Goal: Transaction & Acquisition: Book appointment/travel/reservation

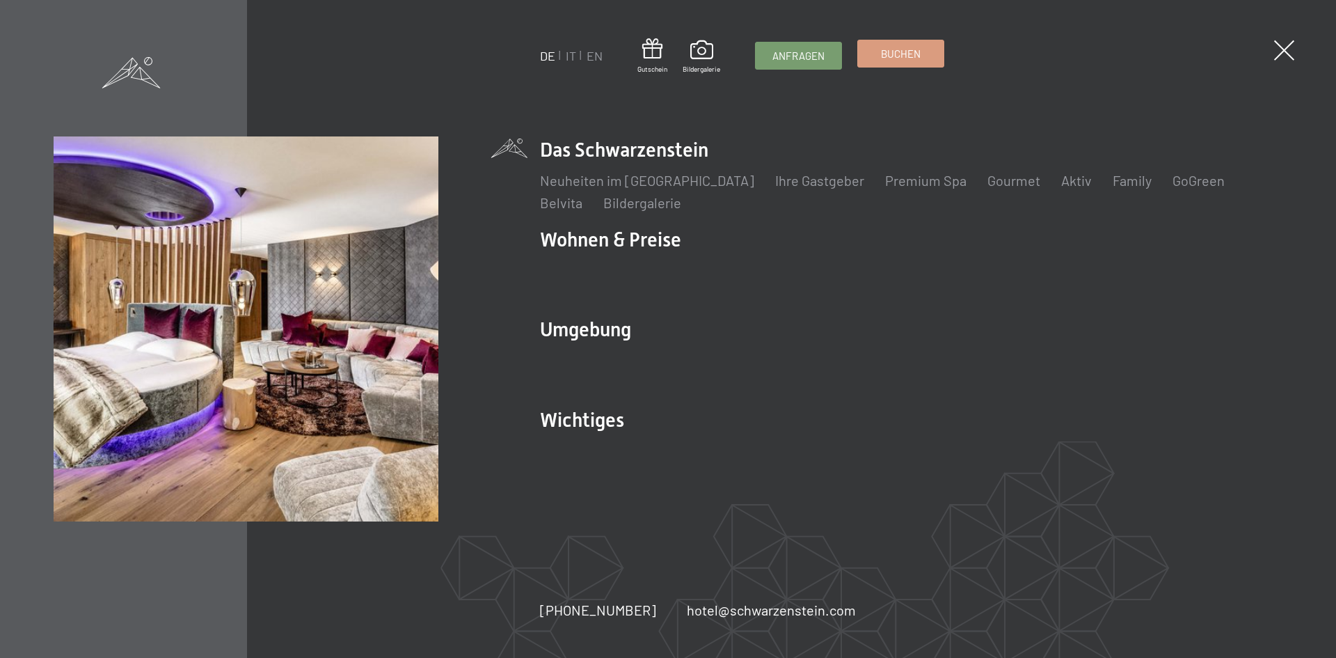
click at [921, 52] on span "Buchen" at bounding box center [901, 54] width 40 height 15
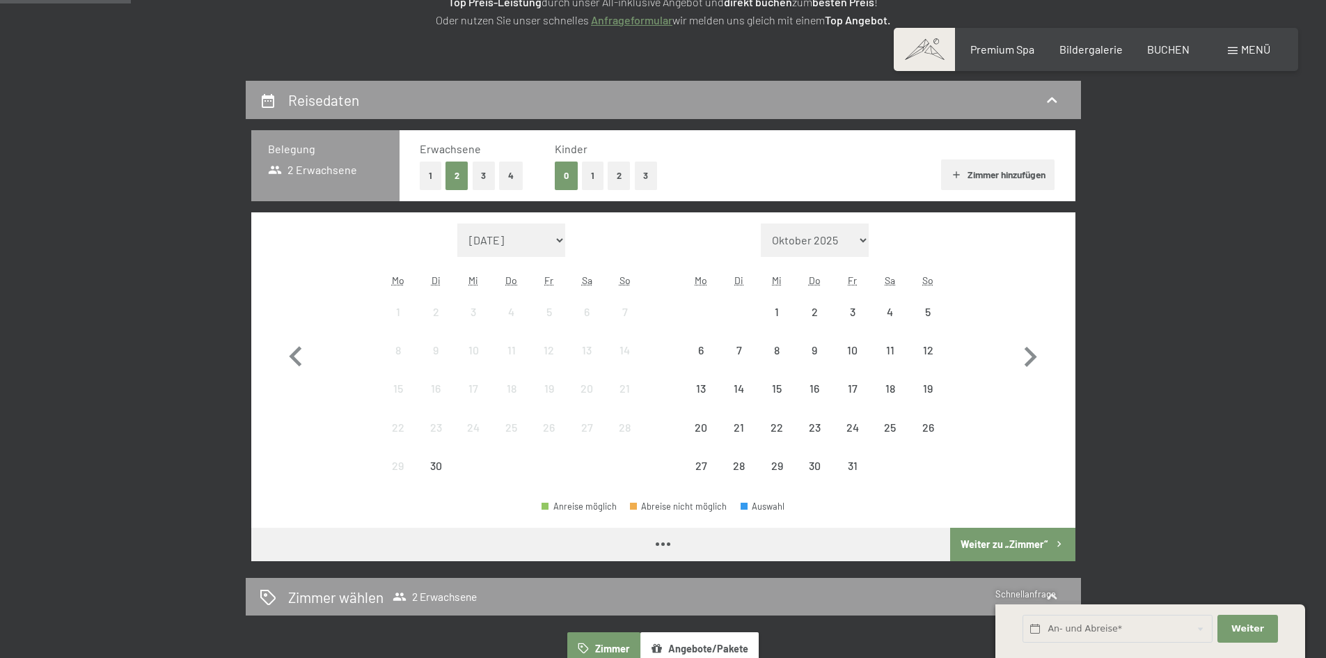
scroll to position [278, 0]
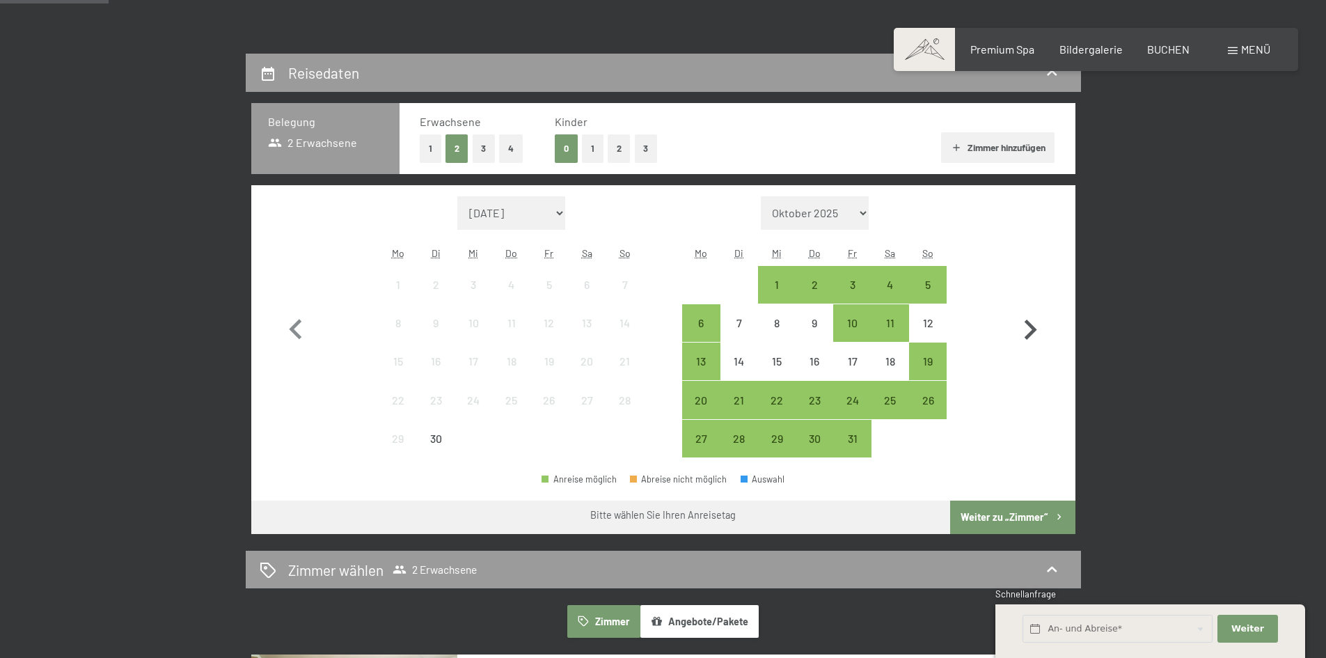
click at [1022, 323] on icon "button" at bounding box center [1030, 330] width 40 height 40
select select "[DATE]"
select select "2025-11-01"
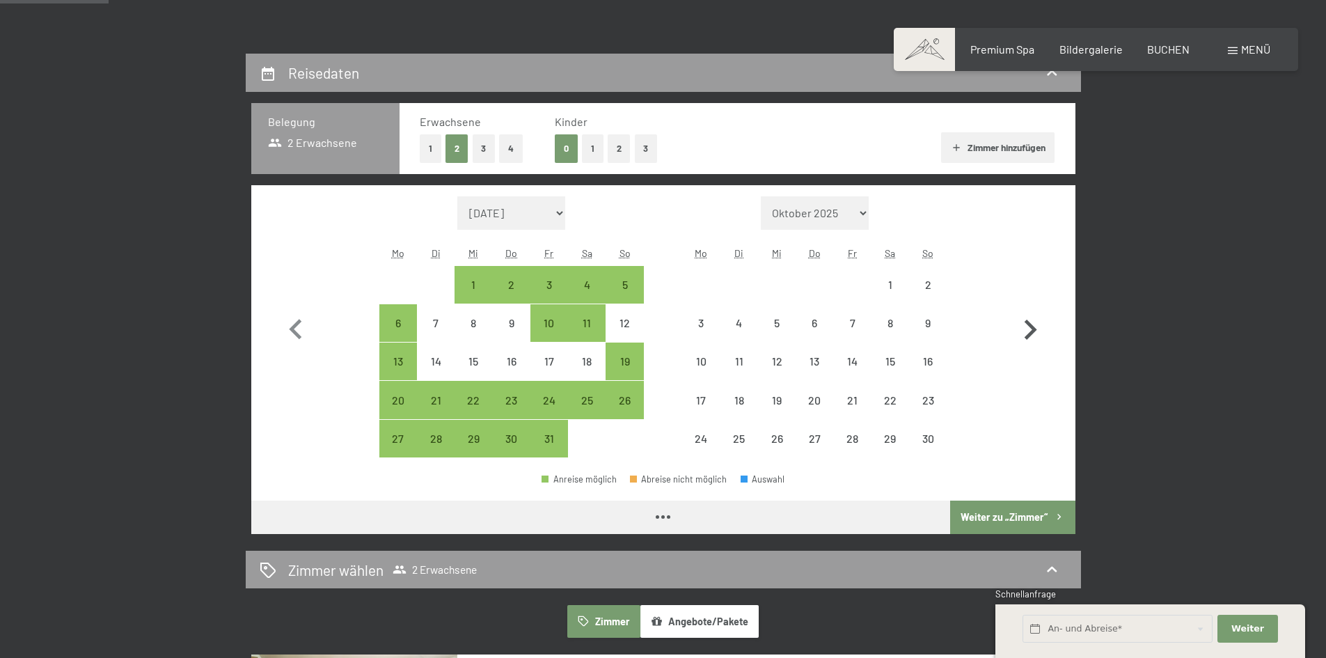
click at [1022, 323] on icon "button" at bounding box center [1030, 330] width 40 height 40
select select "2025-11-01"
select select "2025-12-01"
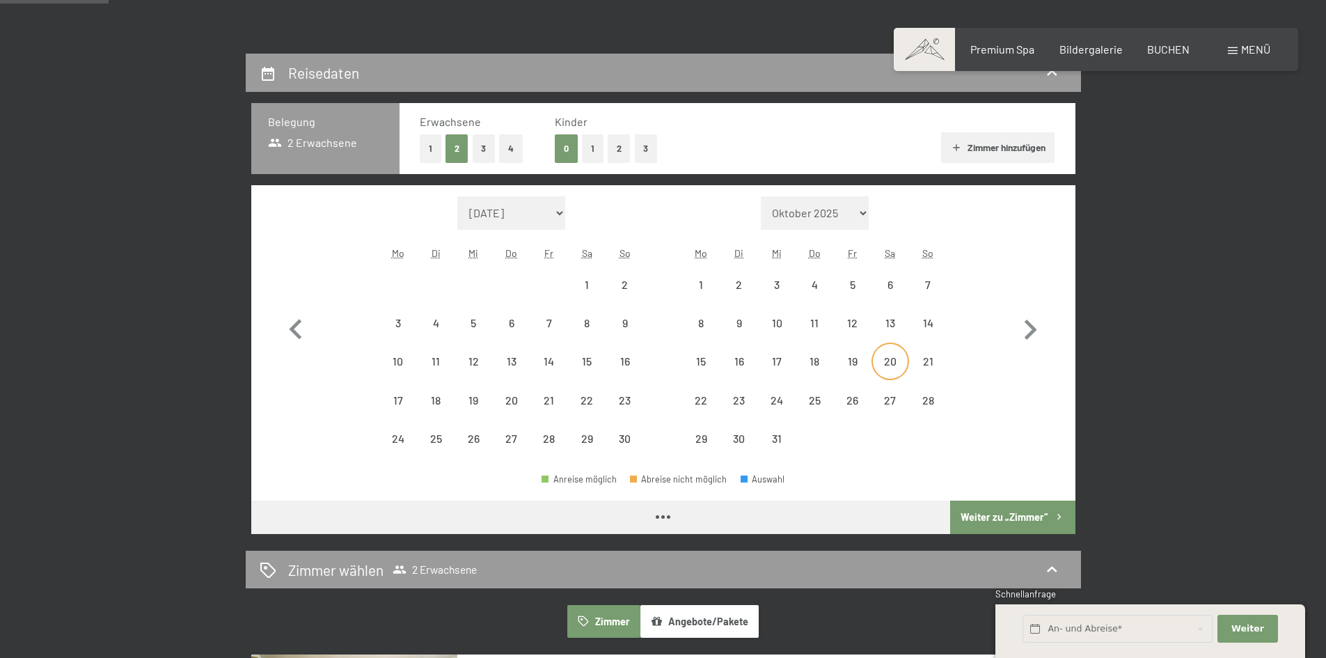
select select "2025-11-01"
select select "2025-12-01"
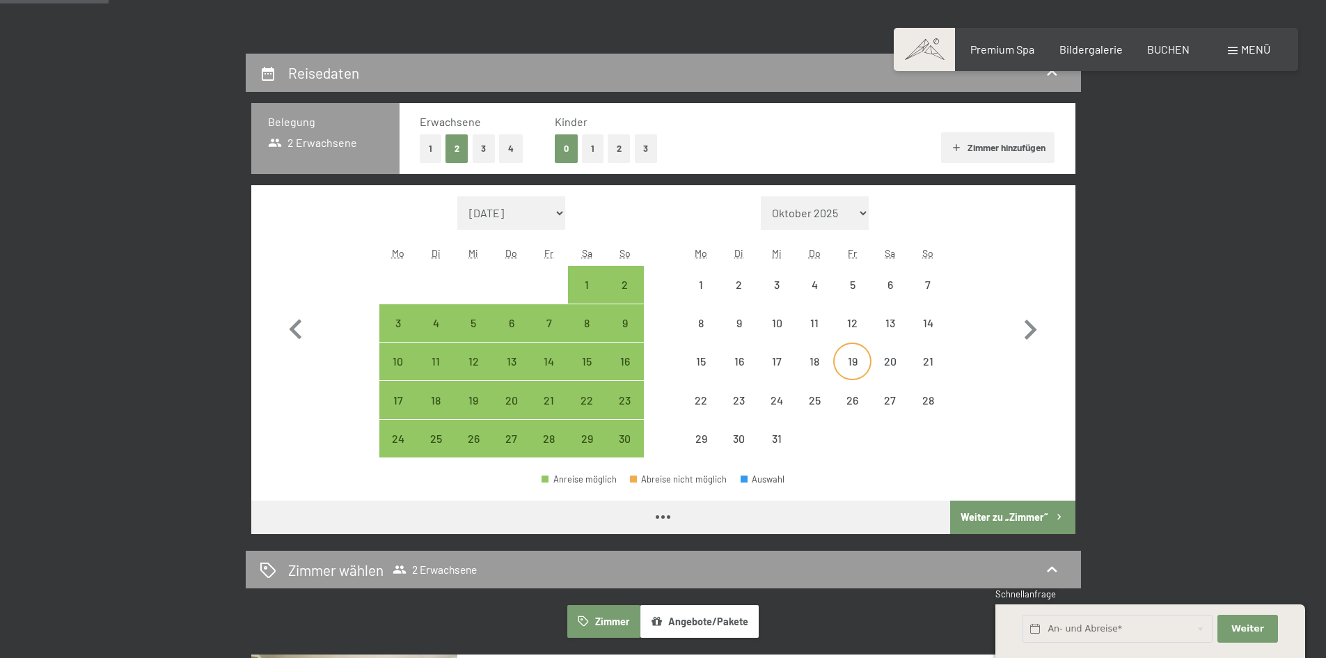
select select "2025-11-01"
select select "2025-12-01"
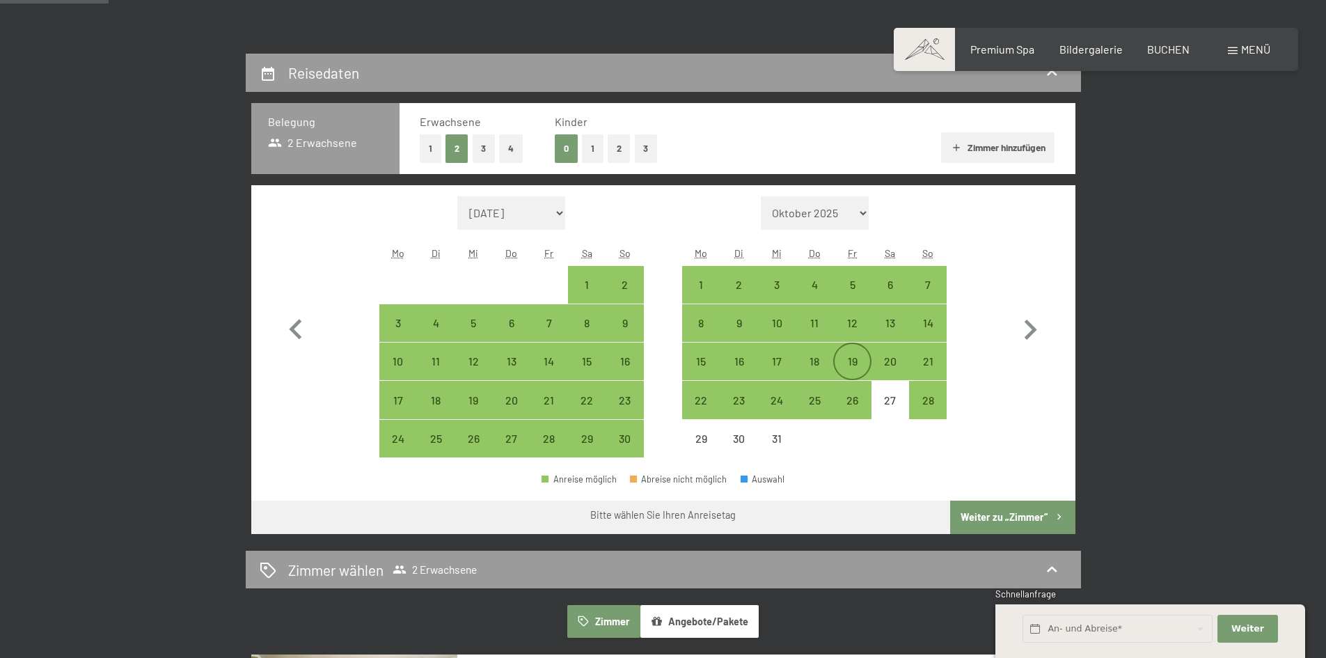
click at [861, 356] on div "19" at bounding box center [851, 373] width 35 height 35
select select "2025-11-01"
select select "2025-12-01"
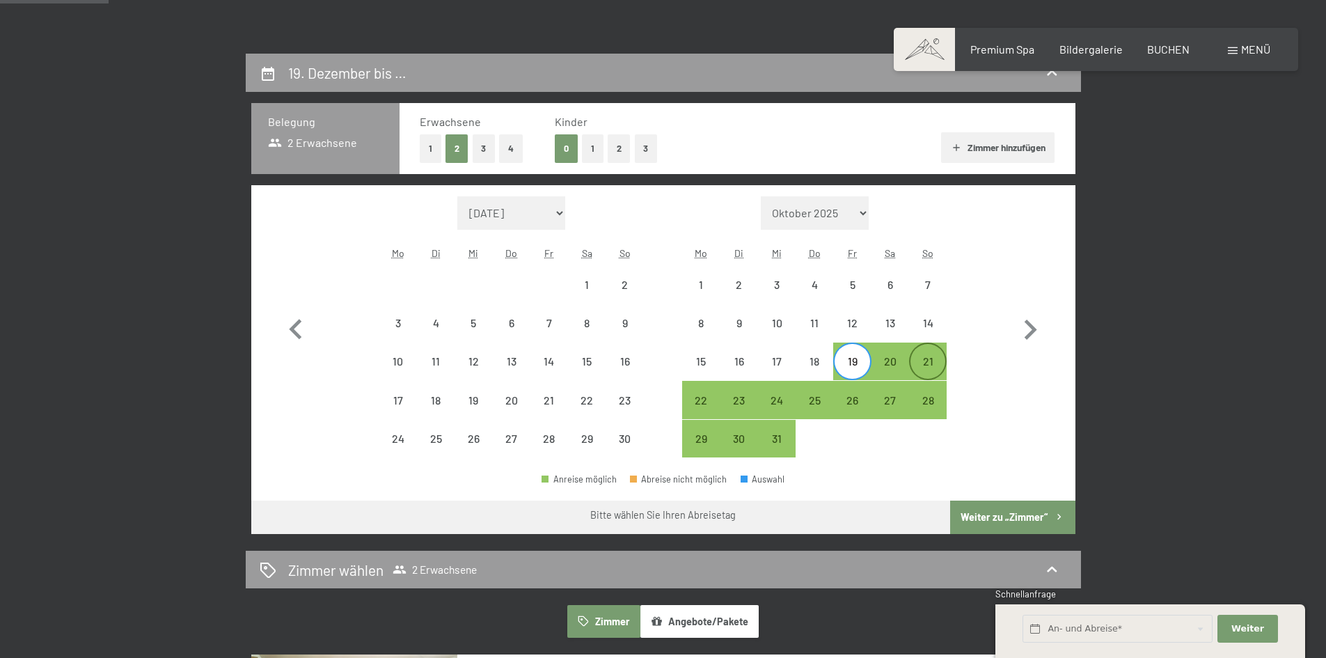
click at [926, 357] on div "21" at bounding box center [927, 373] width 35 height 35
select select "2025-11-01"
select select "2025-12-01"
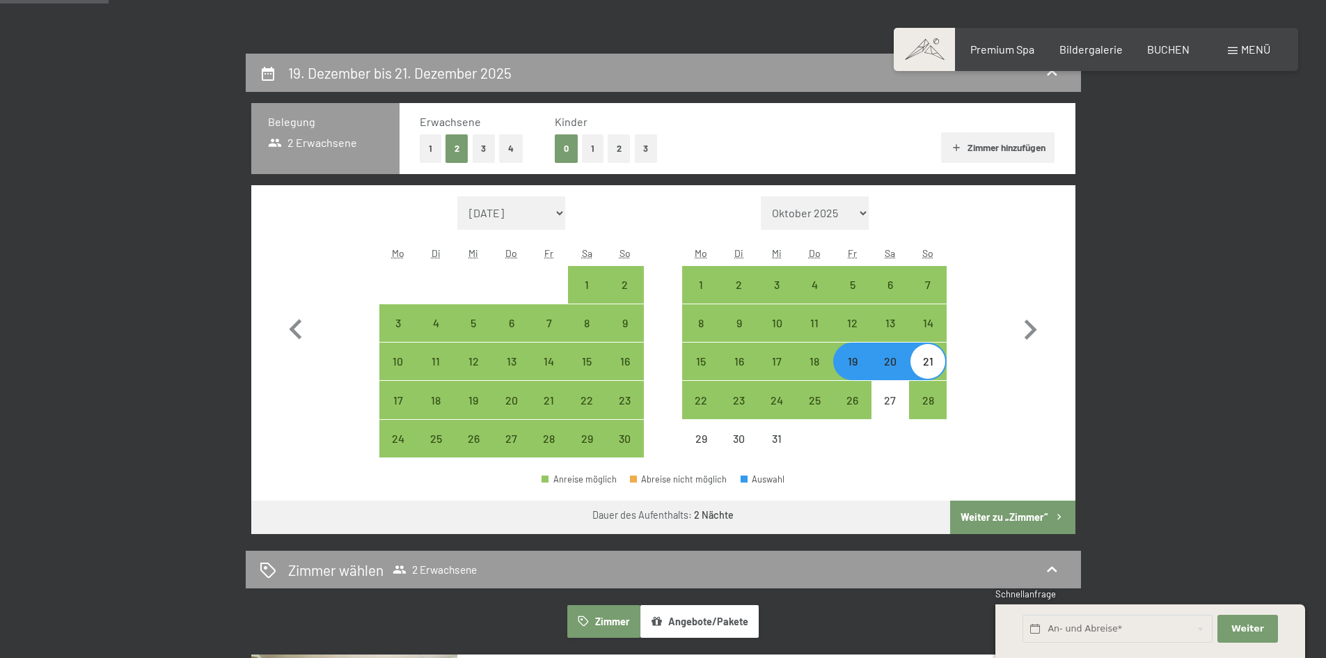
click at [597, 148] on button "1" at bounding box center [593, 148] width 22 height 29
select select "2025-11-01"
select select "2025-12-01"
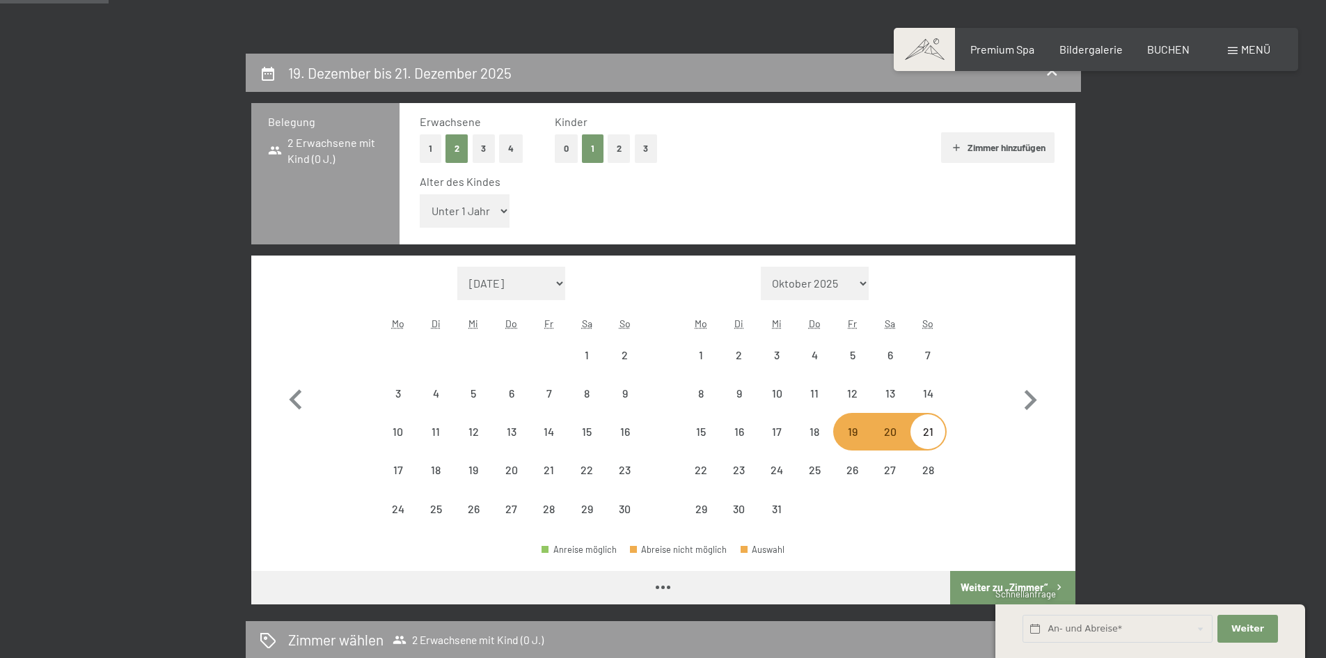
click at [483, 205] on select "Unter 1 Jahr 1 Jahr 2 Jahre 3 Jahre 4 Jahre 5 Jahre 6 Jahre 7 Jahre 8 Jahre 9 J…" at bounding box center [465, 210] width 90 height 33
select select "2025-11-01"
select select "2025-12-01"
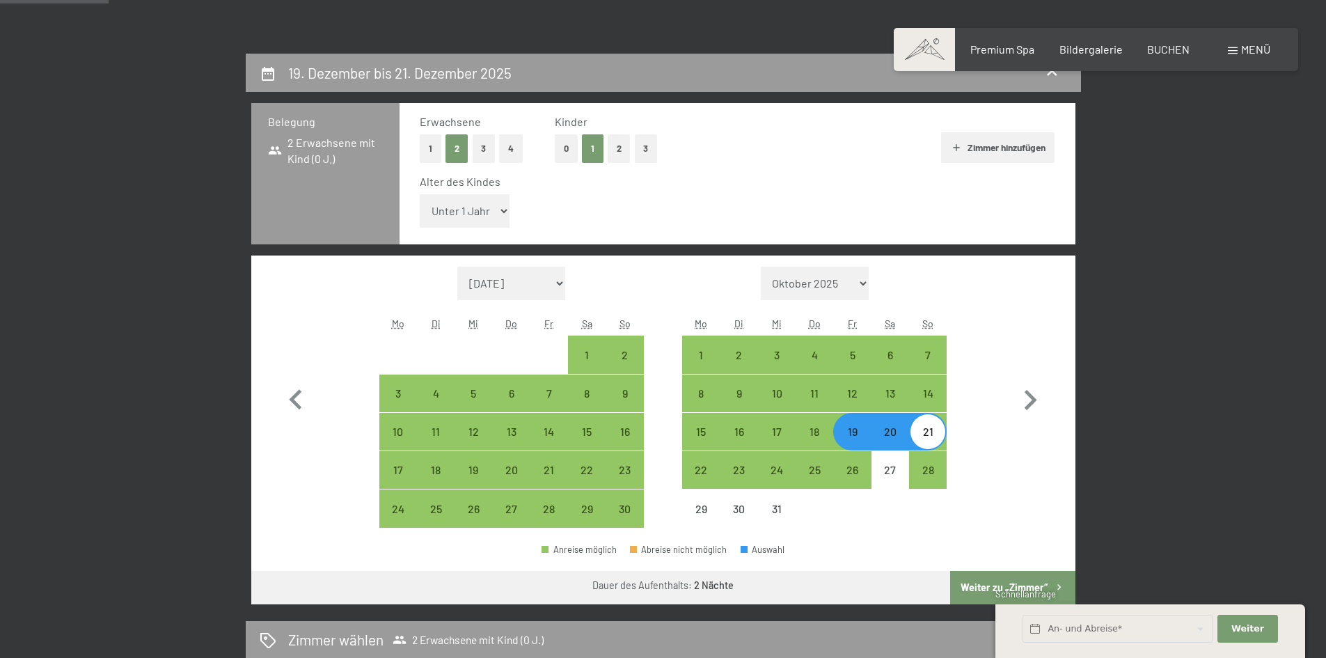
click at [992, 152] on button "Zimmer hinzufügen" at bounding box center [997, 147] width 113 height 31
select select "2025-11-01"
select select "2025-12-01"
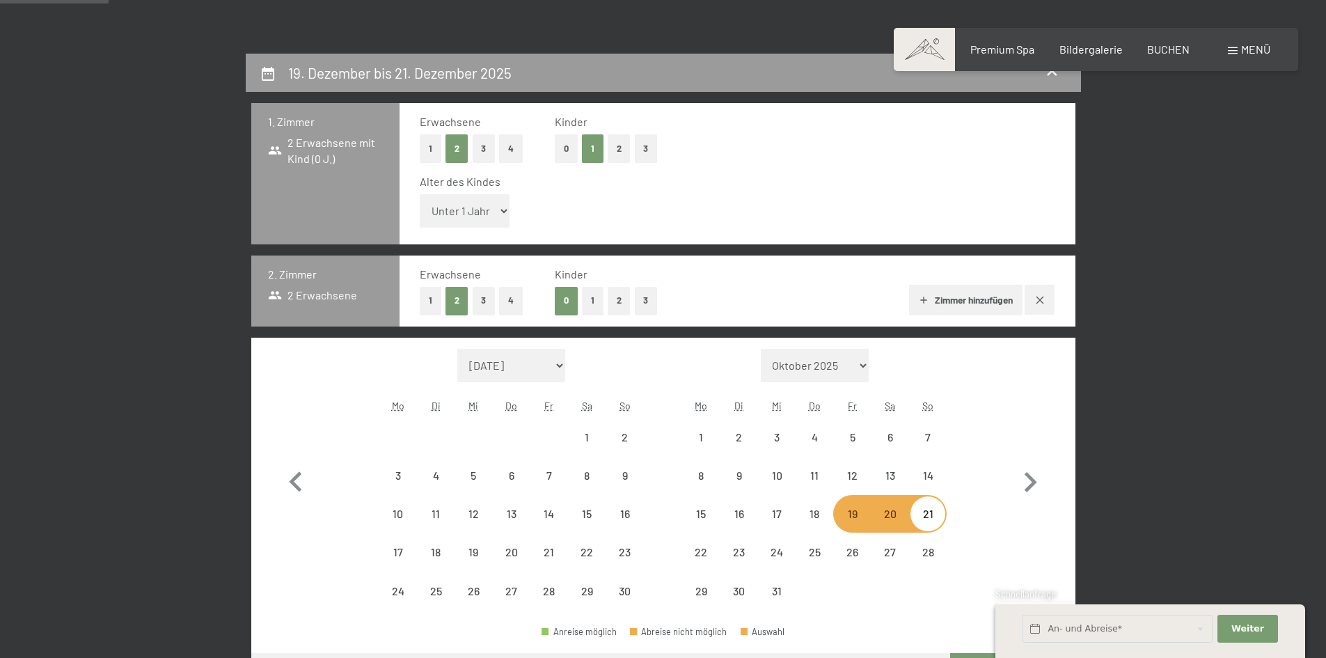
select select "2025-11-01"
select select "2025-12-01"
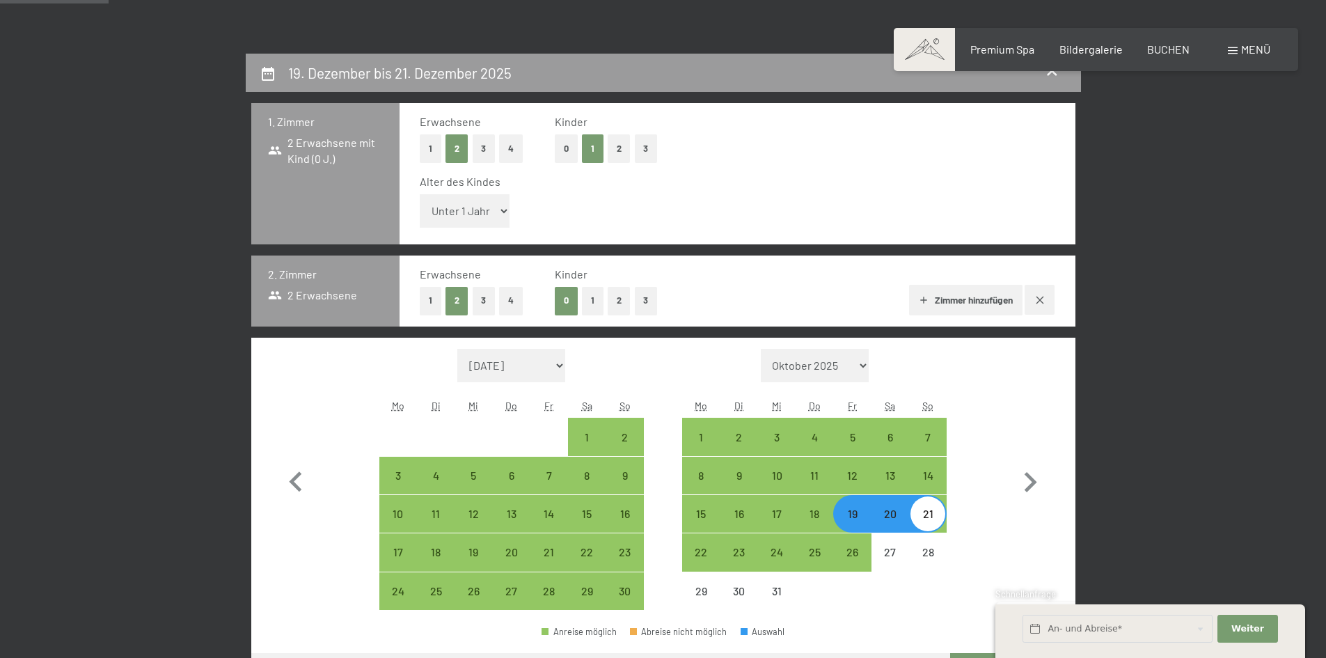
click at [435, 301] on button "1" at bounding box center [431, 301] width 22 height 29
select select "2025-11-01"
select select "2025-12-01"
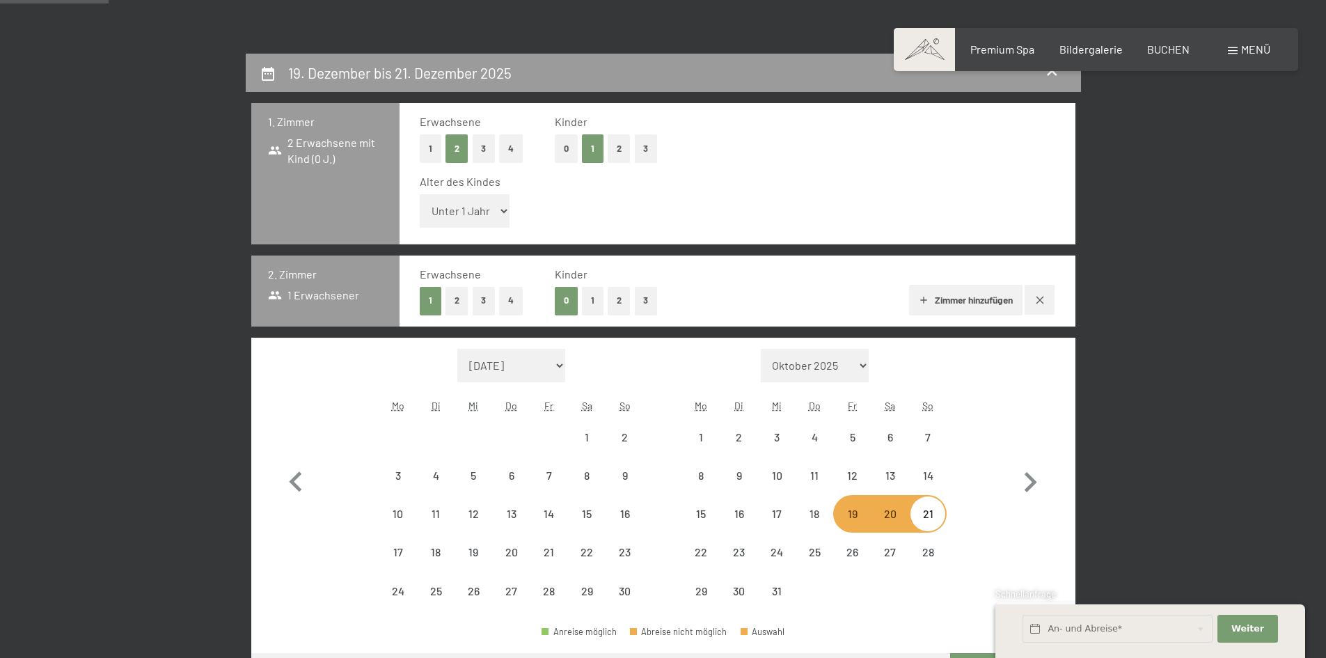
click at [616, 298] on button "2" at bounding box center [618, 301] width 23 height 29
select select "2025-11-01"
select select "2025-12-01"
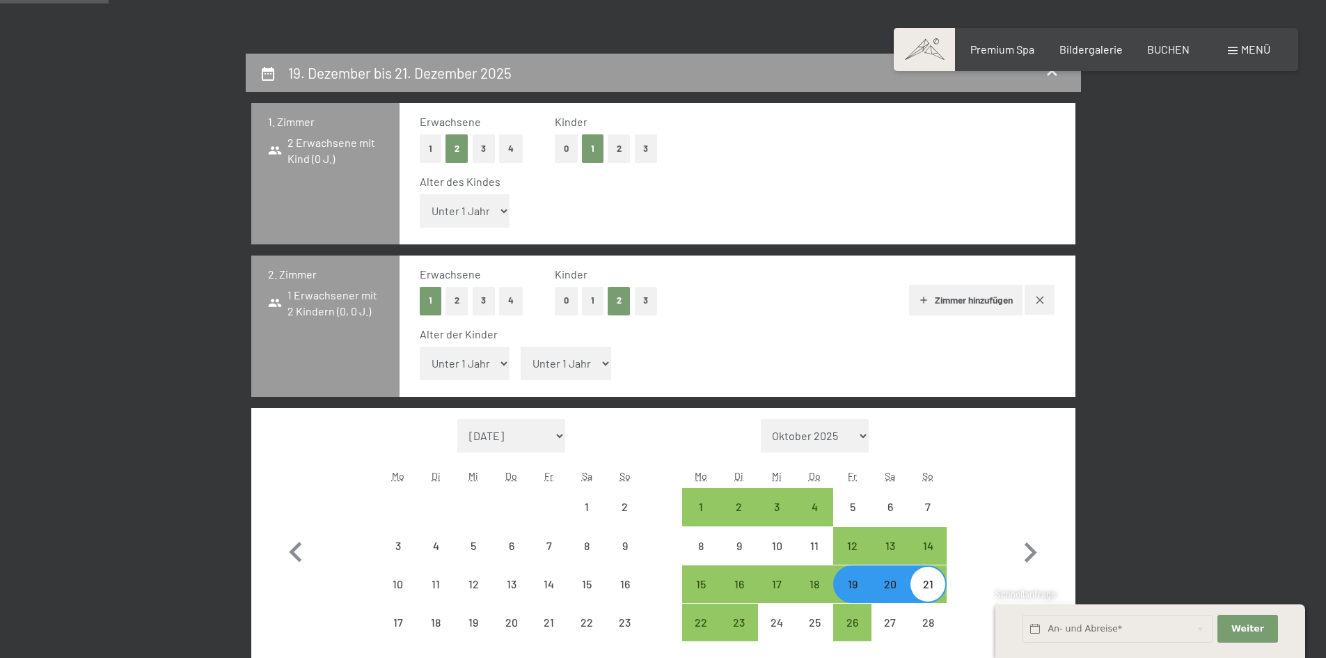
select select "2025-11-01"
select select "2025-12-01"
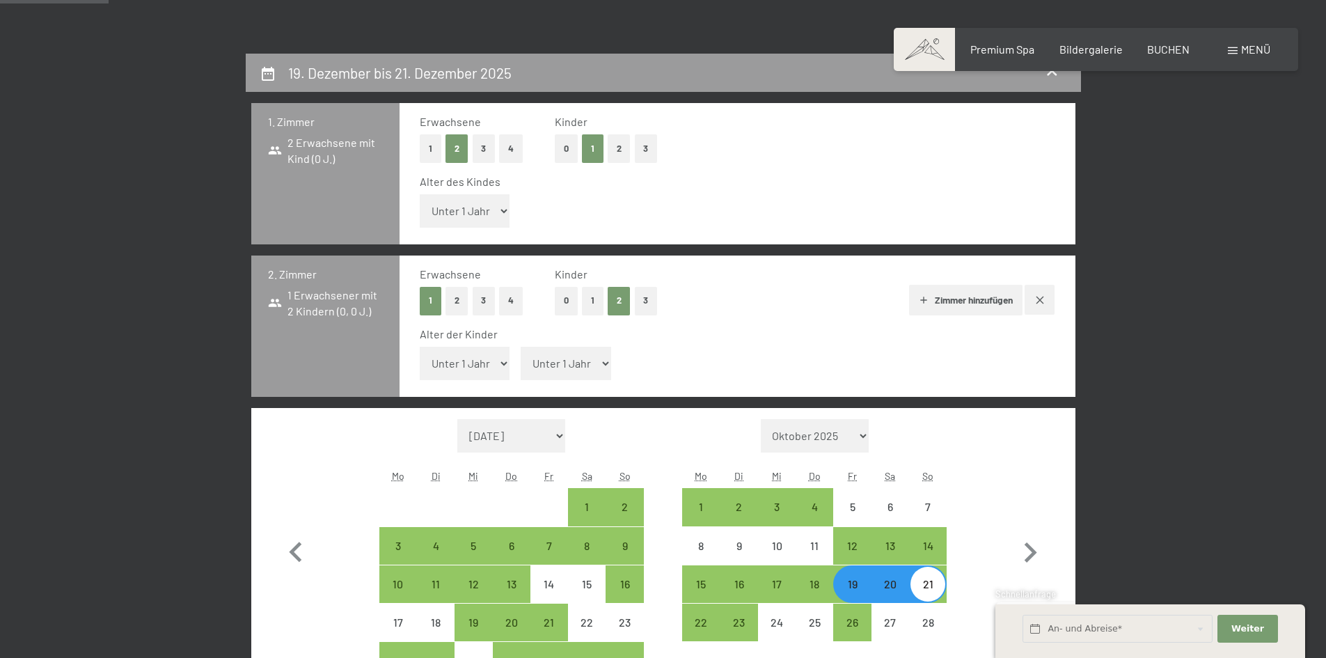
click at [442, 361] on select "Unter 1 Jahr 1 Jahr 2 Jahre 3 Jahre 4 Jahre 5 Jahre 6 Jahre 7 Jahre 8 Jahre 9 J…" at bounding box center [465, 363] width 90 height 33
select select "2025-11-01"
select select "2025-12-01"
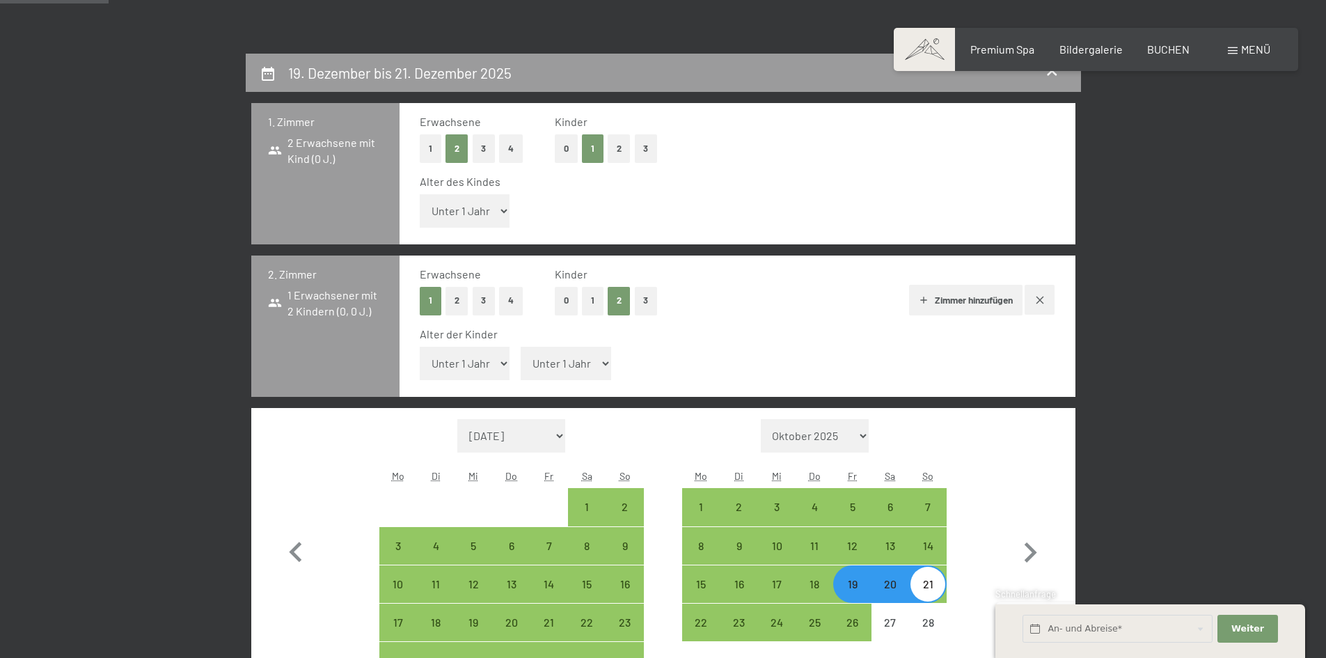
select select "5"
click at [420, 347] on select "Unter 1 Jahr 1 Jahr 2 Jahre 3 Jahre 4 Jahre 5 Jahre 6 Jahre 7 Jahre 8 Jahre 9 J…" at bounding box center [465, 363] width 90 height 33
select select "2025-11-01"
select select "2025-12-01"
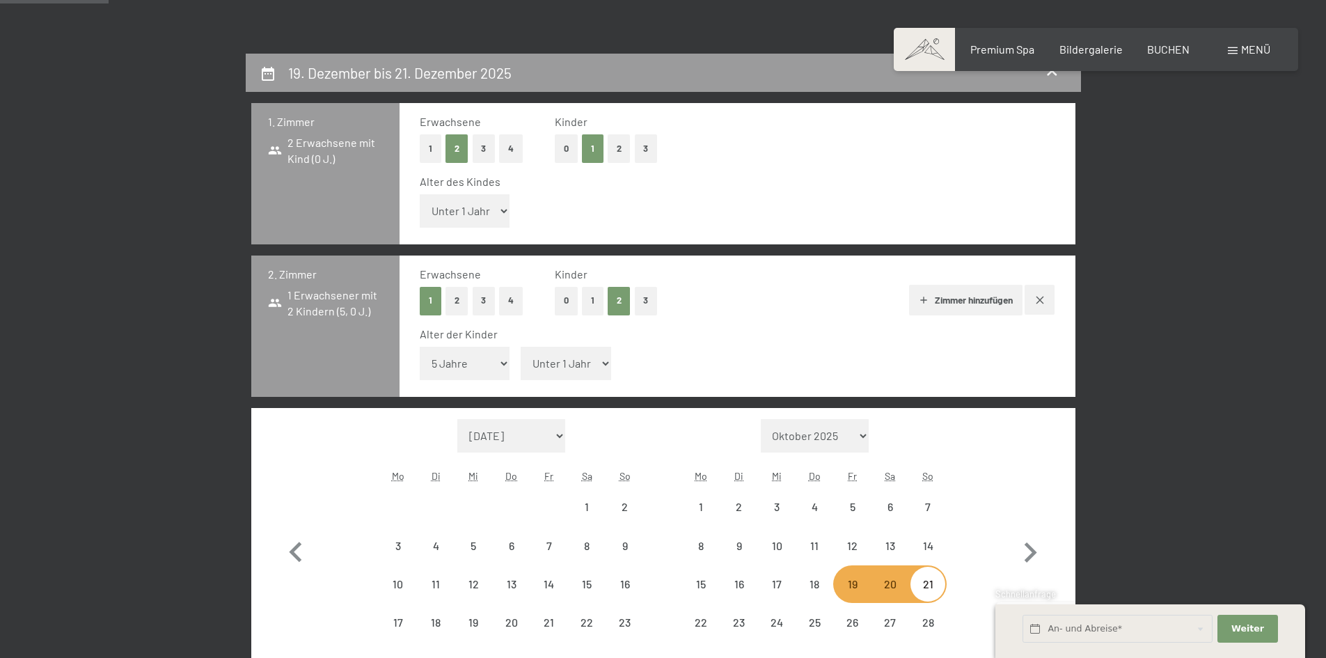
click at [557, 349] on select "Unter 1 Jahr 1 Jahr 2 Jahre 3 Jahre 4 Jahre 5 Jahre 6 Jahre 7 Jahre 8 Jahre 9 J…" at bounding box center [565, 363] width 90 height 33
select select "2025-11-01"
select select "2025-12-01"
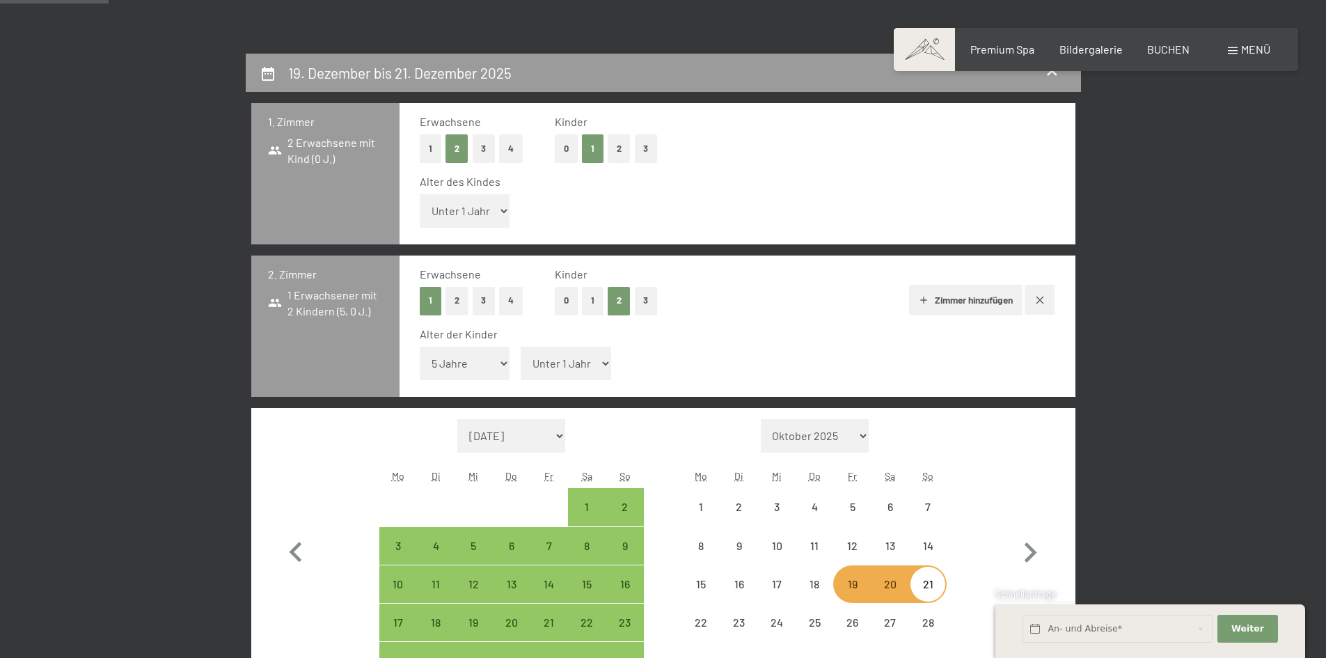
select select "2025-11-01"
select select "2025-12-01"
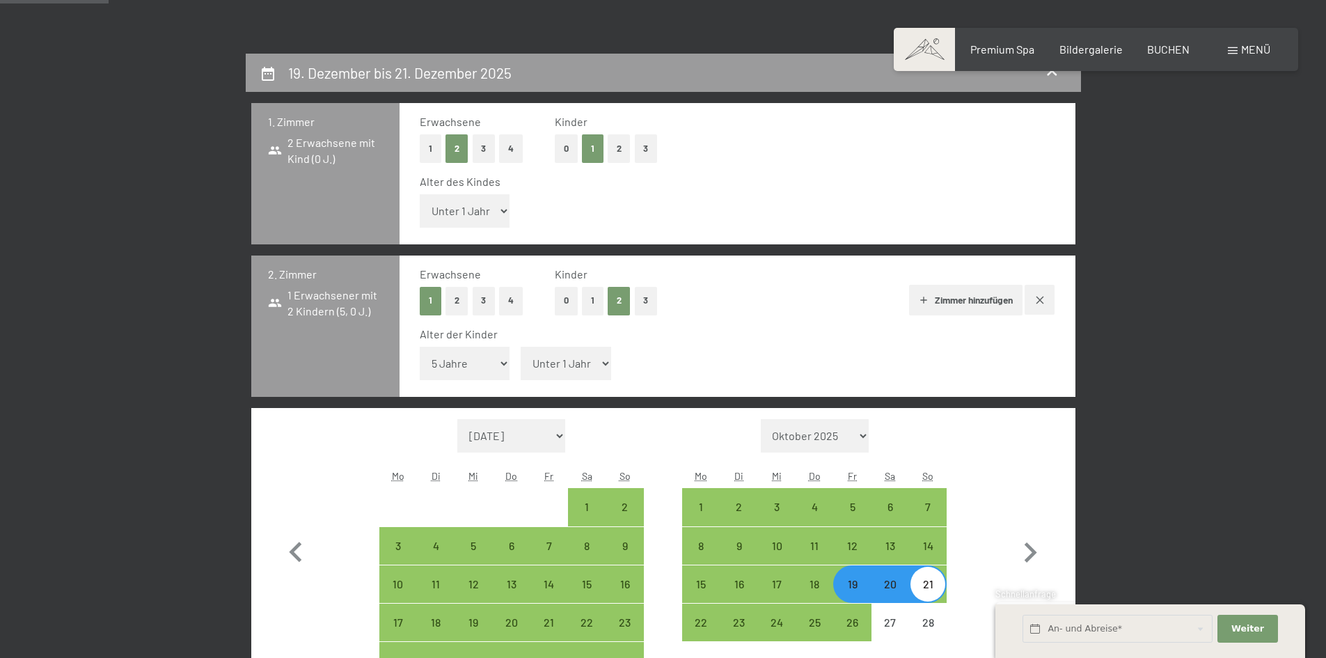
select select "11"
click at [520, 347] on select "Unter 1 Jahr 1 Jahr 2 Jahre 3 Jahre 4 Jahre 5 Jahre 6 Jahre 7 Jahre 8 Jahre 9 J…" at bounding box center [565, 363] width 90 height 33
select select "2025-11-01"
select select "2025-12-01"
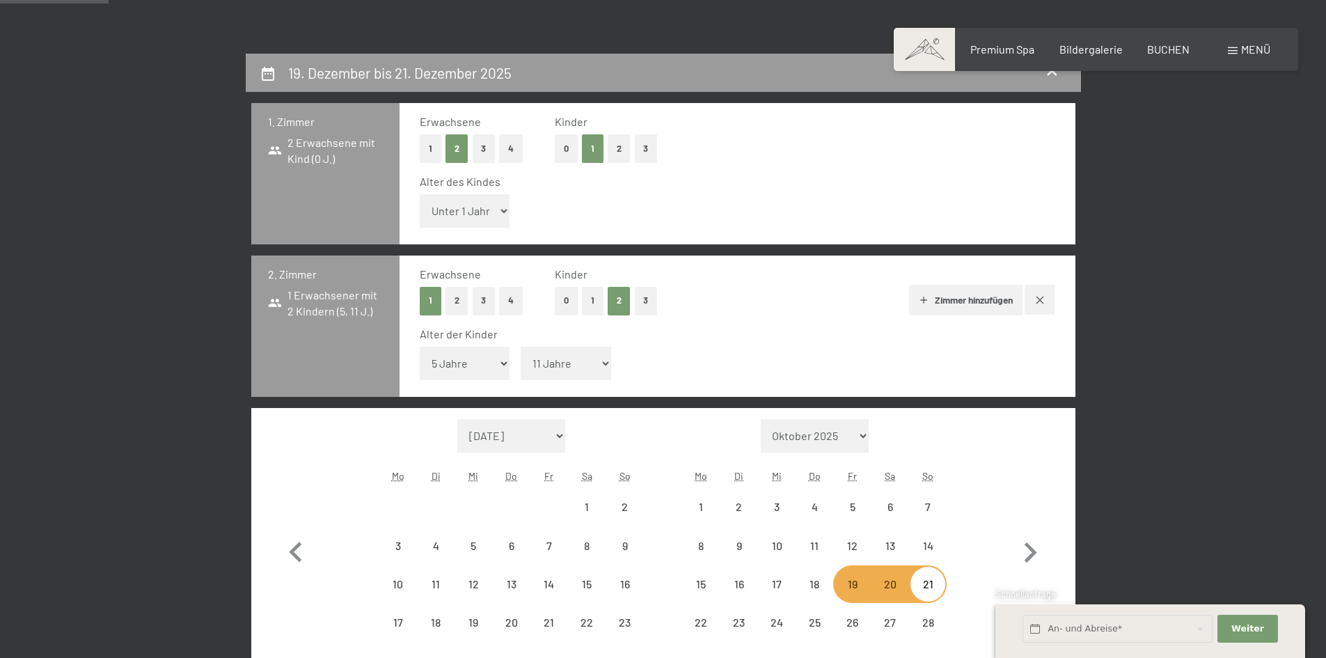
select select "2025-11-01"
select select "2025-12-01"
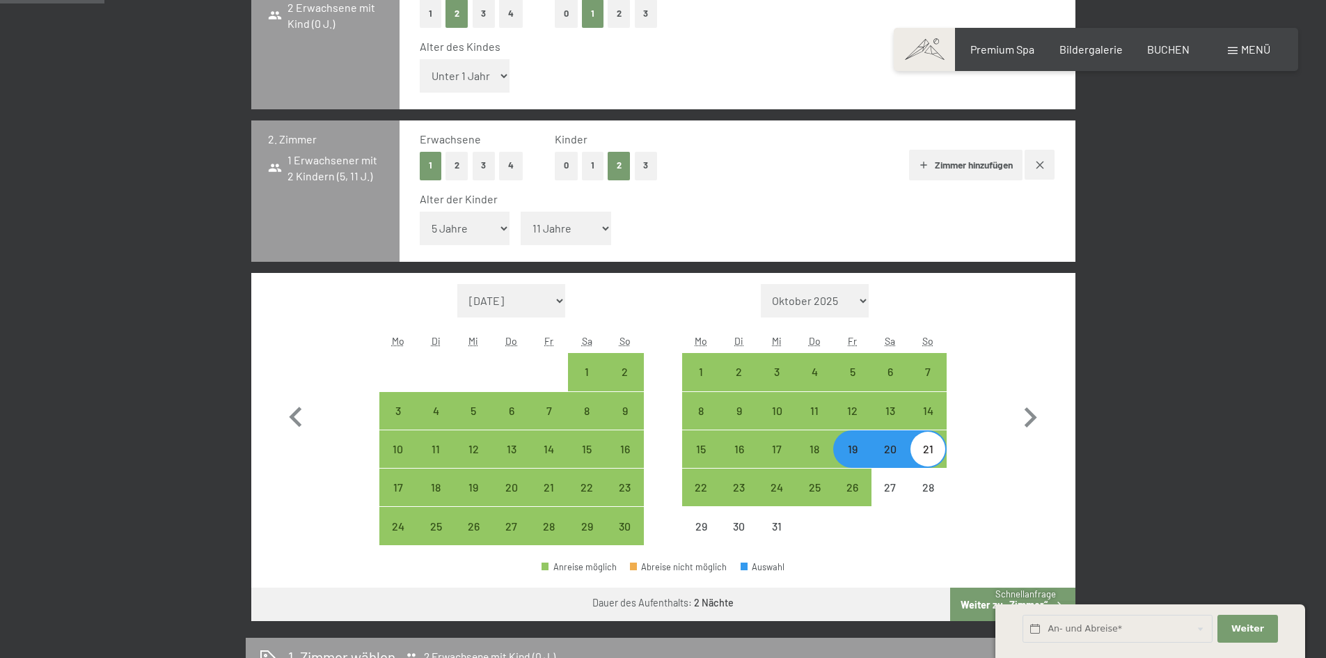
scroll to position [418, 0]
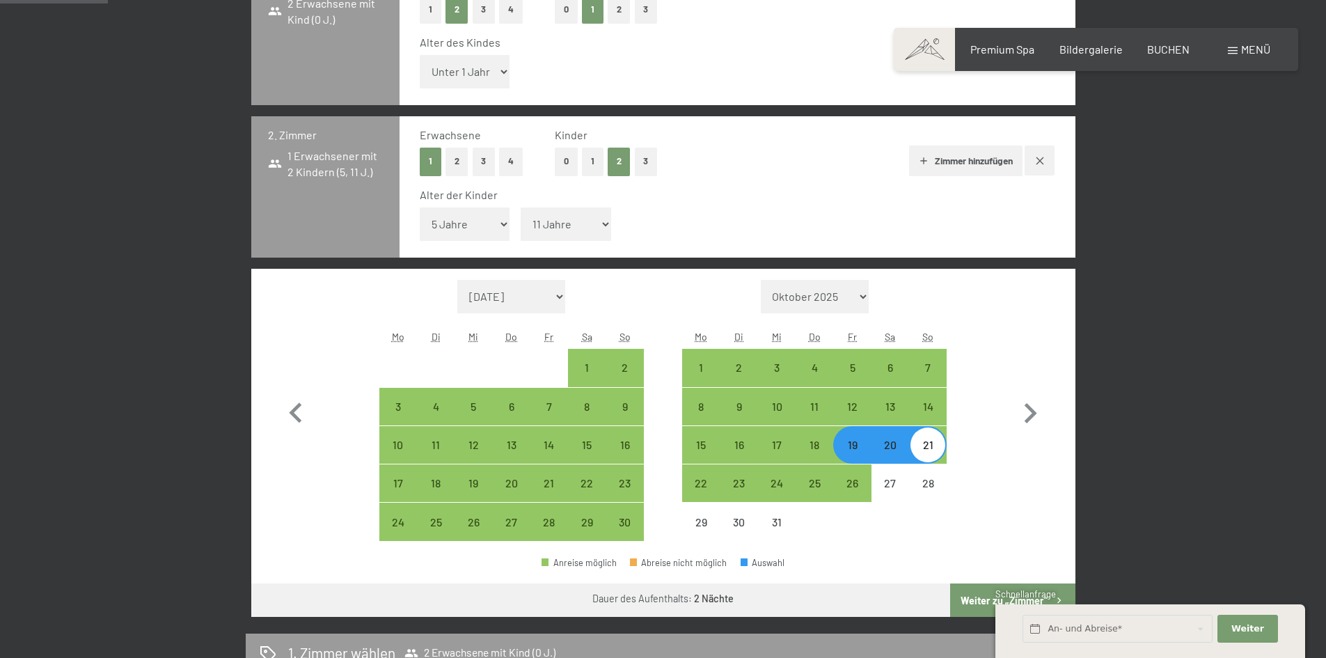
click at [941, 160] on button "Zimmer hinzufügen" at bounding box center [965, 160] width 113 height 31
select select "2025-11-01"
select select "2025-12-01"
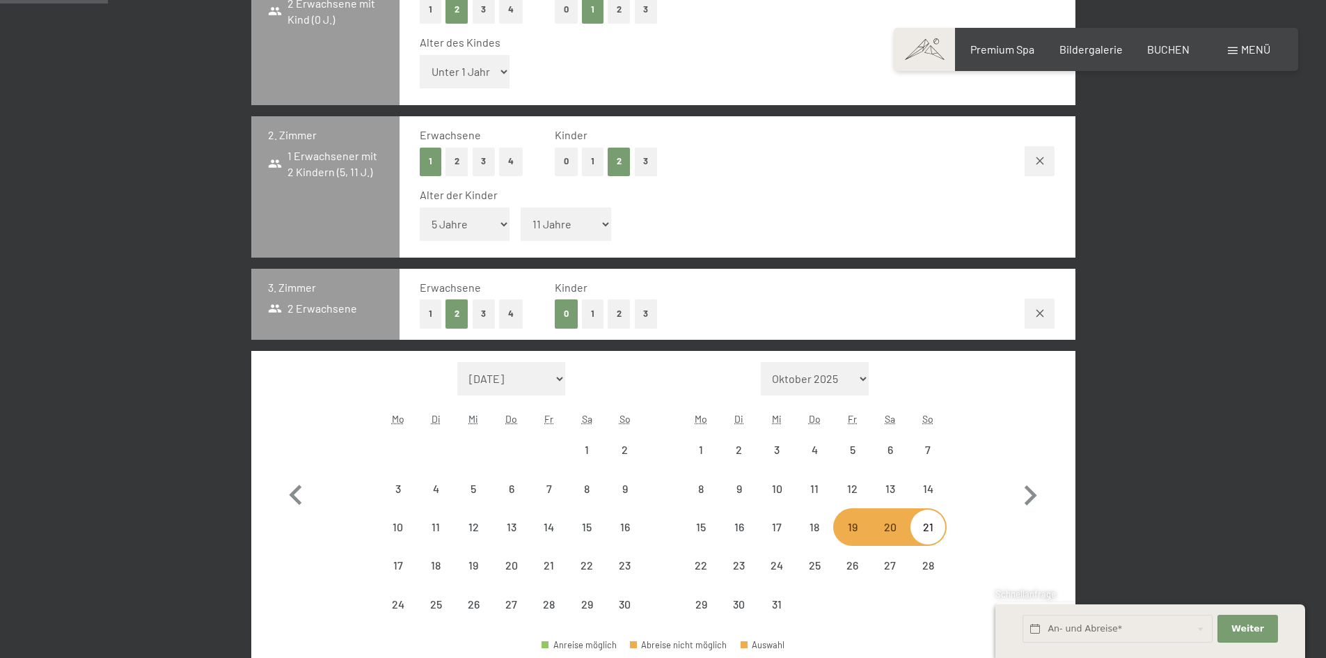
select select "2025-11-01"
select select "2025-12-01"
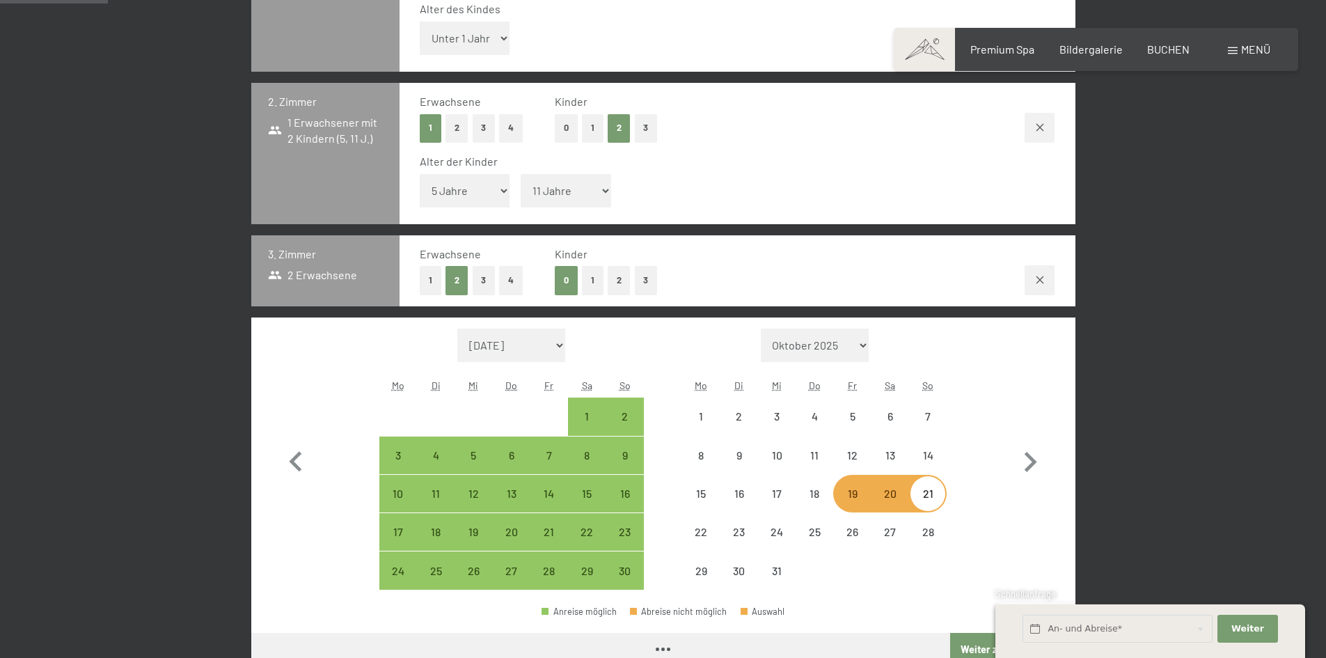
select select "2025-11-01"
select select "2025-12-01"
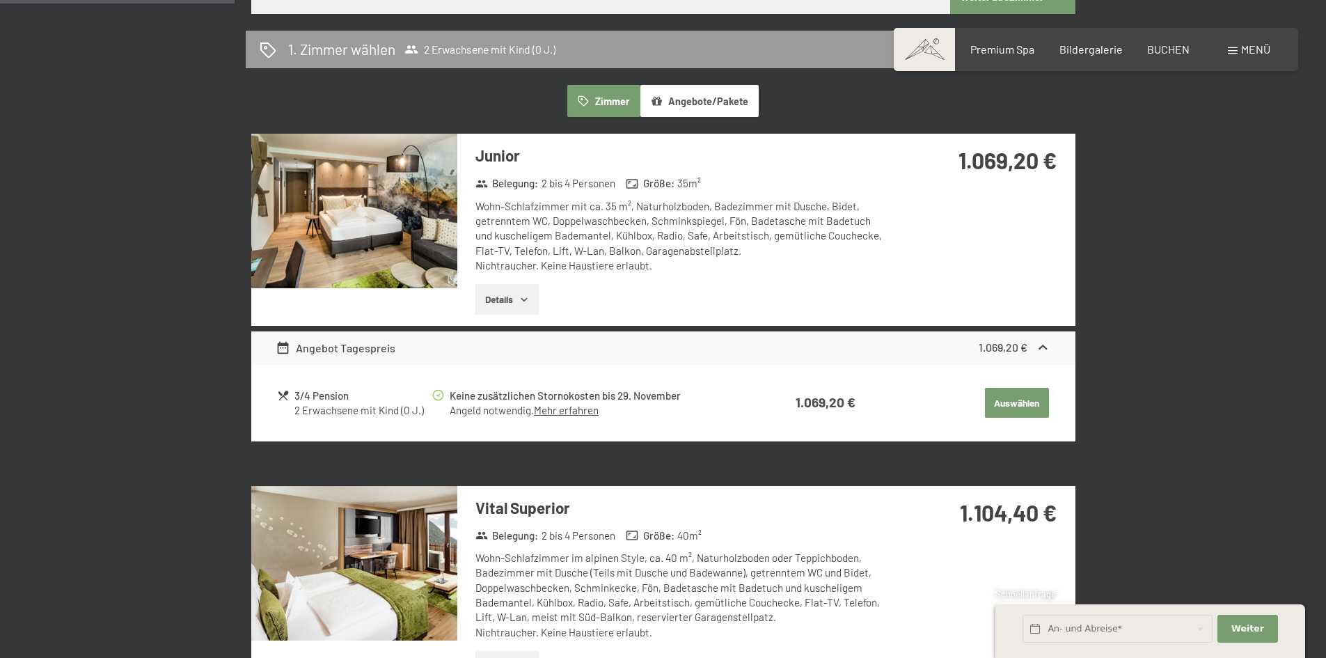
scroll to position [1113, 0]
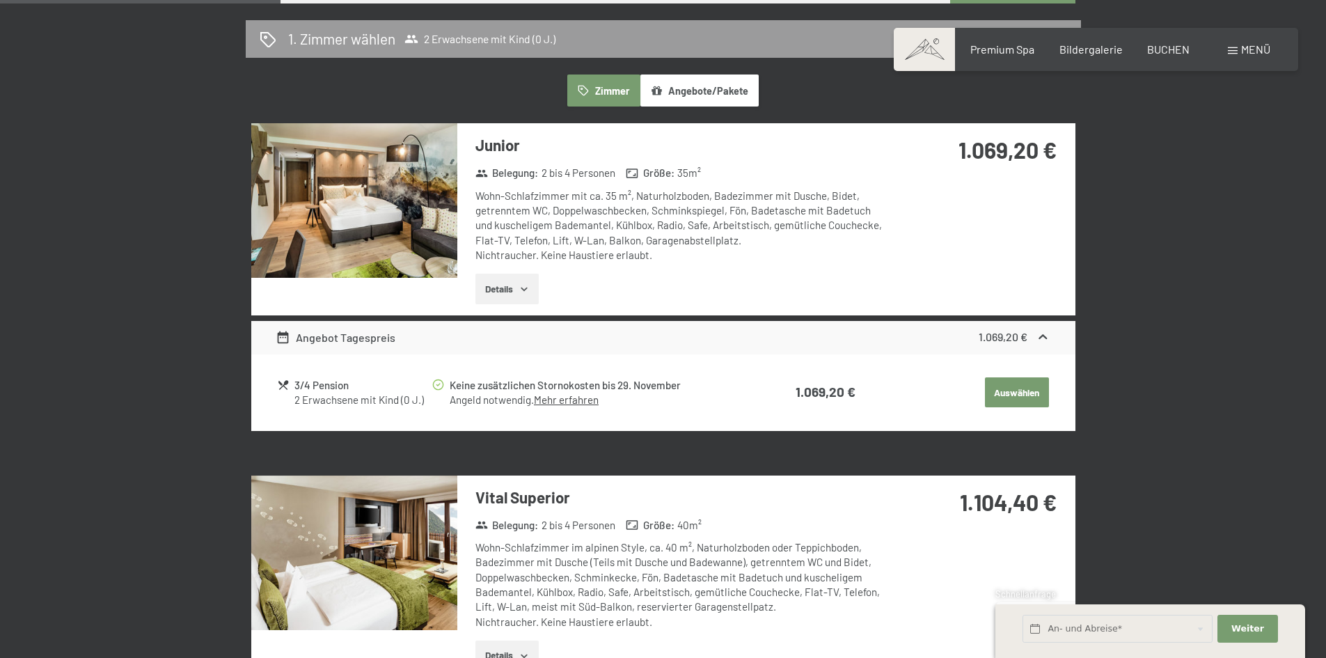
click at [1008, 400] on button "Auswählen" at bounding box center [1017, 392] width 64 height 31
select select "2025-11-01"
select select "2025-12-01"
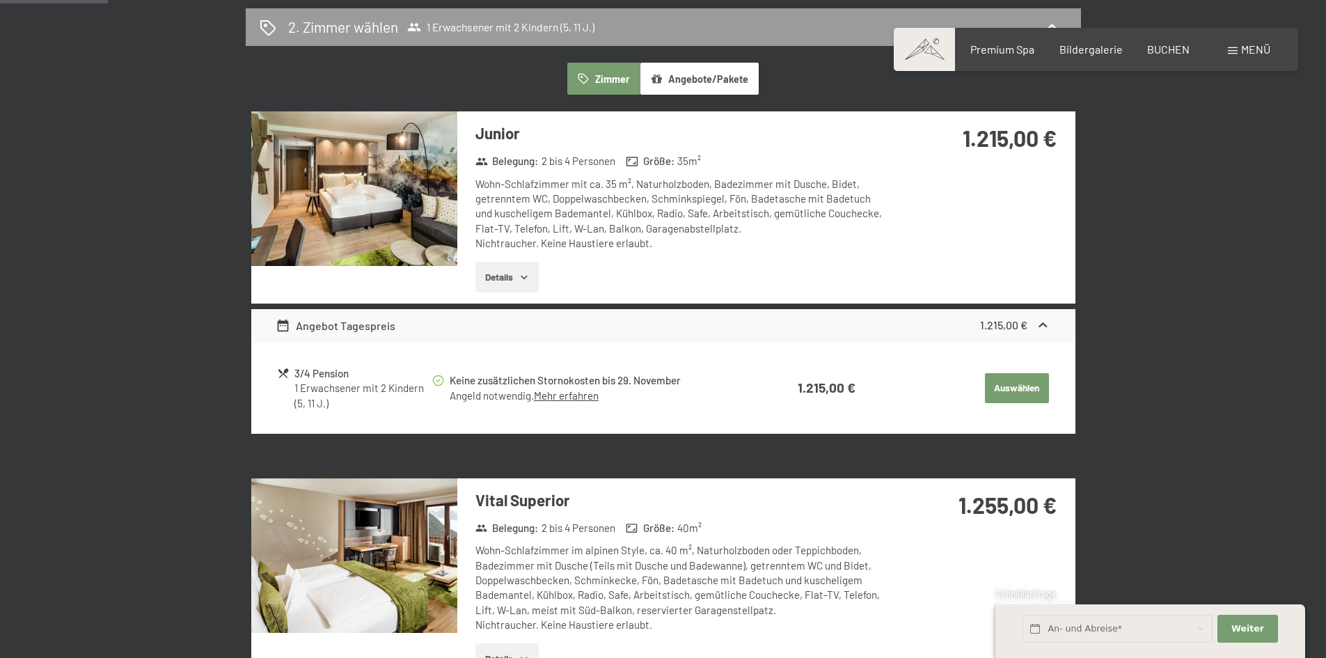
scroll to position [471, 0]
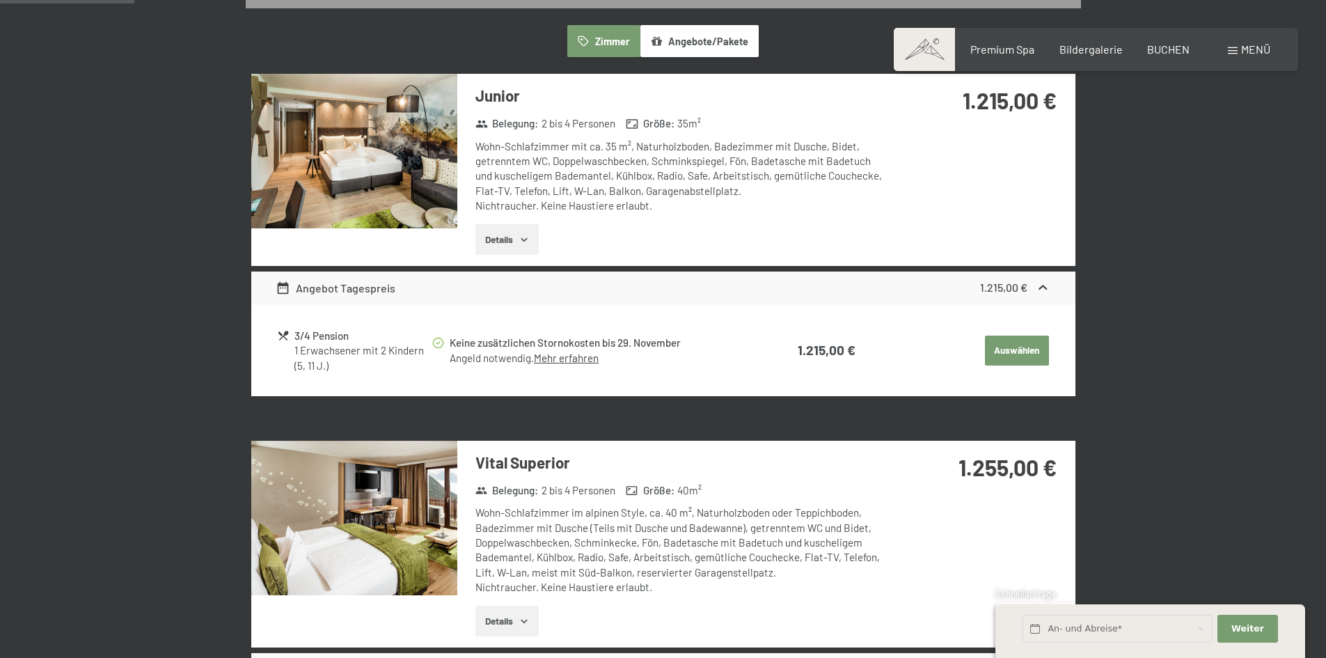
click at [1004, 351] on button "Auswählen" at bounding box center [1017, 350] width 64 height 31
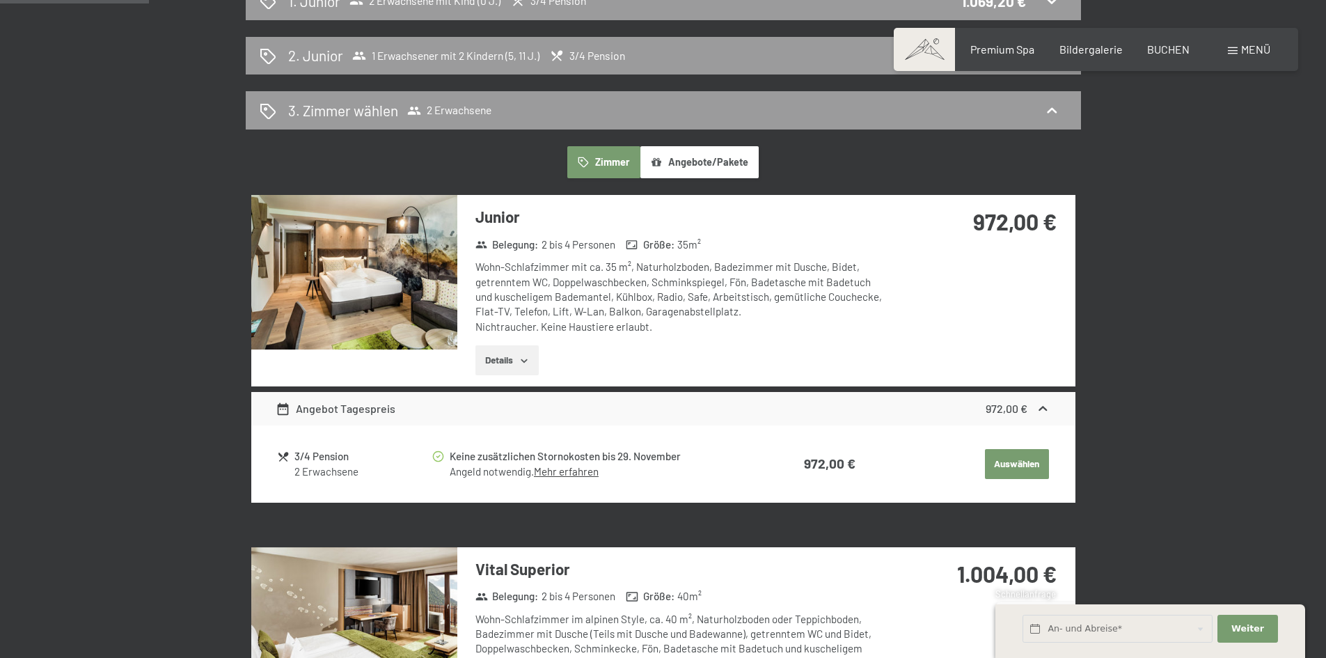
scroll to position [401, 0]
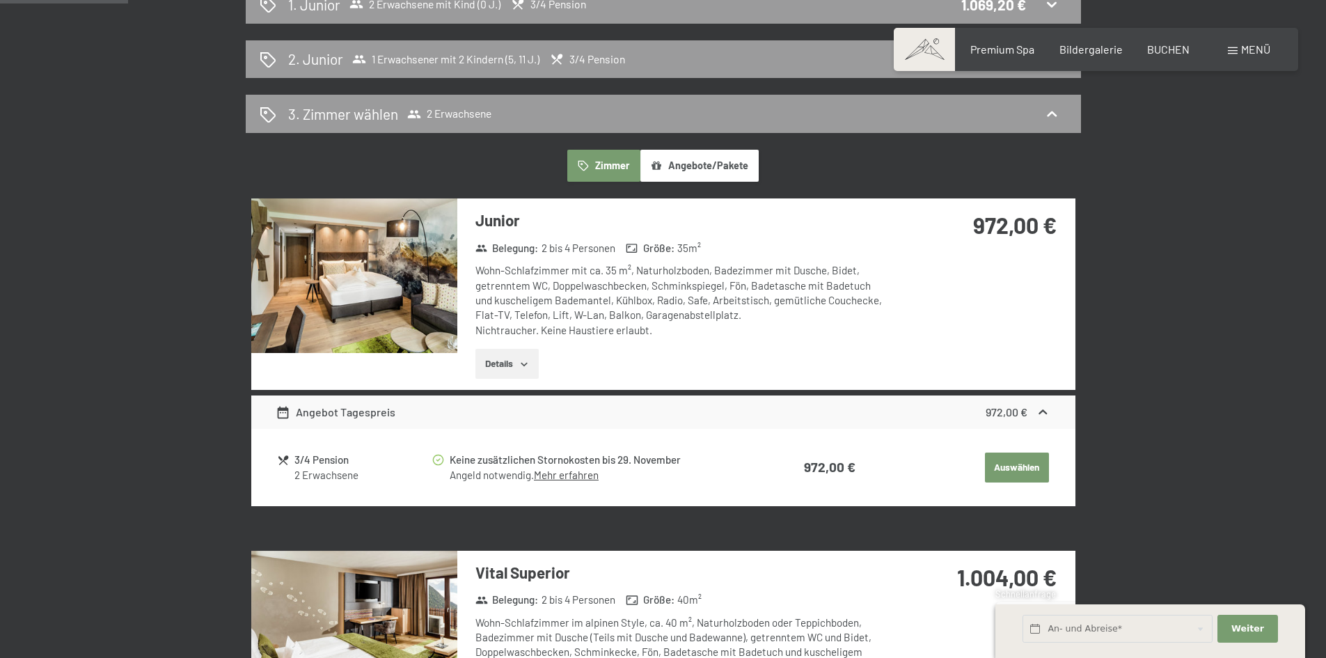
click at [1003, 468] on button "Auswählen" at bounding box center [1017, 467] width 64 height 31
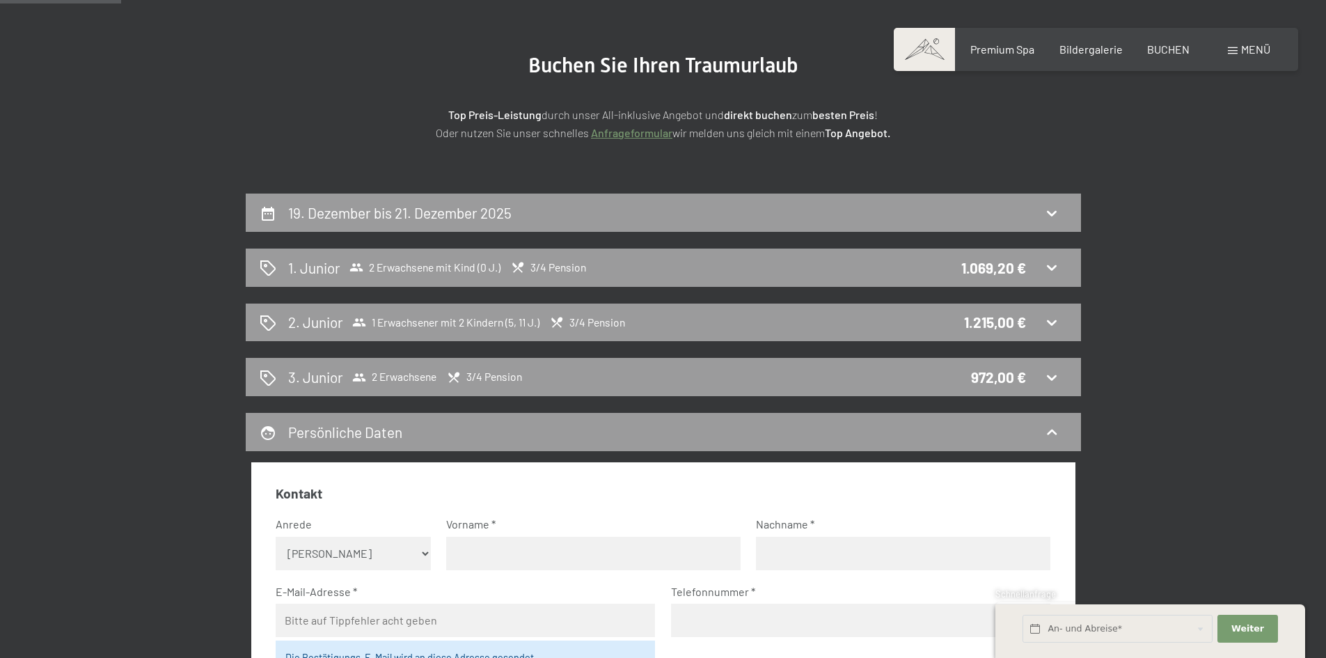
scroll to position [123, 0]
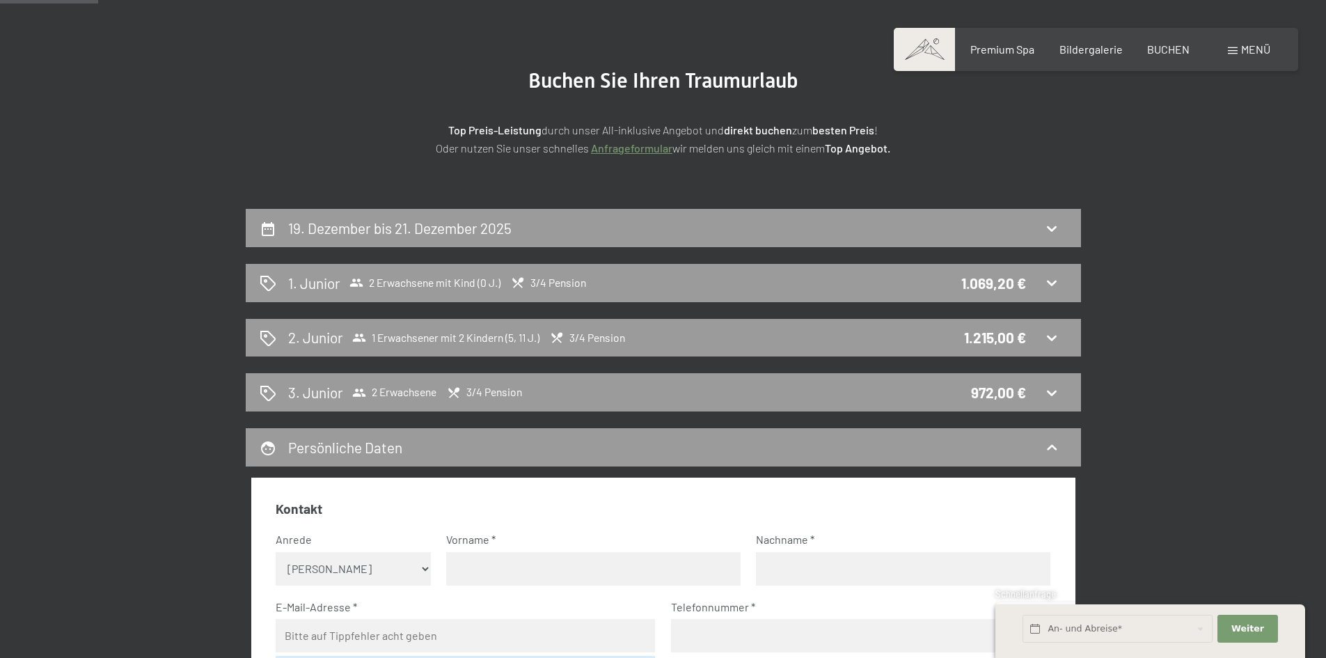
click at [356, 282] on icon at bounding box center [356, 283] width 14 height 14
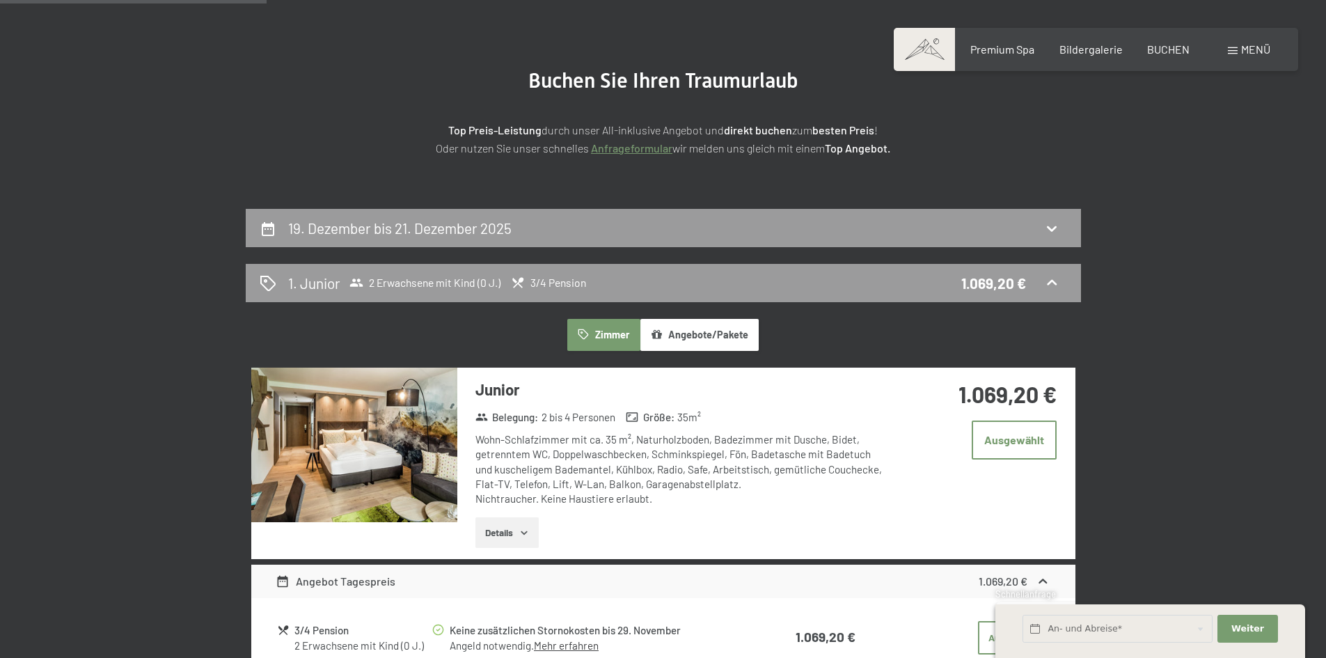
scroll to position [332, 0]
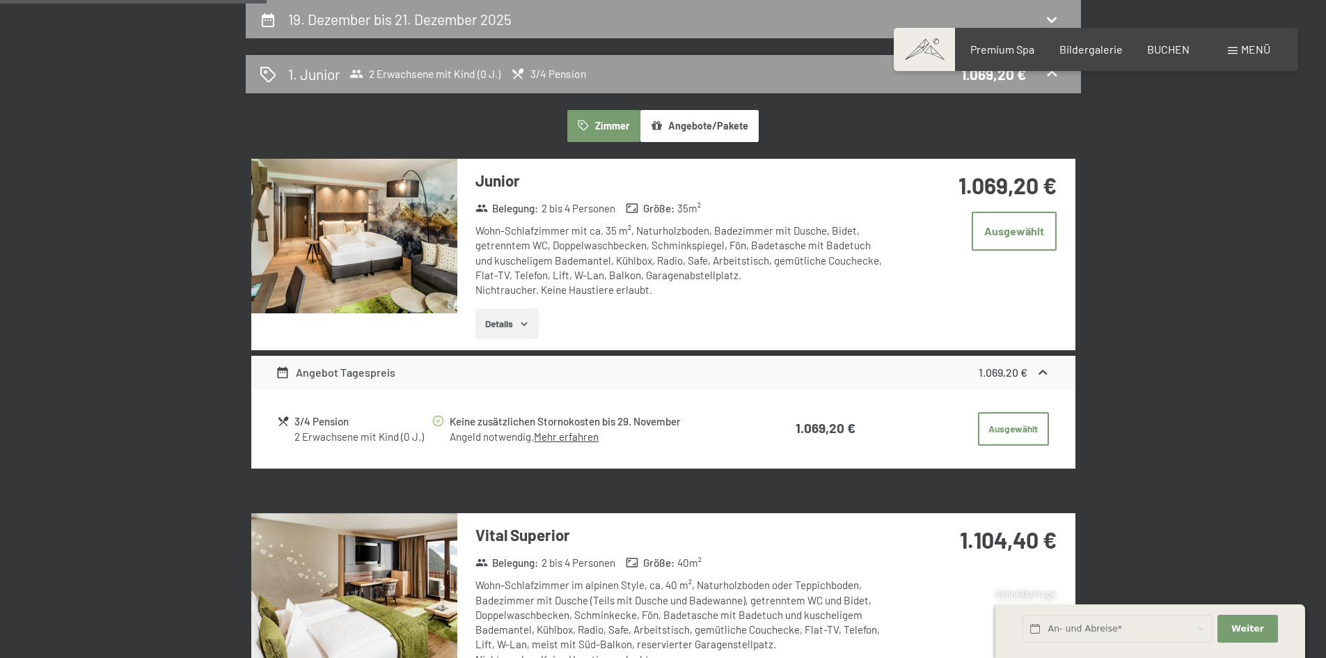
click at [399, 248] on img at bounding box center [354, 236] width 206 height 154
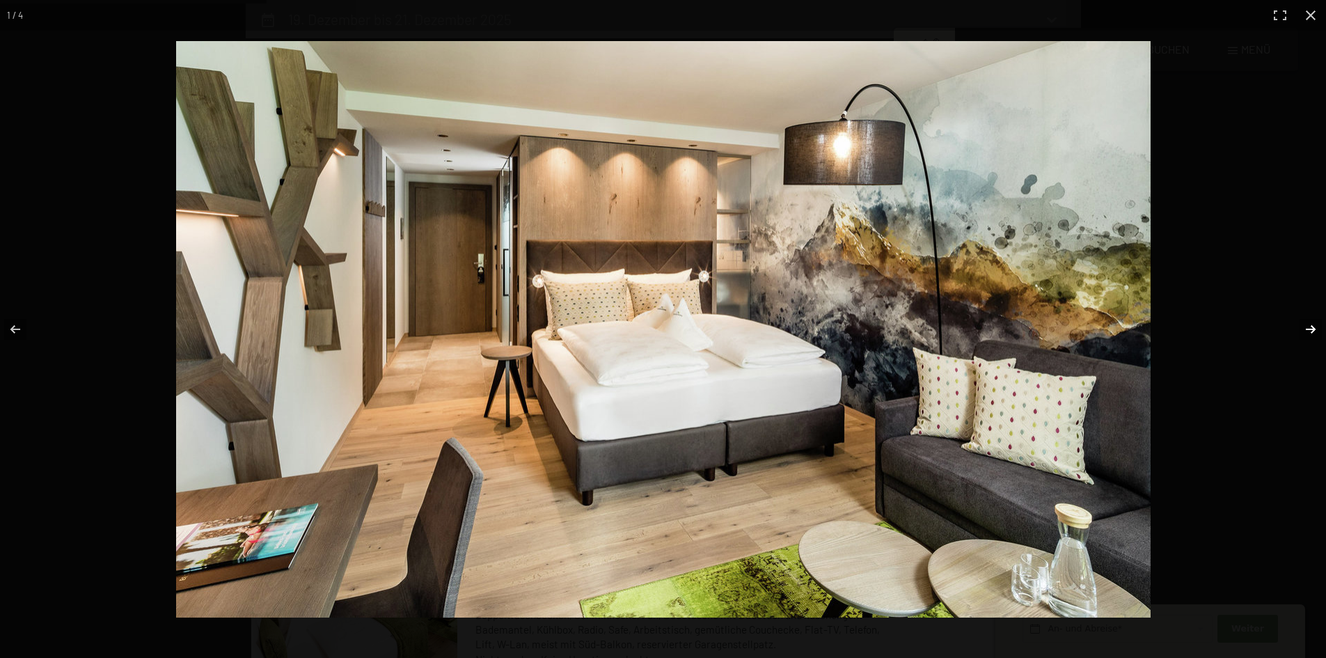
click at [1314, 327] on button "button" at bounding box center [1301, 329] width 49 height 70
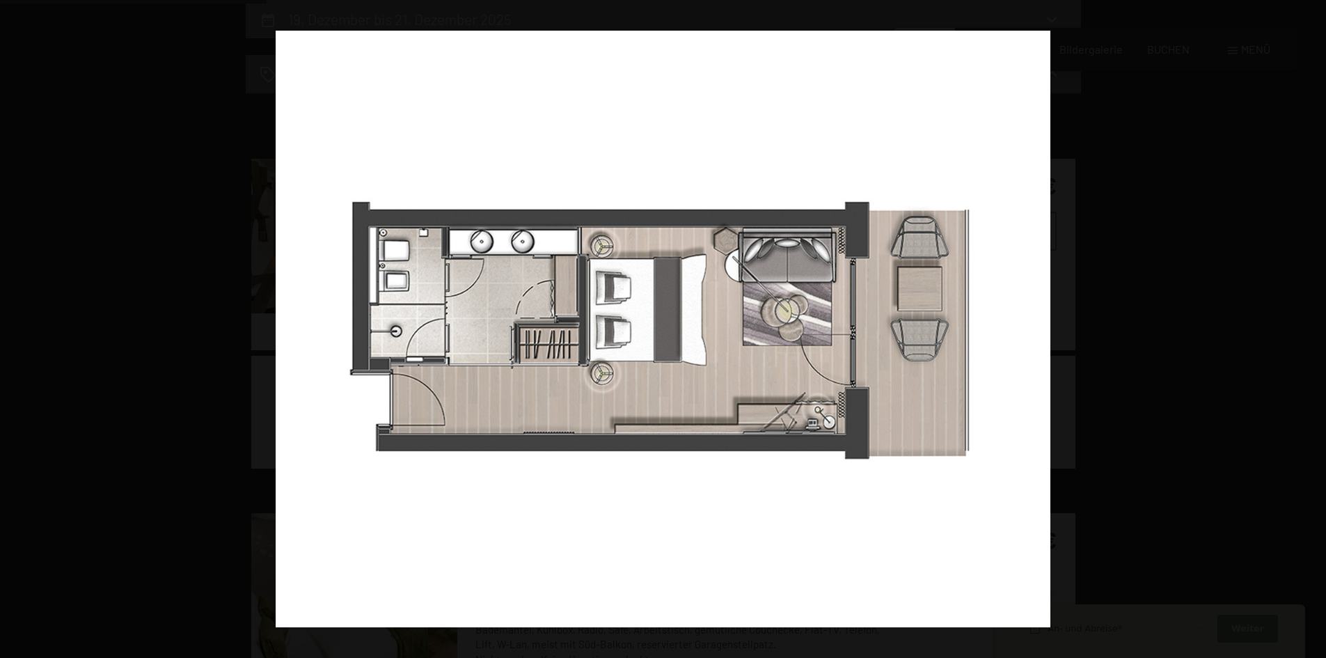
click at [1314, 327] on button "button" at bounding box center [1301, 329] width 49 height 70
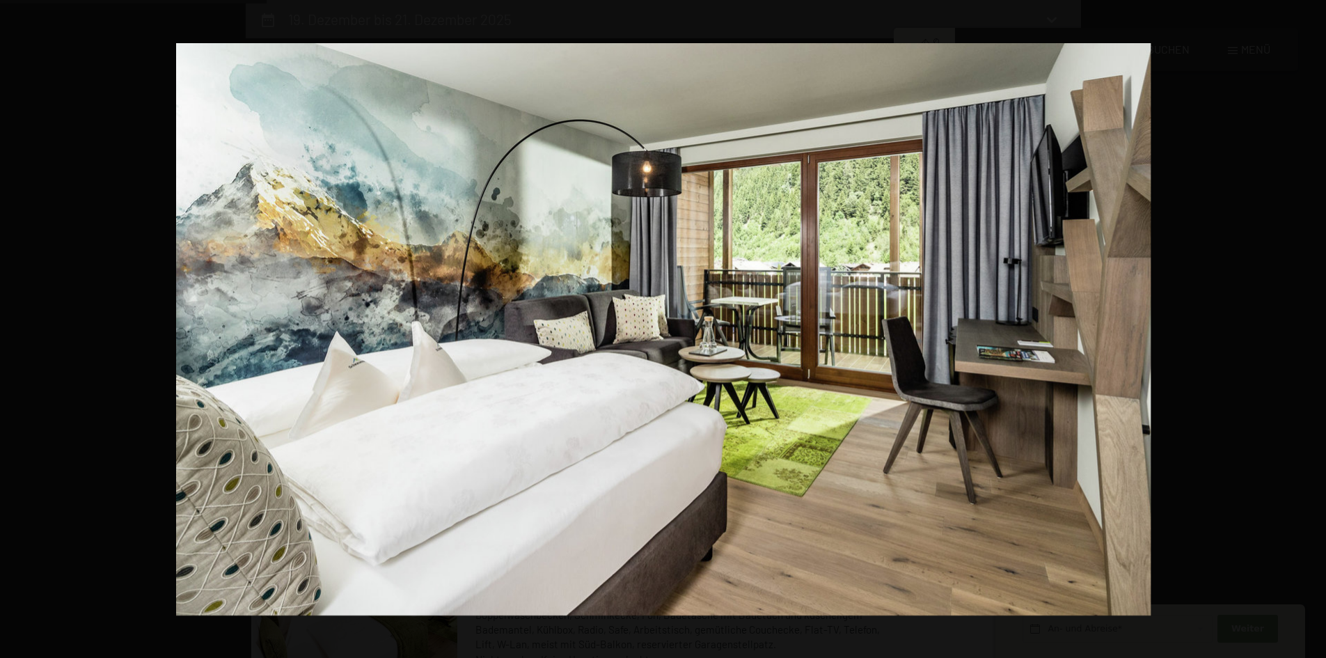
click at [1314, 327] on button "button" at bounding box center [1301, 329] width 49 height 70
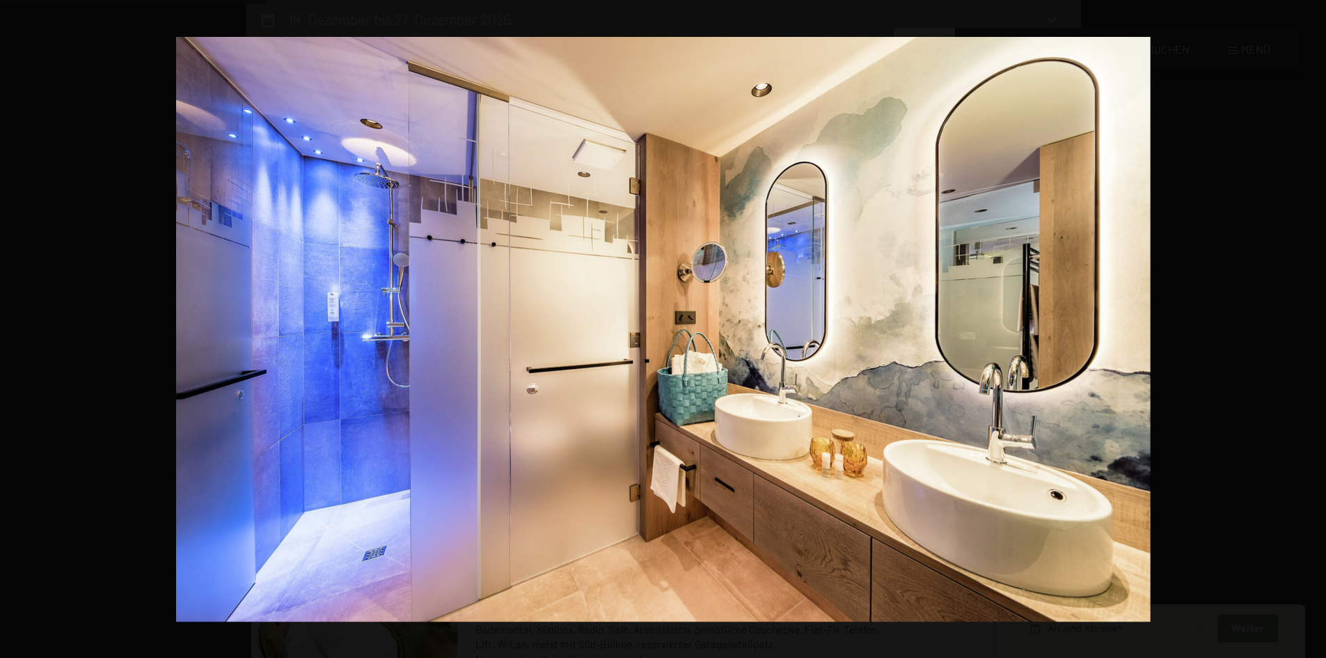
click at [1314, 327] on button "button" at bounding box center [1301, 329] width 49 height 70
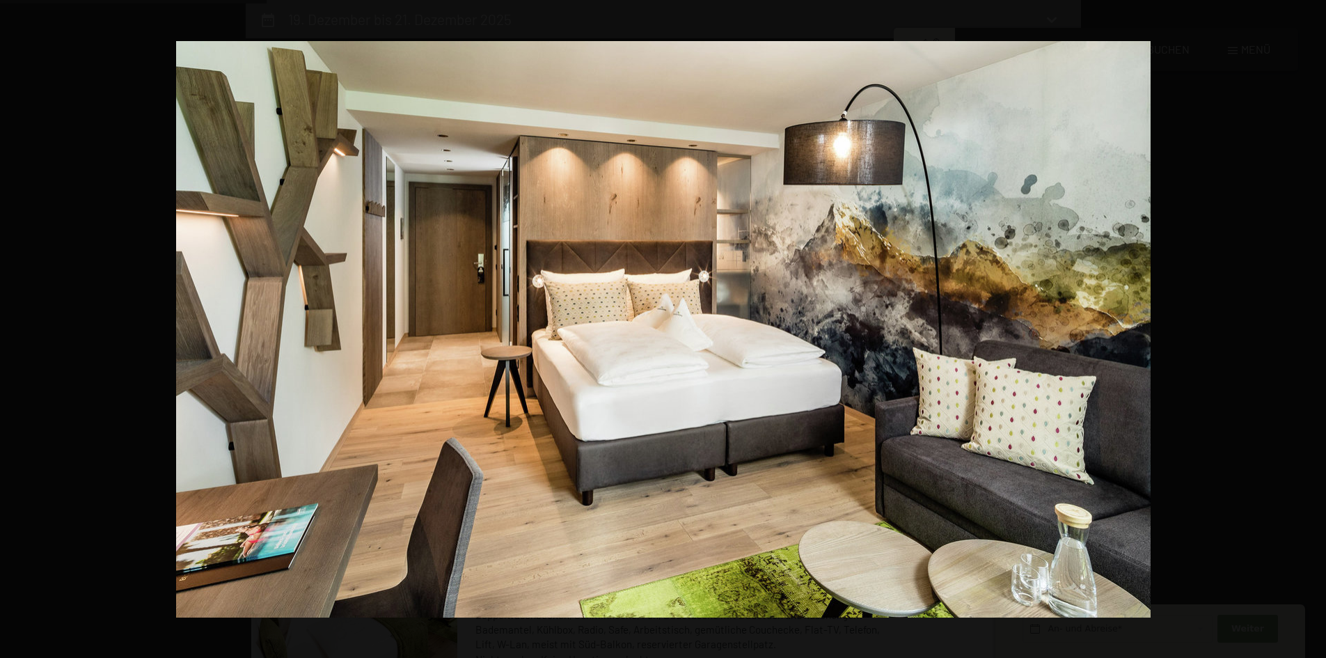
click at [1314, 327] on button "button" at bounding box center [1301, 329] width 49 height 70
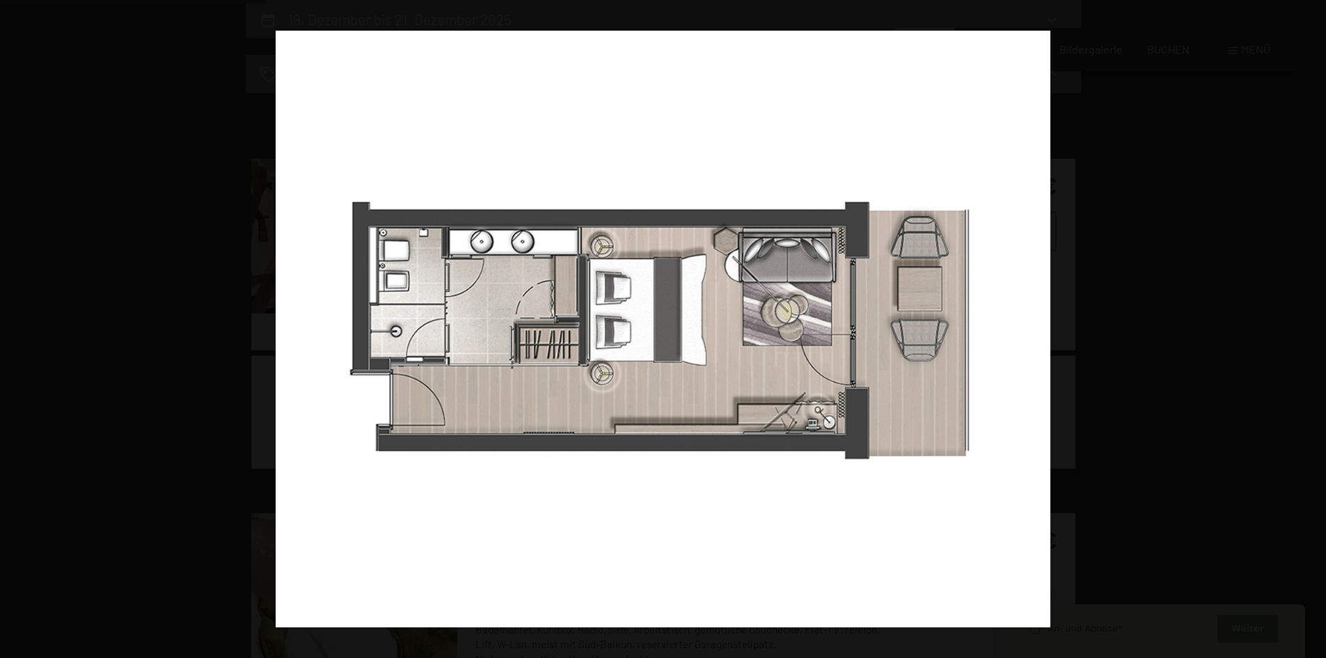
click at [1314, 327] on button "button" at bounding box center [1301, 329] width 49 height 70
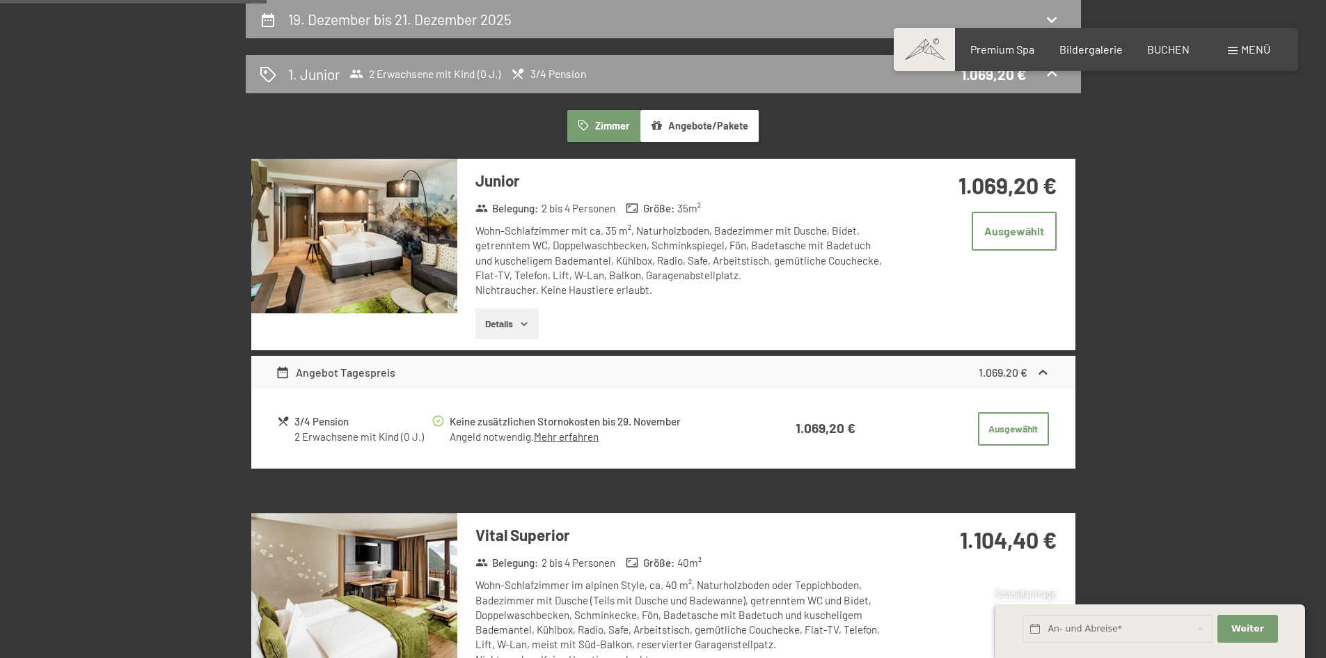
click at [0, 0] on button "button" at bounding box center [0, 0] width 0 height 0
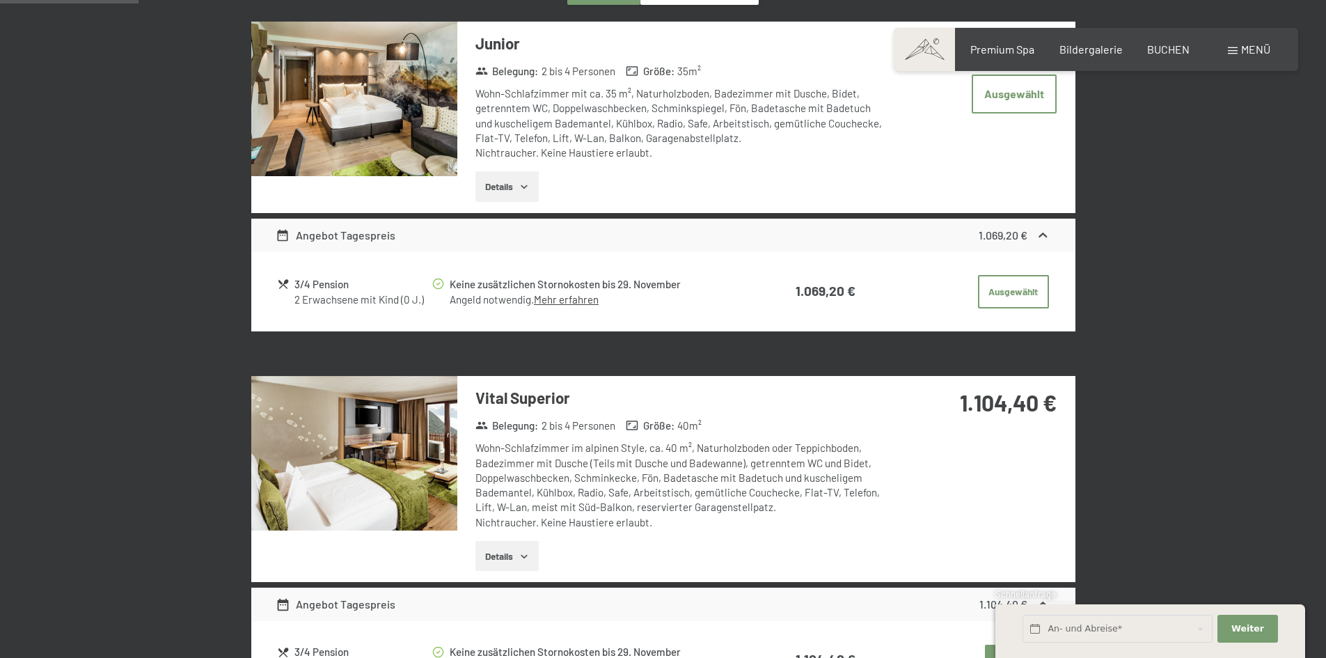
scroll to position [471, 0]
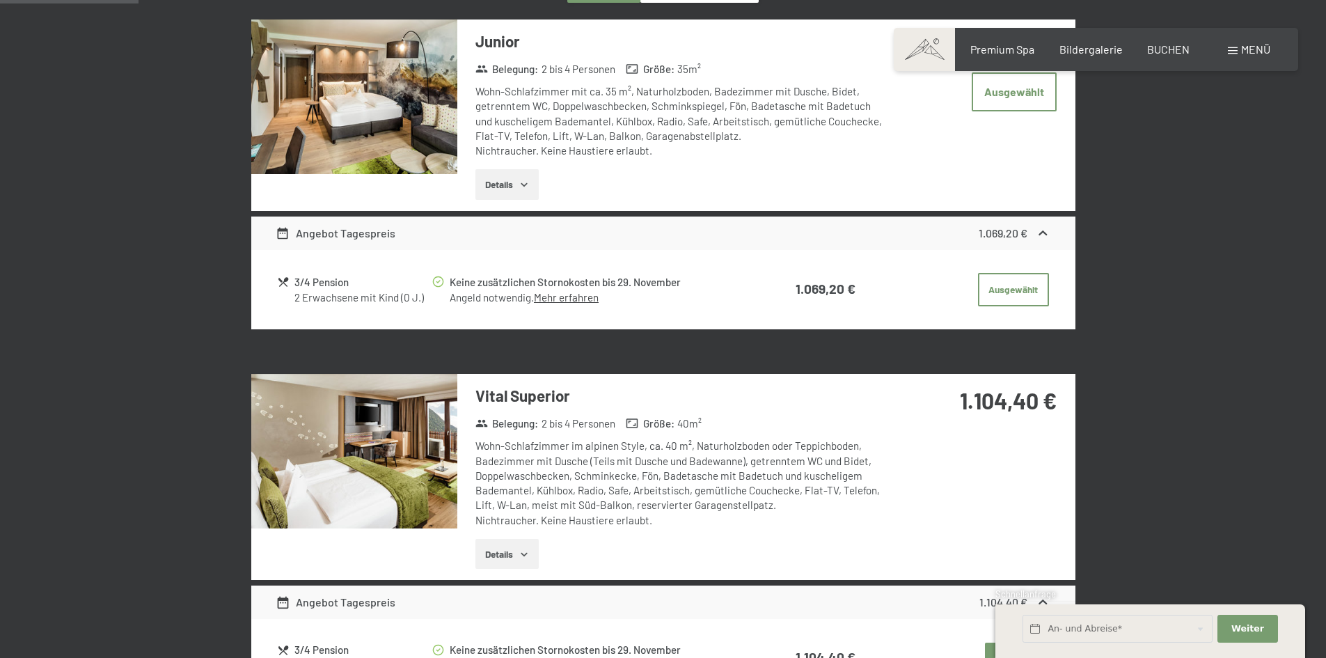
click at [398, 453] on img at bounding box center [354, 451] width 206 height 154
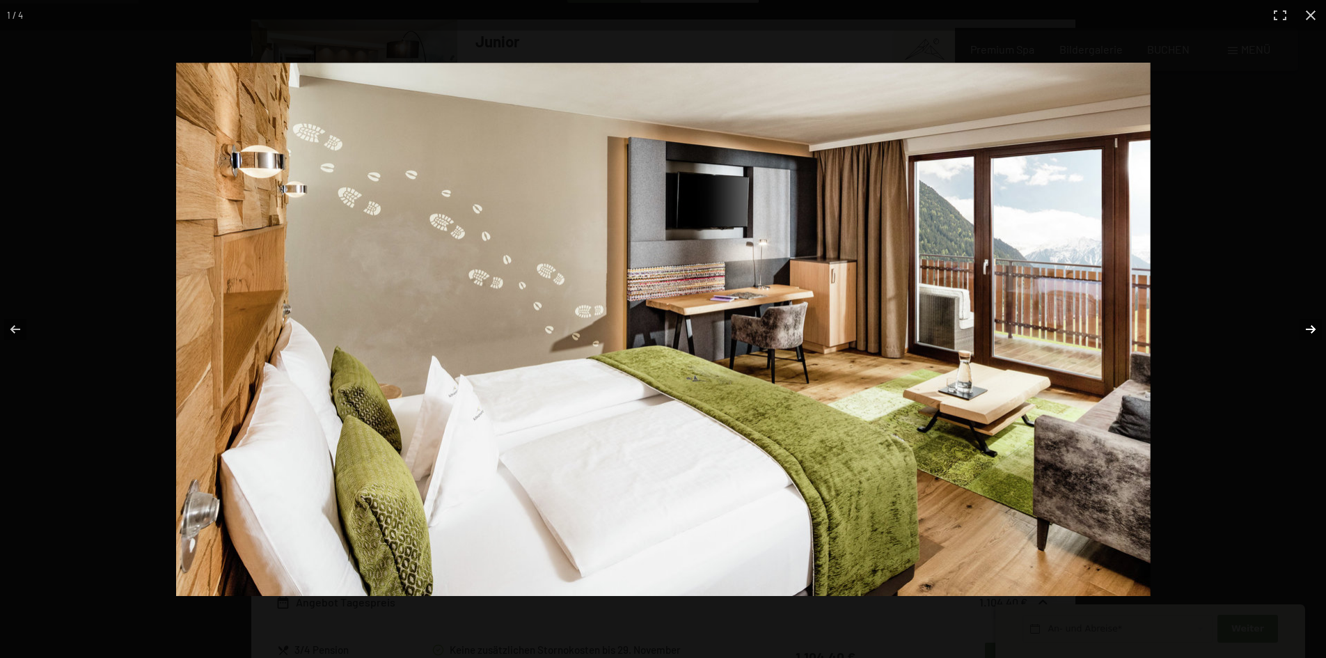
click at [1311, 332] on button "button" at bounding box center [1301, 329] width 49 height 70
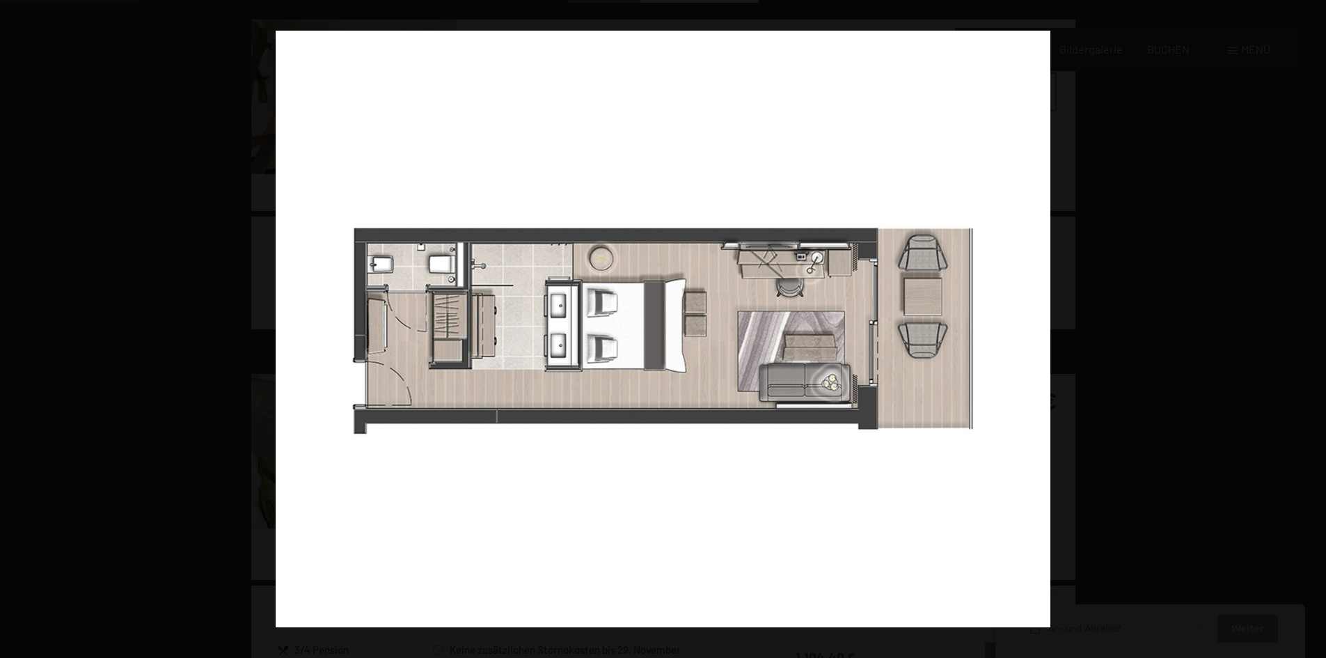
click at [1311, 332] on button "button" at bounding box center [1301, 329] width 49 height 70
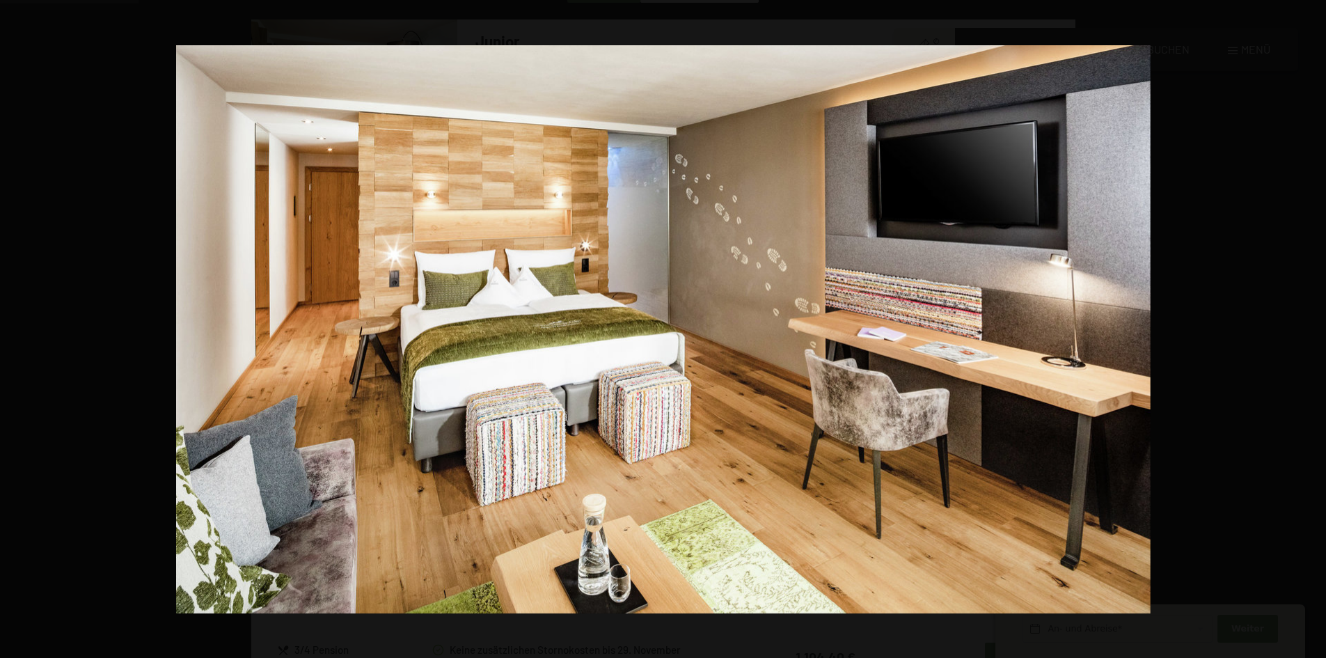
click at [1311, 332] on button "button" at bounding box center [1301, 329] width 49 height 70
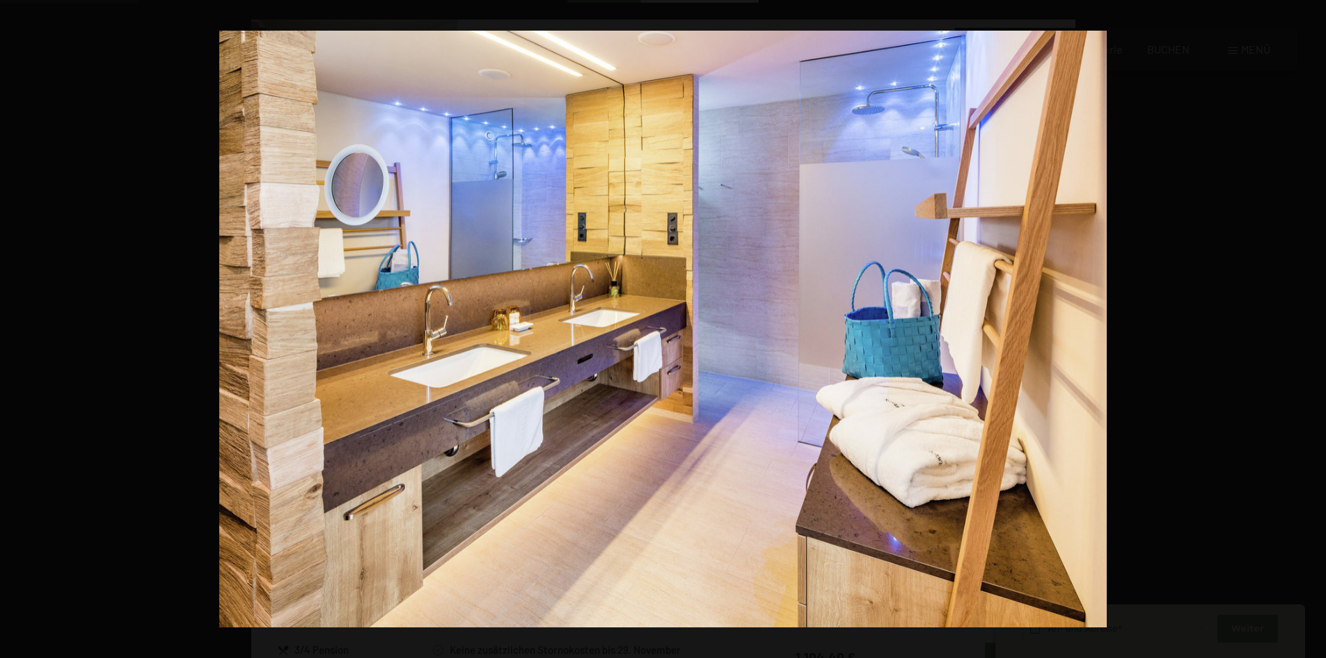
click at [1311, 332] on button "button" at bounding box center [1301, 329] width 49 height 70
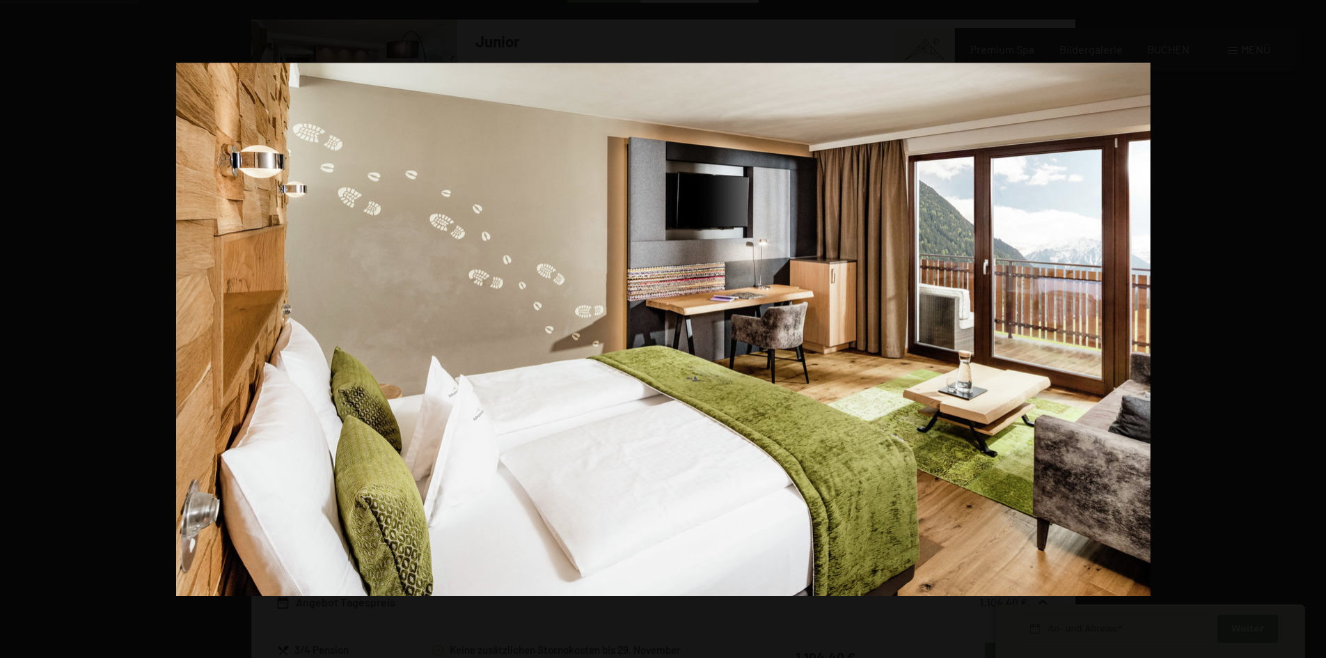
click at [1311, 332] on button "button" at bounding box center [1301, 329] width 49 height 70
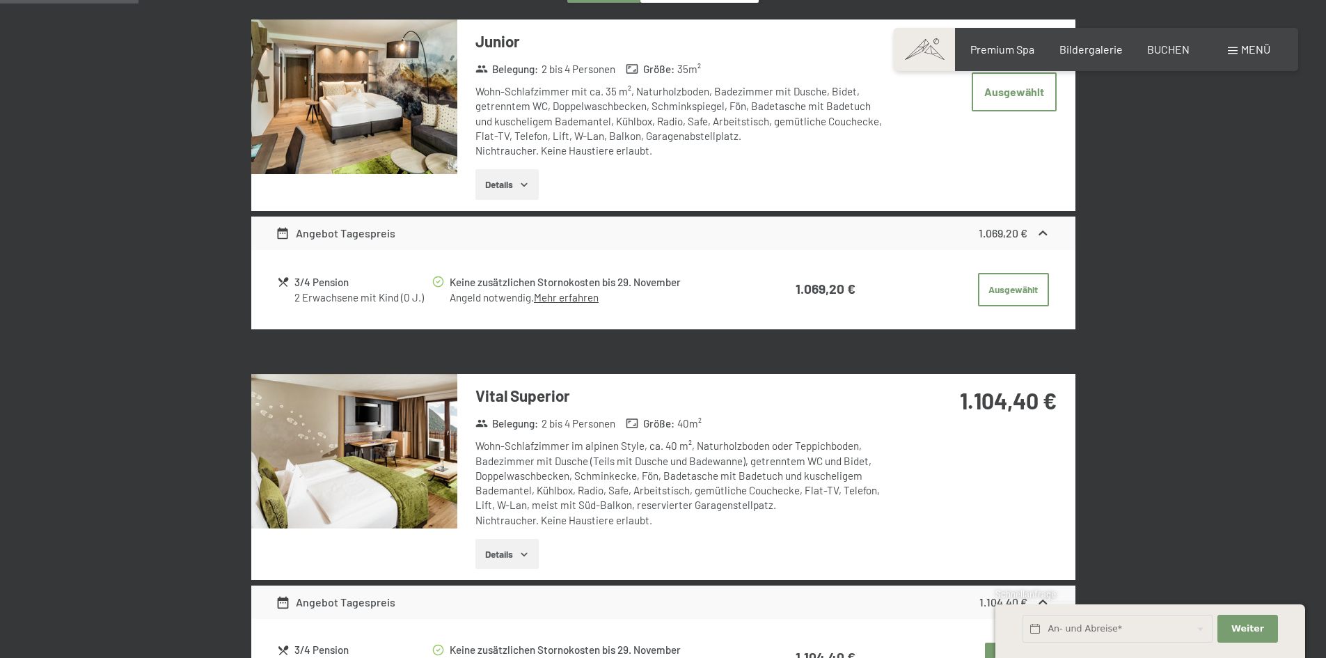
click at [0, 0] on button "button" at bounding box center [0, 0] width 0 height 0
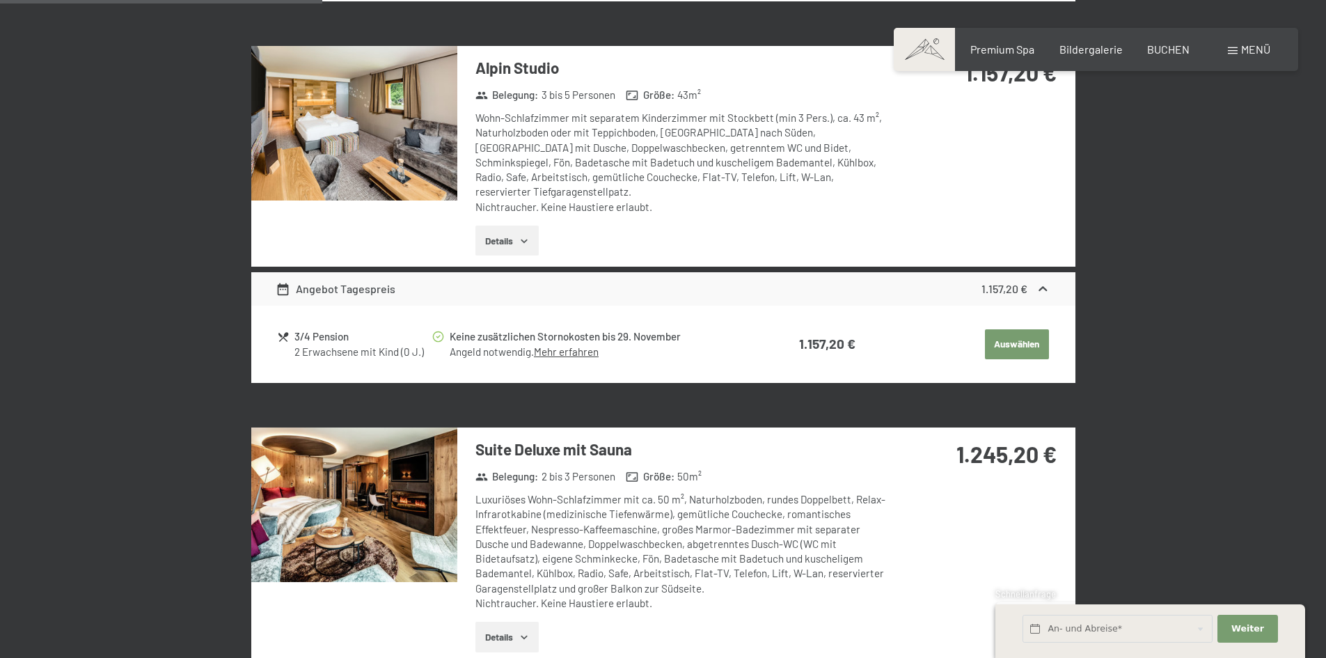
scroll to position [1167, 0]
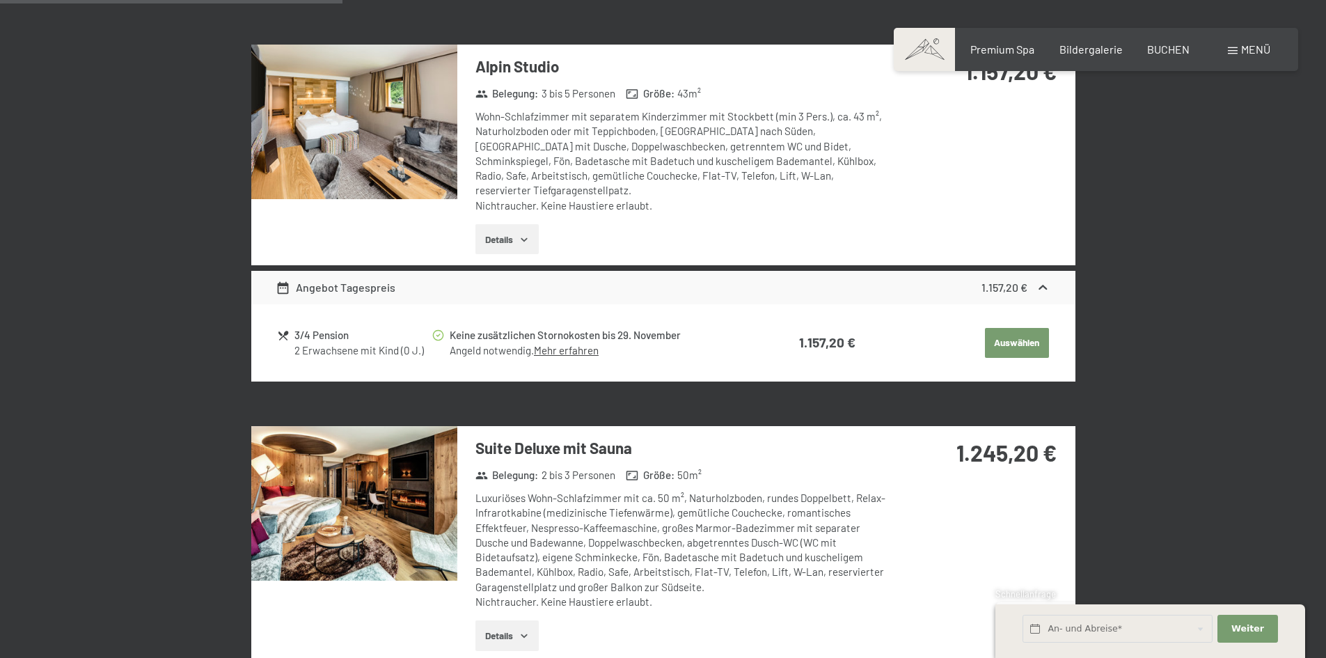
click at [390, 461] on img at bounding box center [354, 503] width 206 height 154
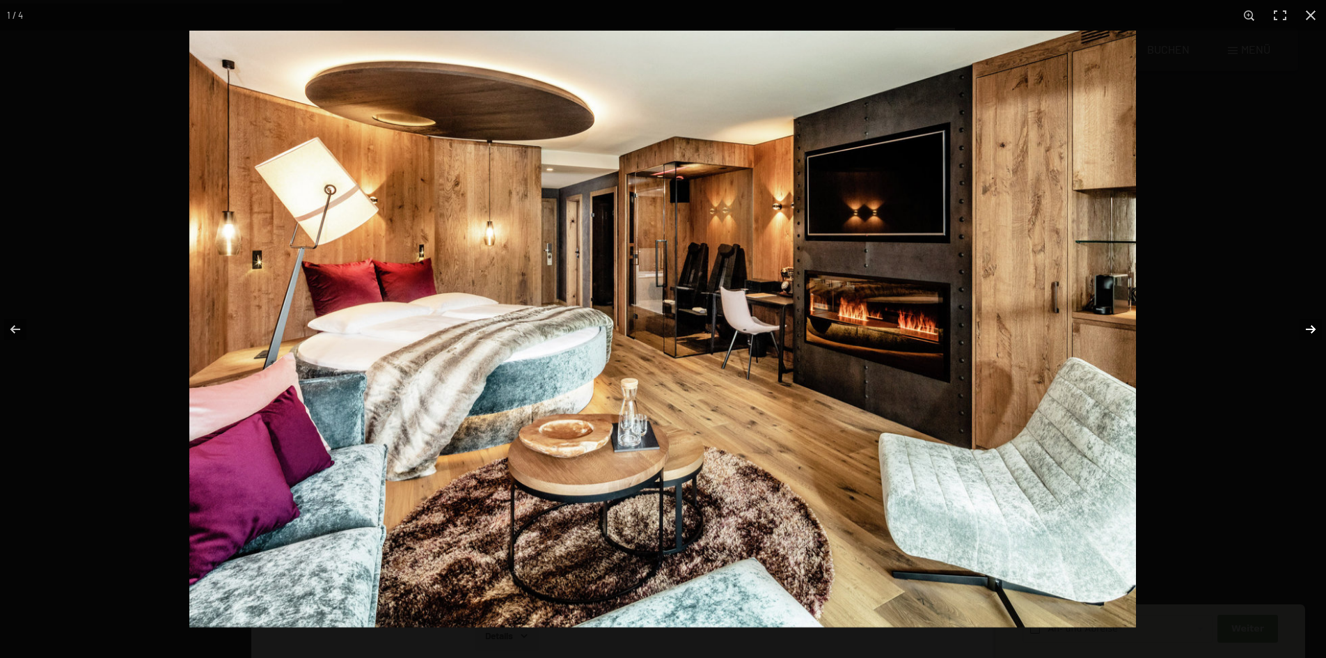
click at [1312, 334] on button "button" at bounding box center [1301, 329] width 49 height 70
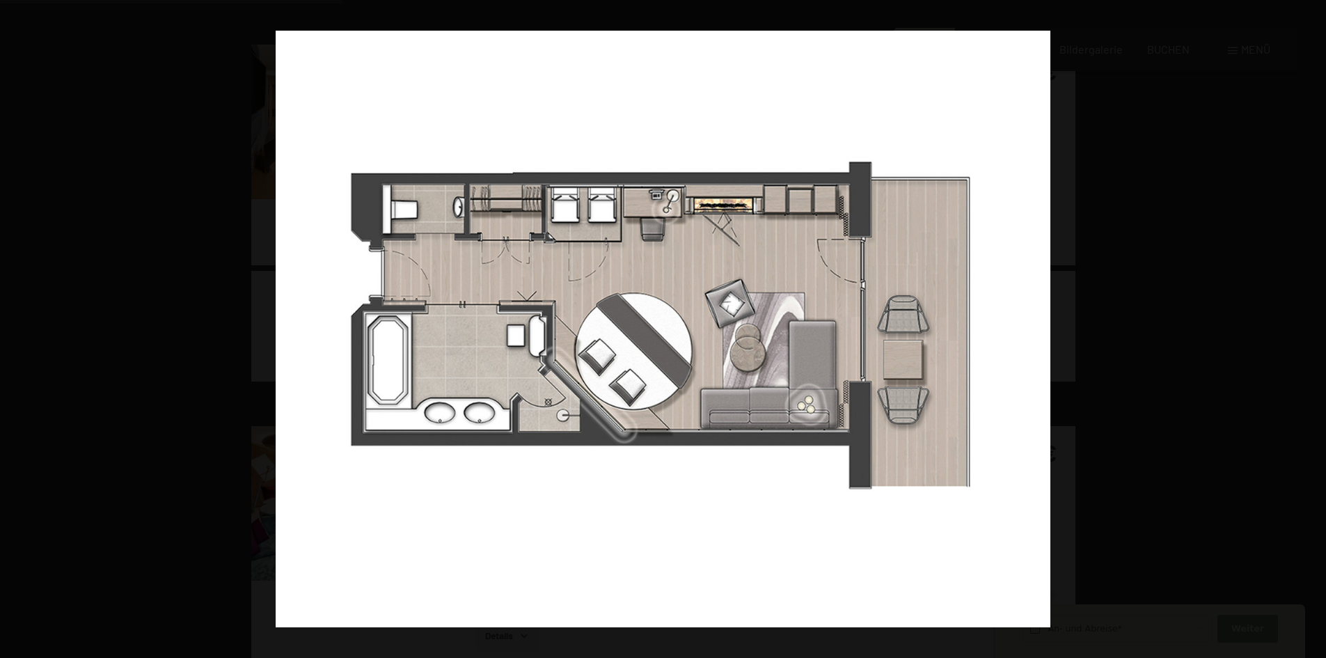
click at [1312, 334] on button "button" at bounding box center [1301, 329] width 49 height 70
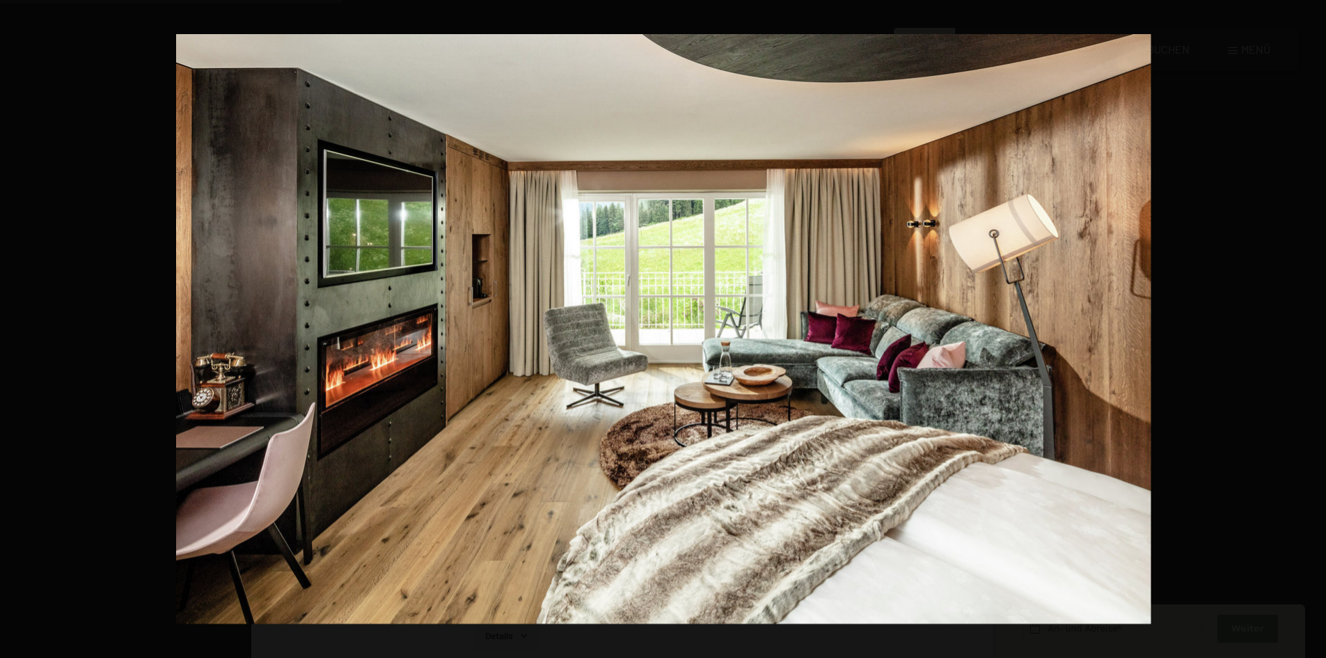
click at [1312, 334] on button "button" at bounding box center [1301, 329] width 49 height 70
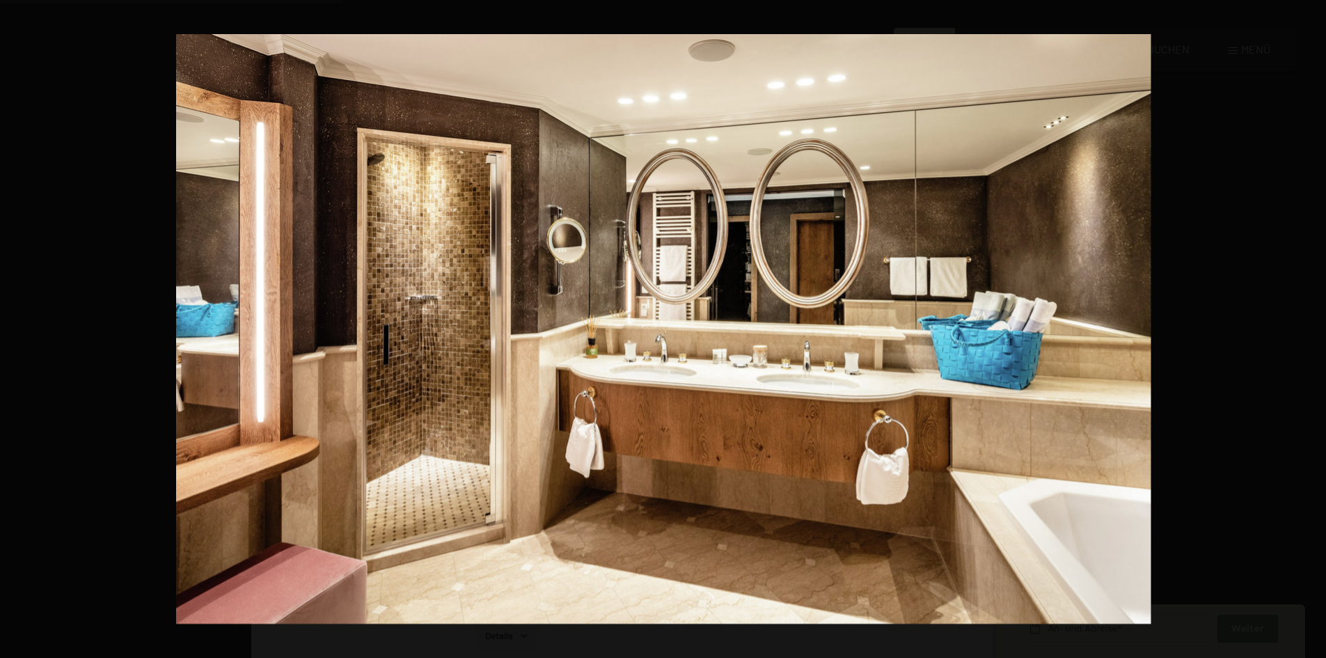
click at [1312, 334] on button "button" at bounding box center [1301, 329] width 49 height 70
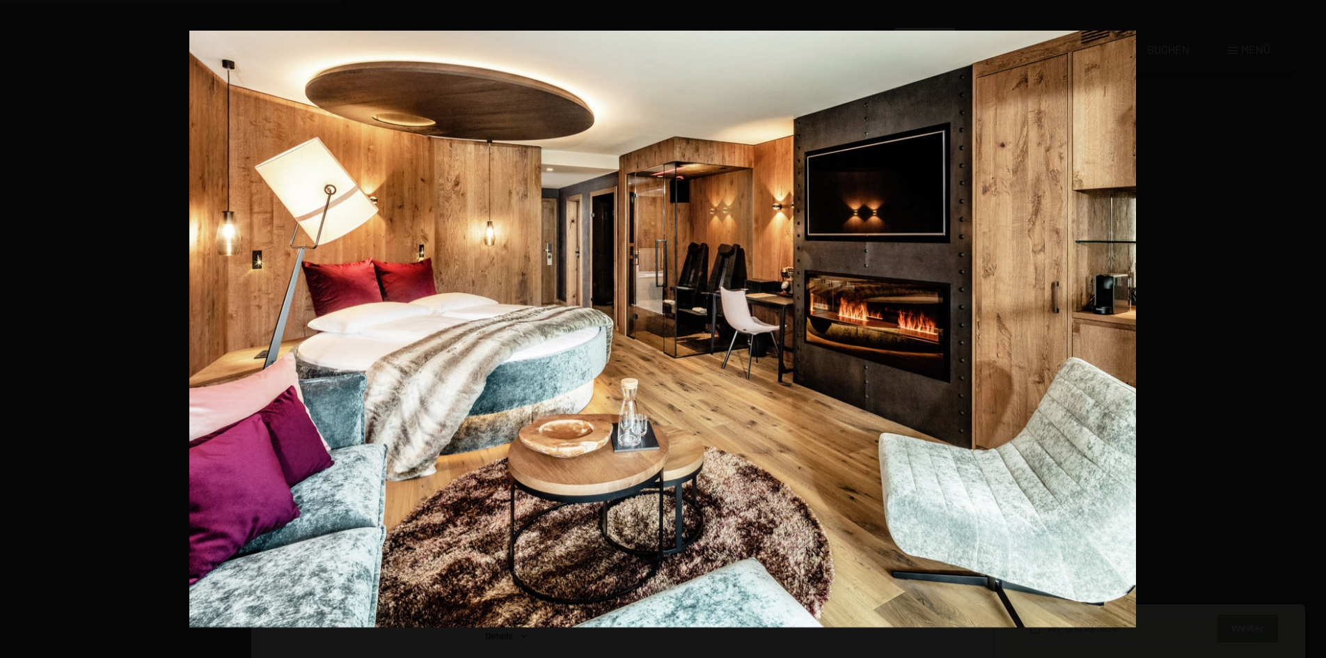
click at [1312, 334] on button "button" at bounding box center [1301, 329] width 49 height 70
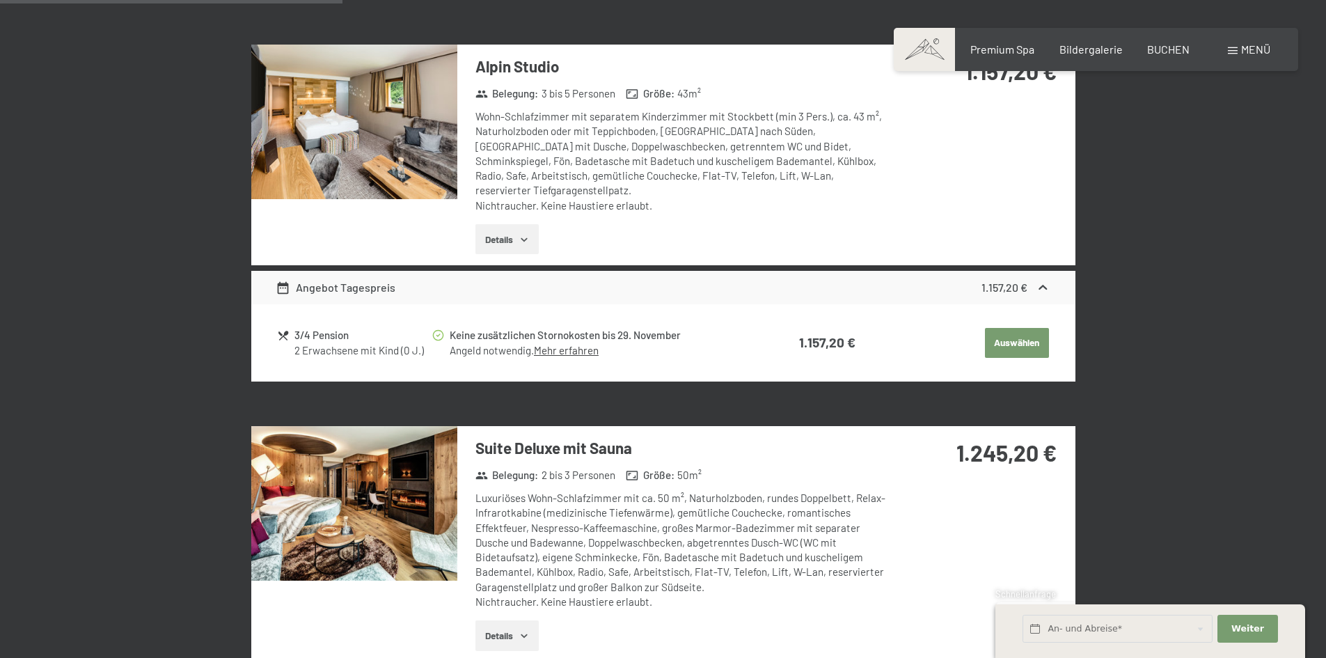
click at [0, 0] on button "button" at bounding box center [0, 0] width 0 height 0
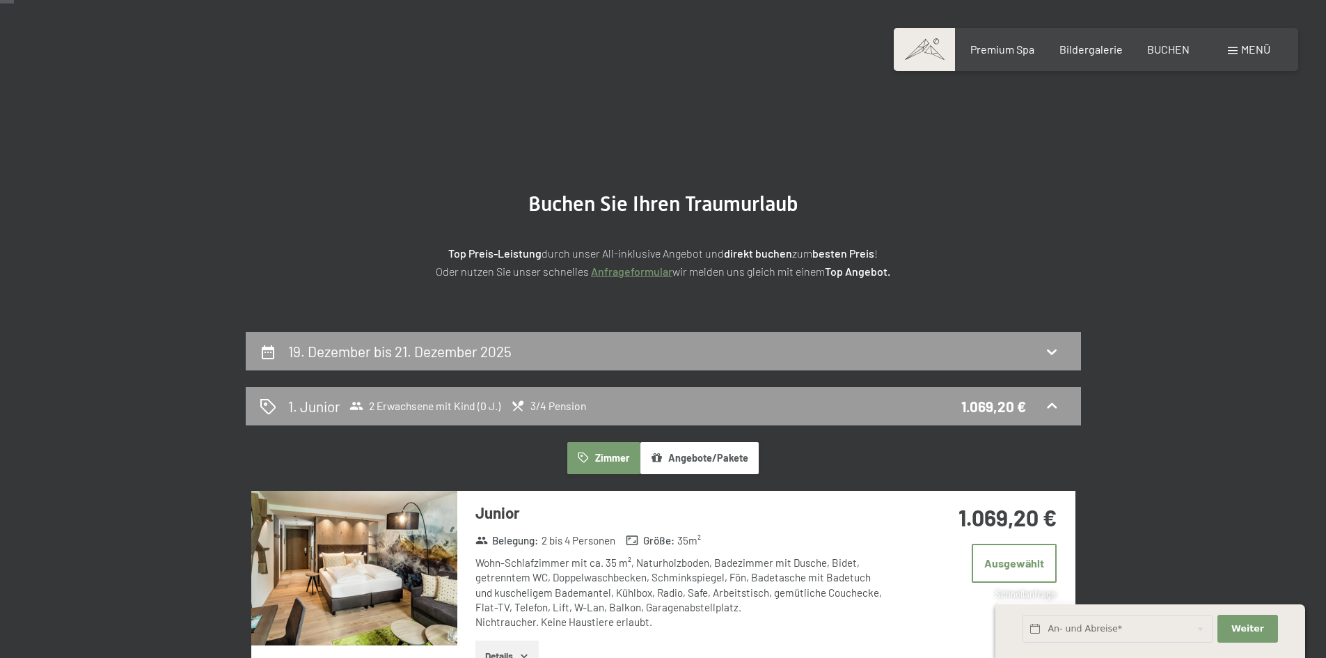
scroll to position [278, 0]
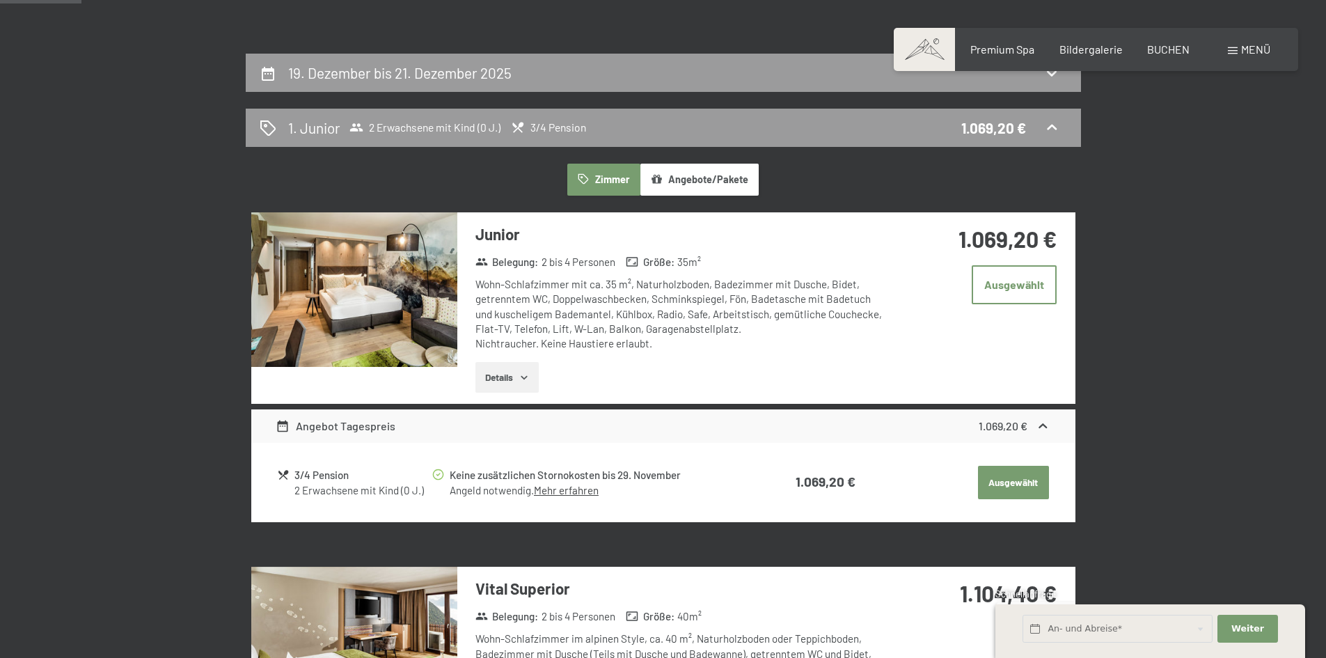
click at [994, 483] on button "Ausgewählt" at bounding box center [1013, 482] width 71 height 33
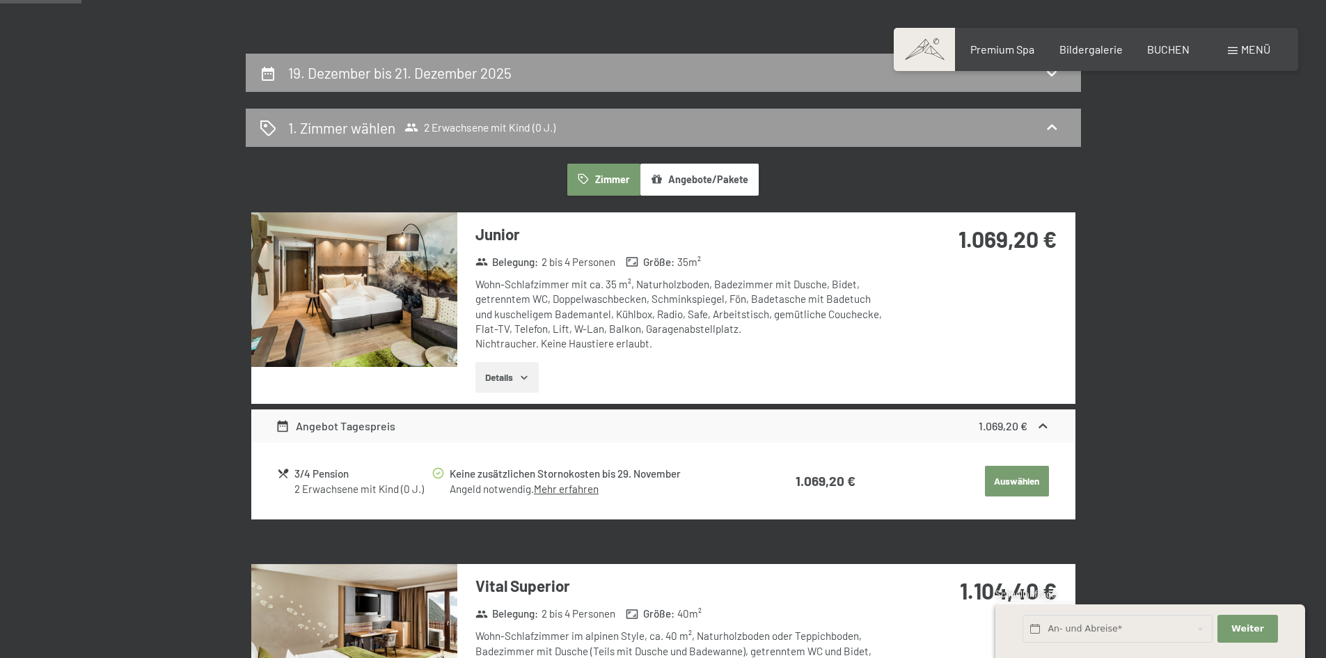
click at [706, 178] on button "Angebote/Pakete" at bounding box center [699, 180] width 118 height 32
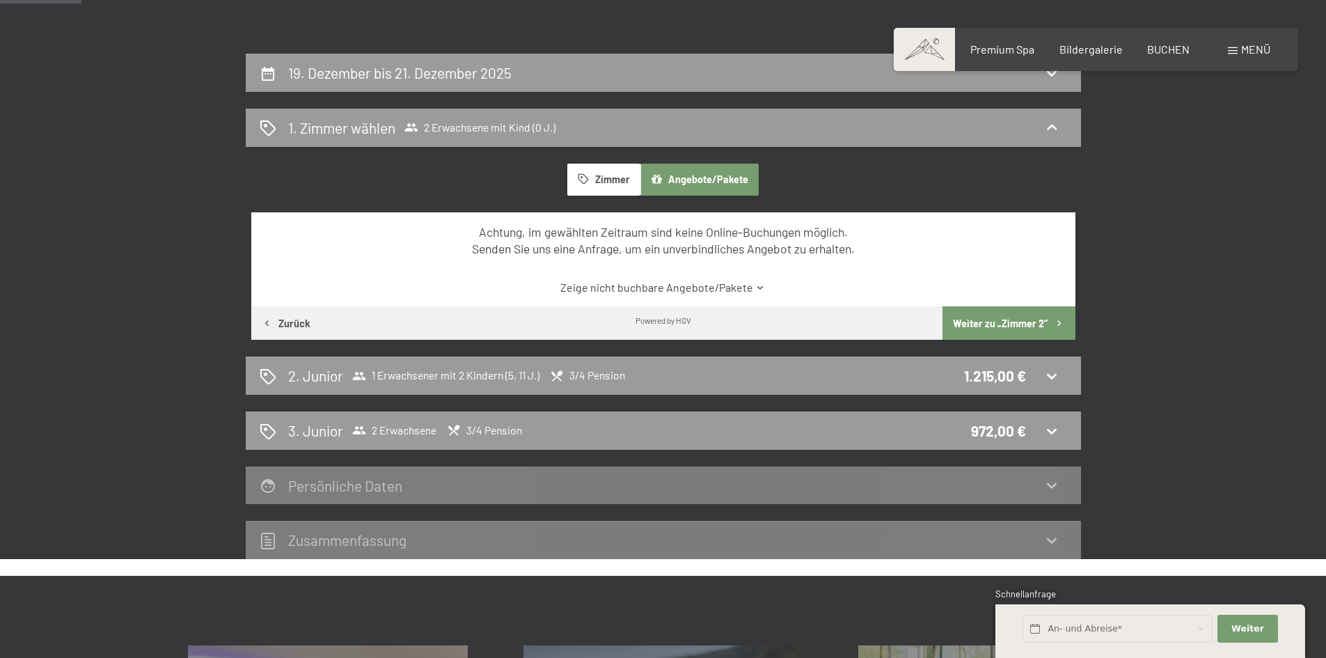
click at [597, 176] on button "Zimmer" at bounding box center [603, 180] width 72 height 32
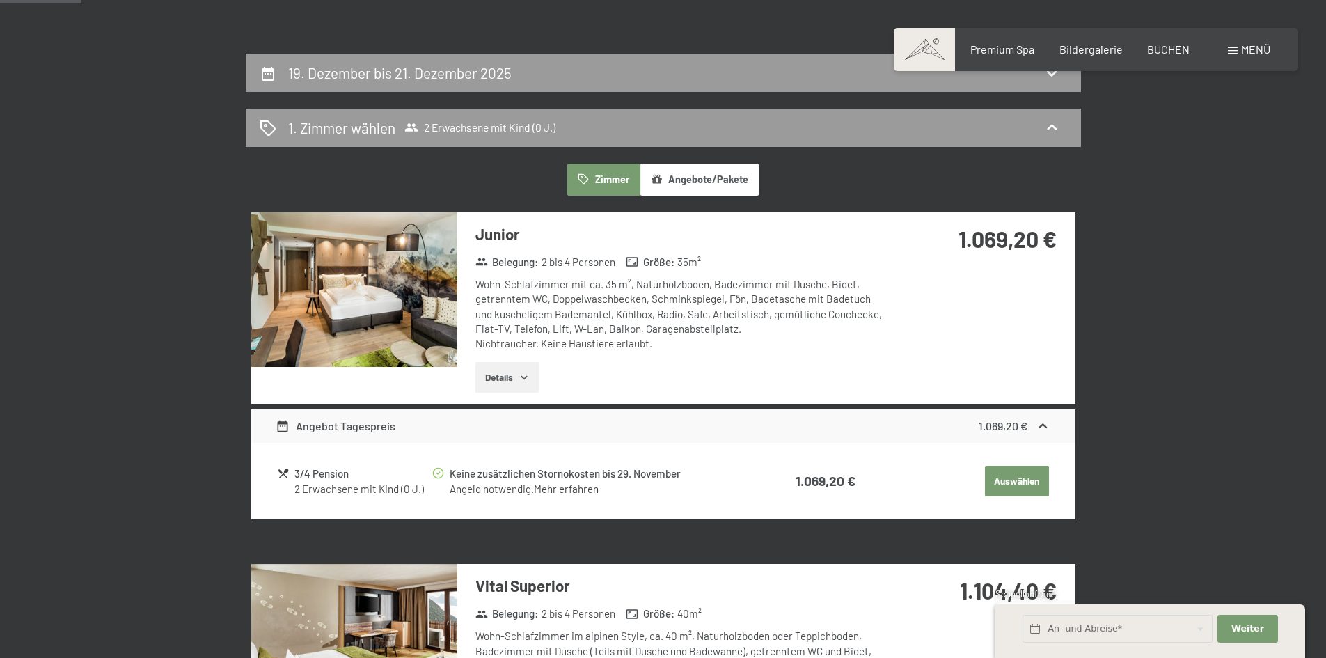
click at [1021, 483] on button "Auswählen" at bounding box center [1017, 481] width 64 height 31
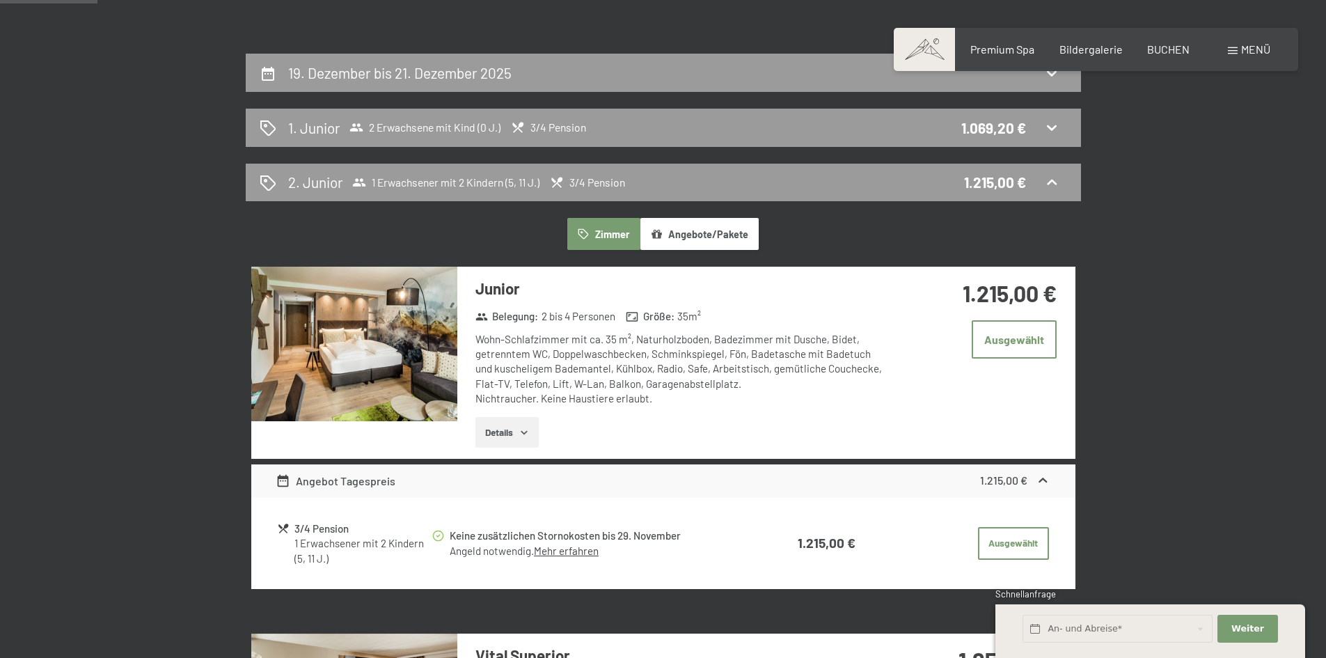
scroll to position [332, 0]
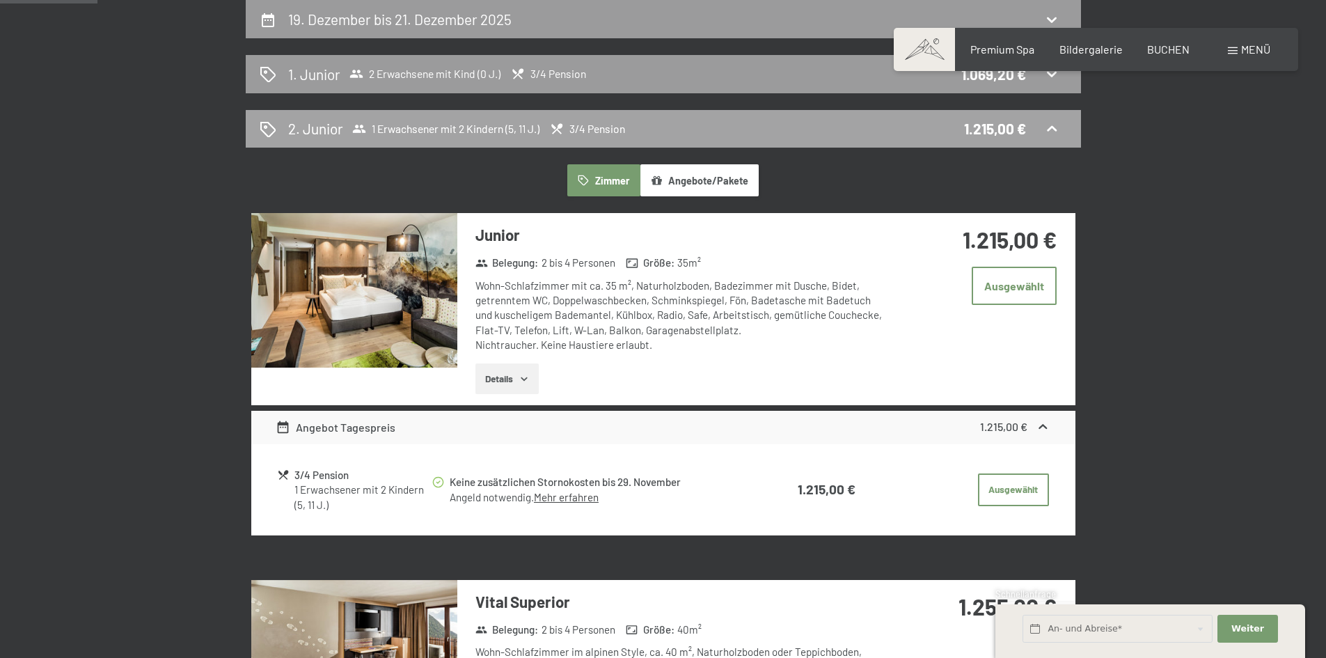
click at [935, 140] on div "2. Junior 1 Erwachsener mit 2 Kindern (5, 11 J.) 3/4 Pension 1.215,00 €" at bounding box center [663, 129] width 835 height 38
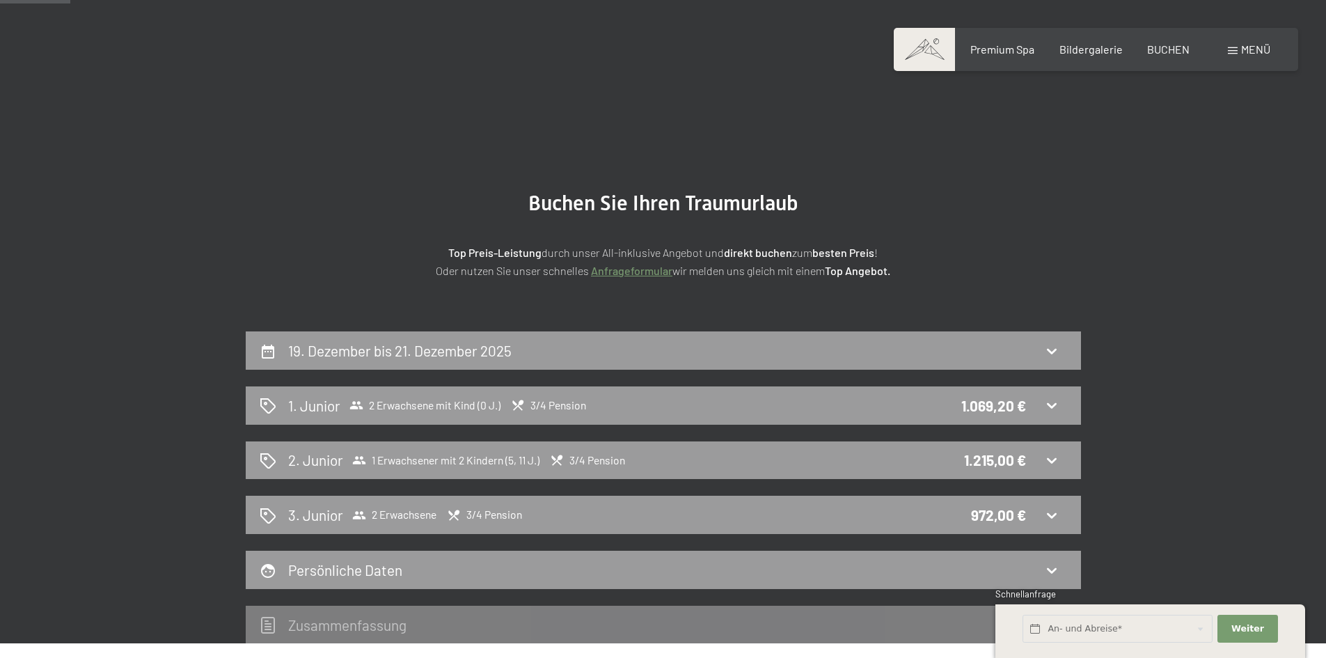
scroll to position [0, 0]
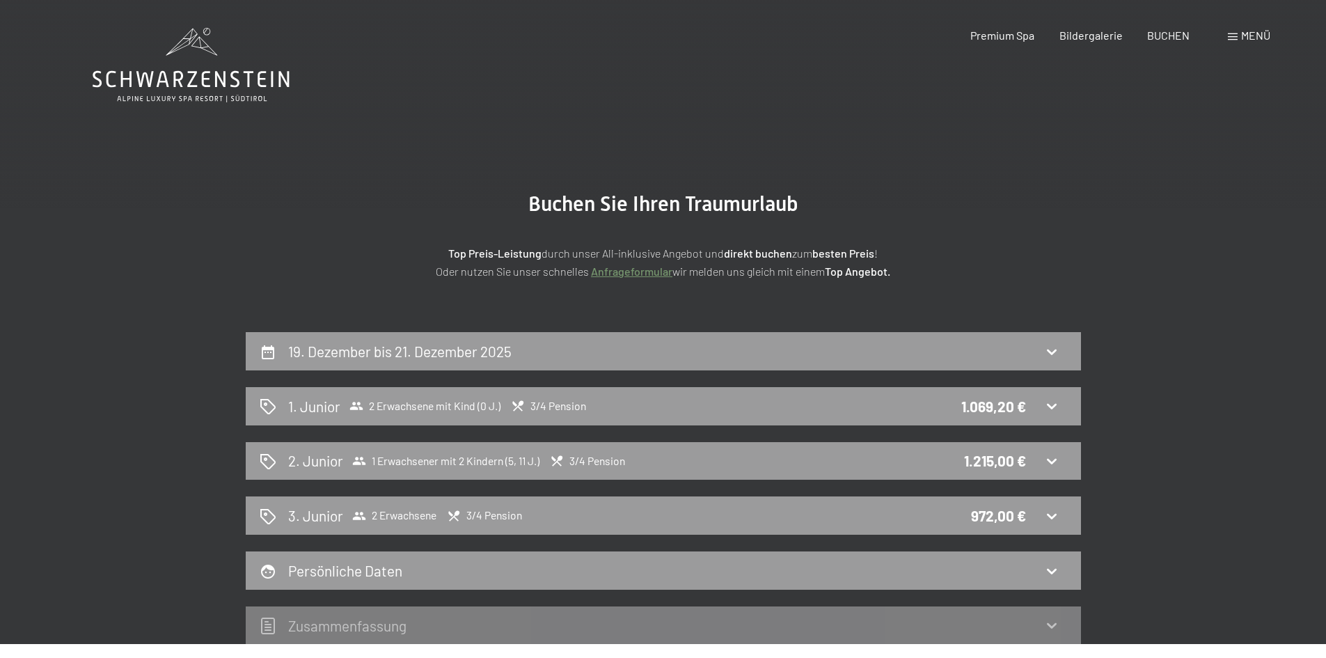
click at [1234, 38] on span at bounding box center [1232, 36] width 10 height 7
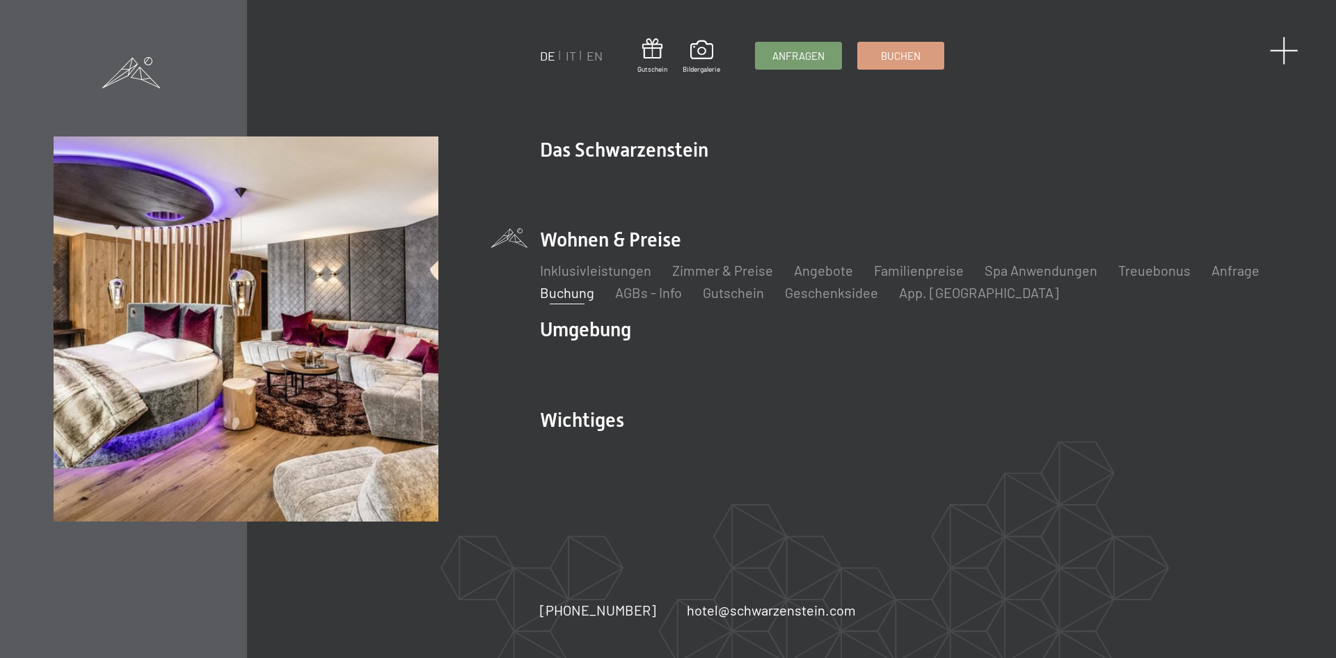
click at [1279, 49] on span at bounding box center [1284, 50] width 29 height 29
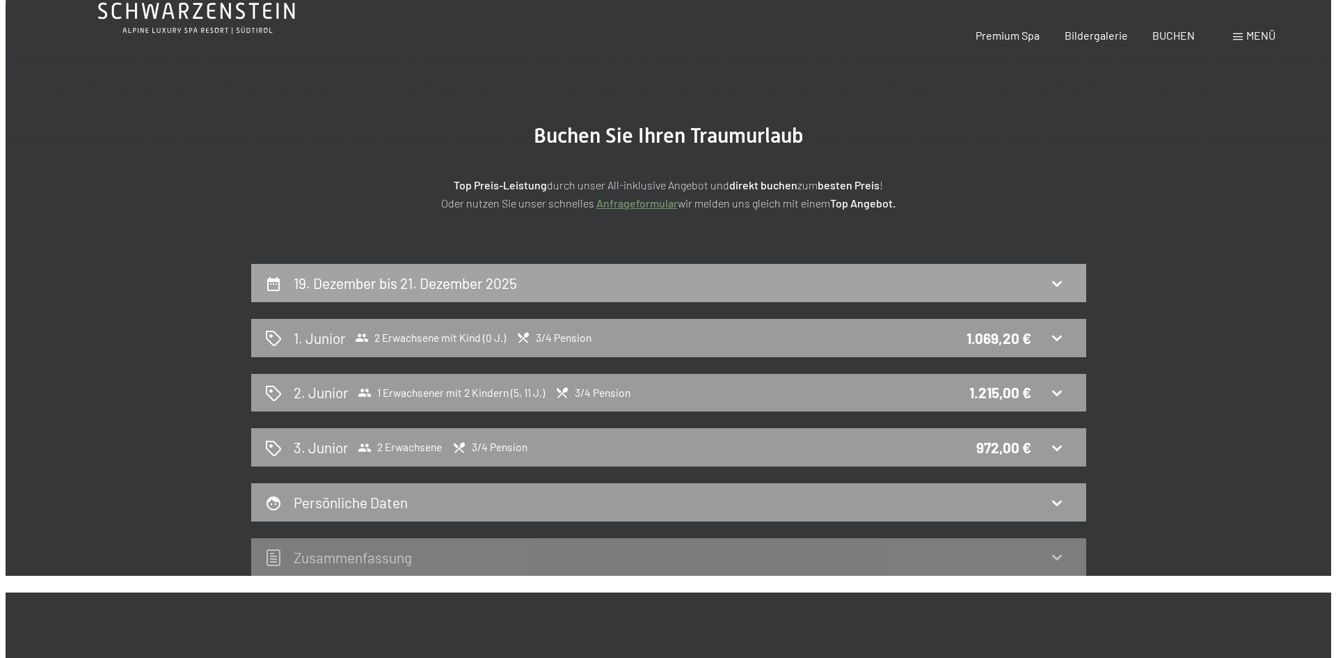
scroll to position [70, 0]
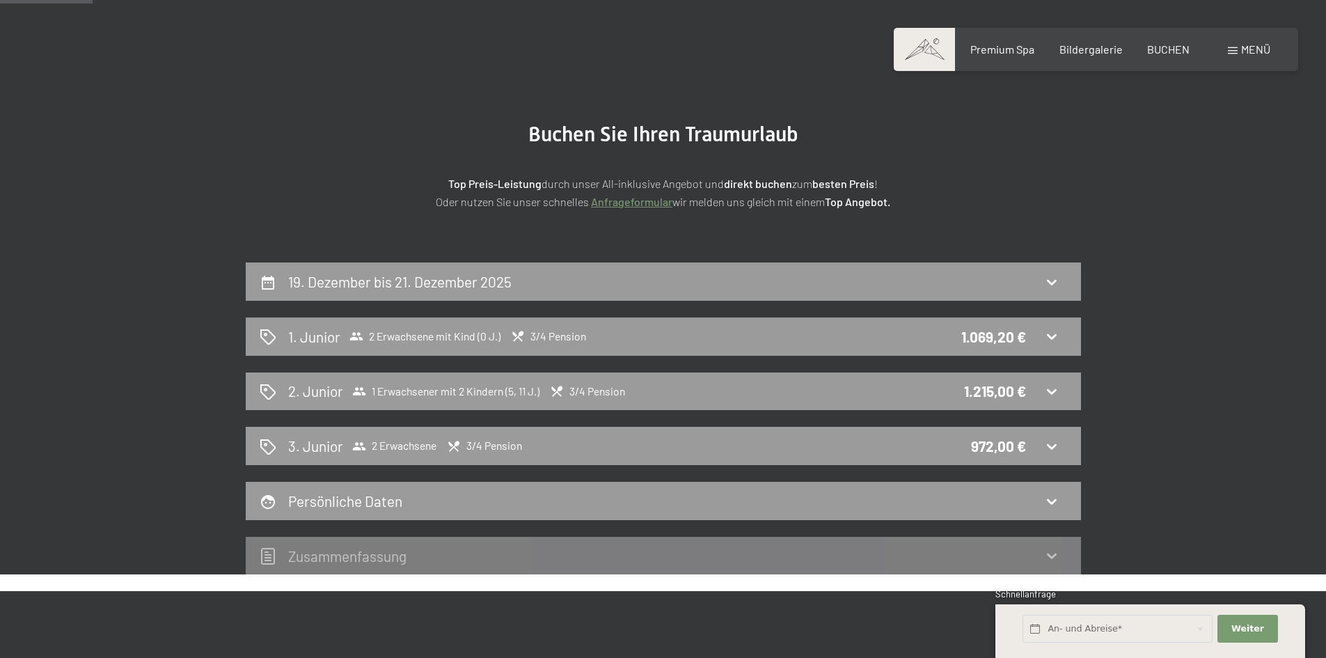
click at [1252, 51] on span "Menü" at bounding box center [1255, 48] width 29 height 13
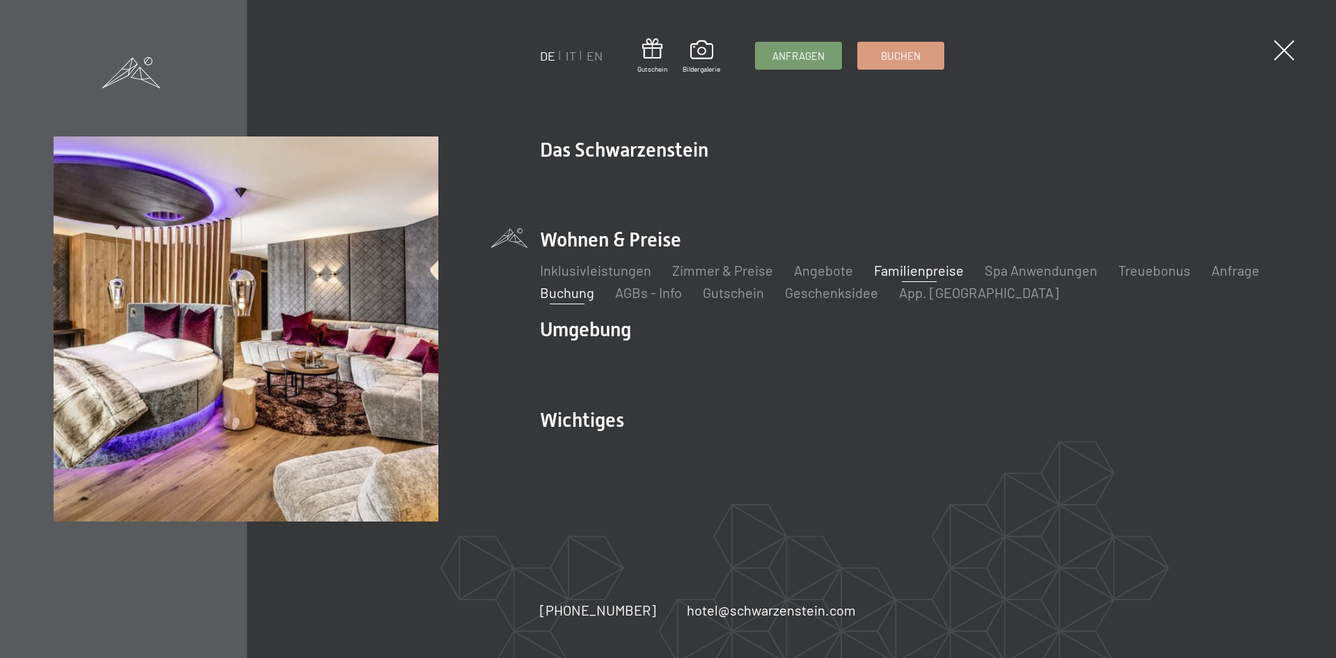
click at [948, 272] on link "Familienpreise" at bounding box center [919, 270] width 90 height 17
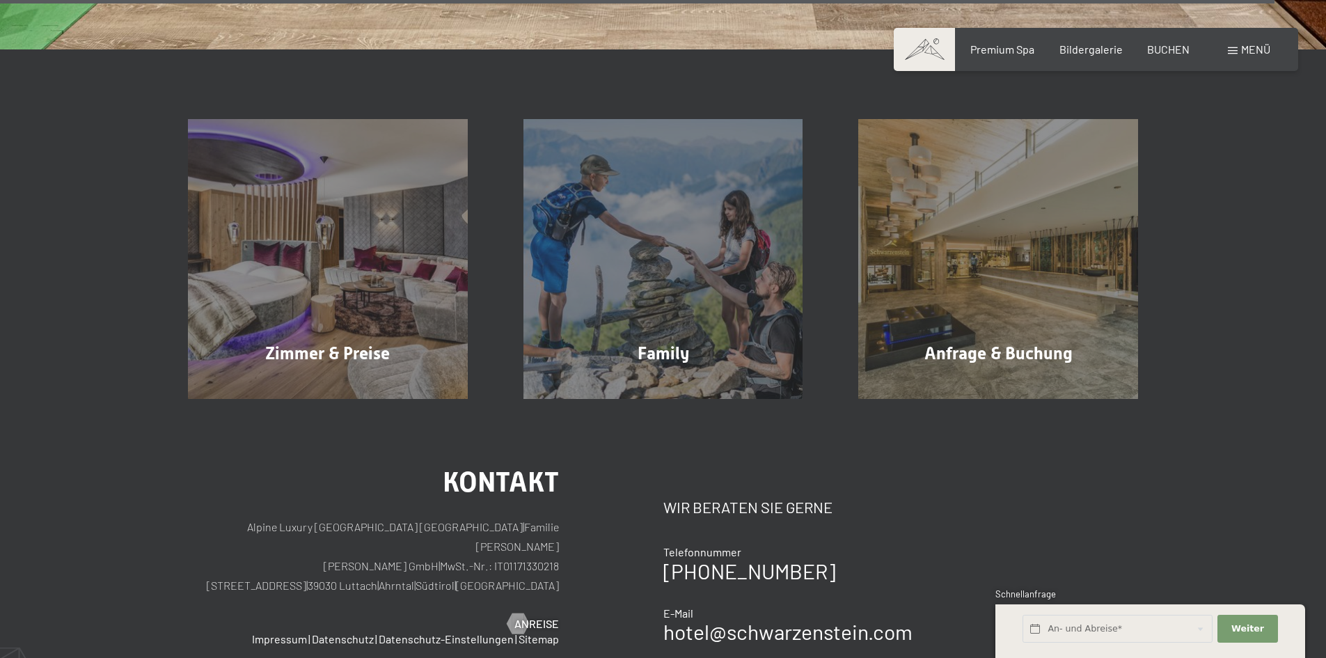
scroll to position [5645, 0]
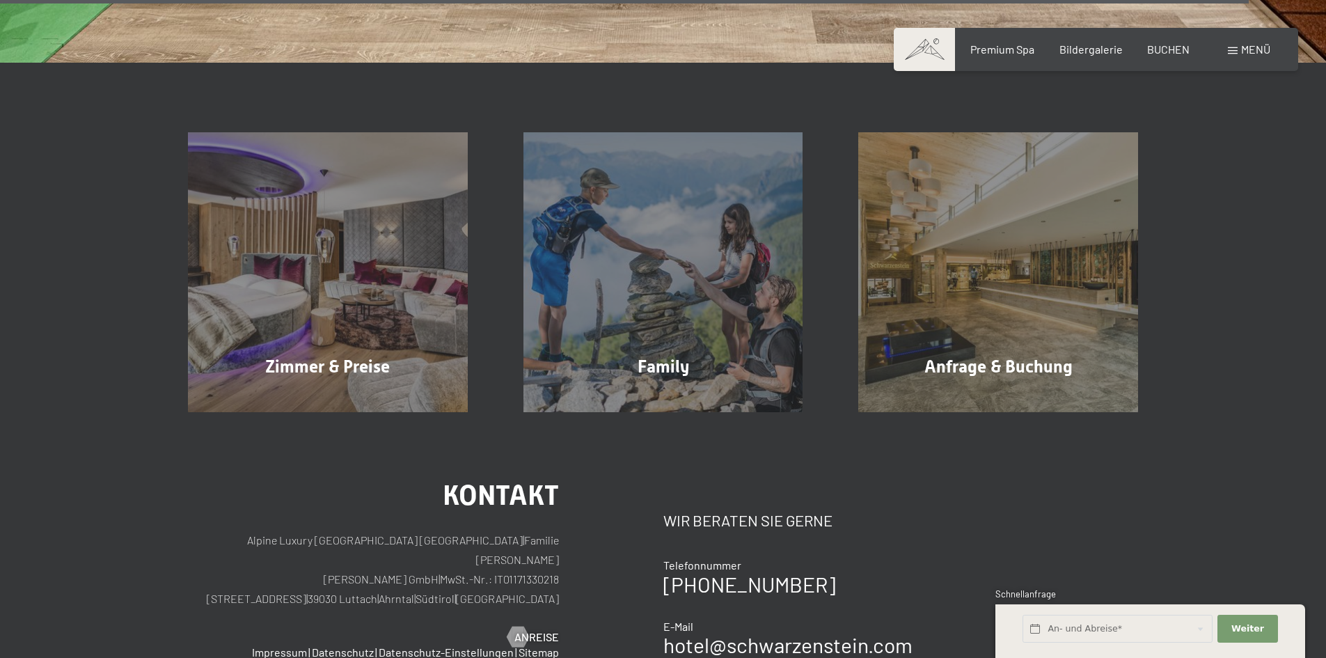
click at [1223, 50] on div "Buchen Anfragen Premium Spa Bildergalerie BUCHEN Menü DE IT EN Gutschein Bilder…" at bounding box center [1095, 49] width 349 height 15
click at [1229, 50] on span at bounding box center [1232, 50] width 10 height 7
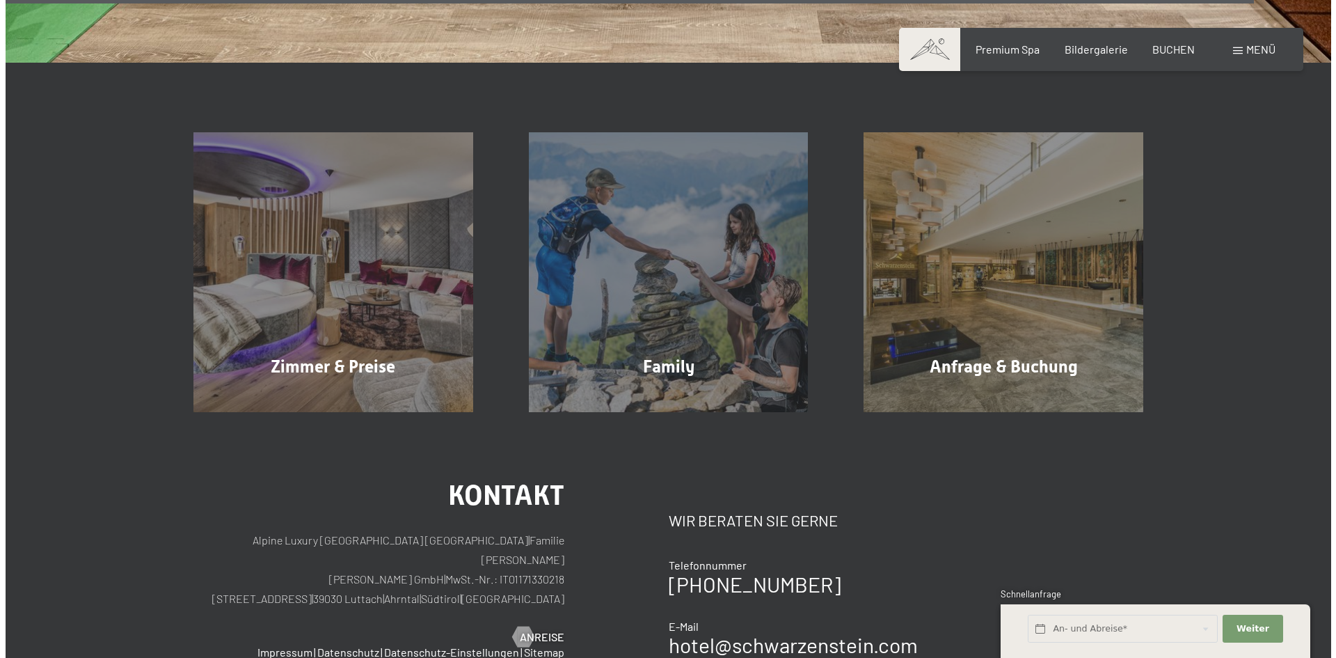
scroll to position [5651, 0]
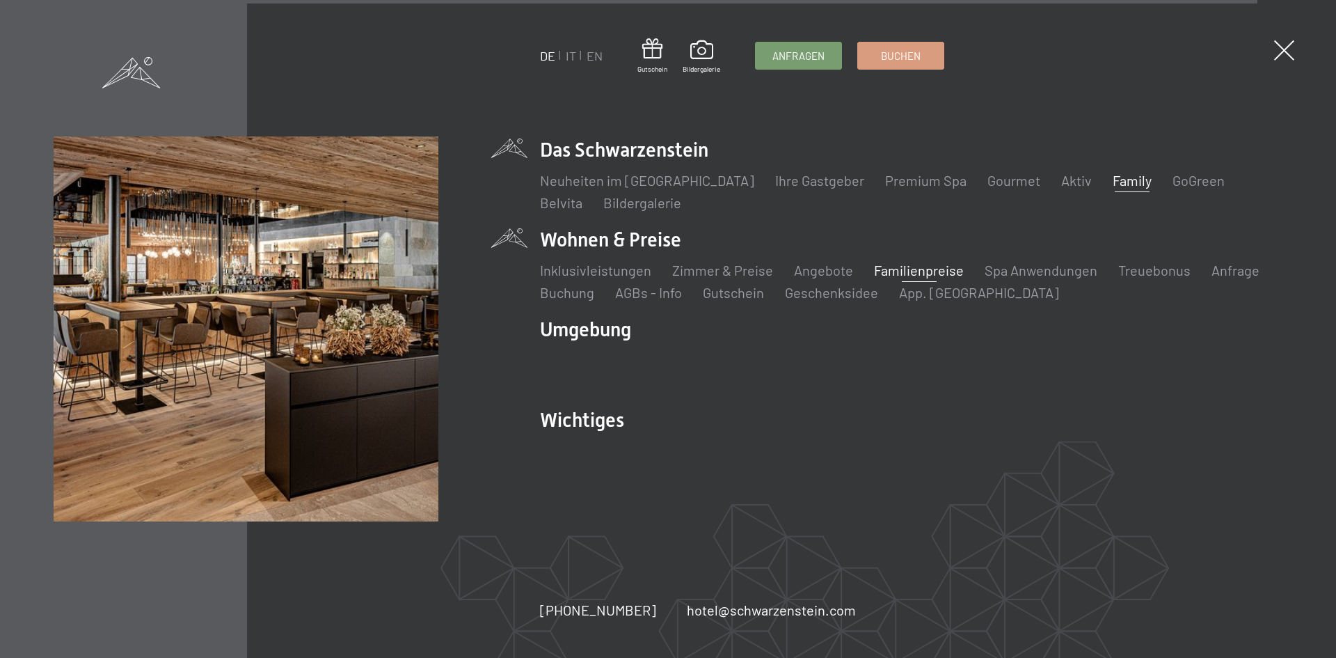
click at [1113, 183] on link "Family" at bounding box center [1132, 180] width 39 height 17
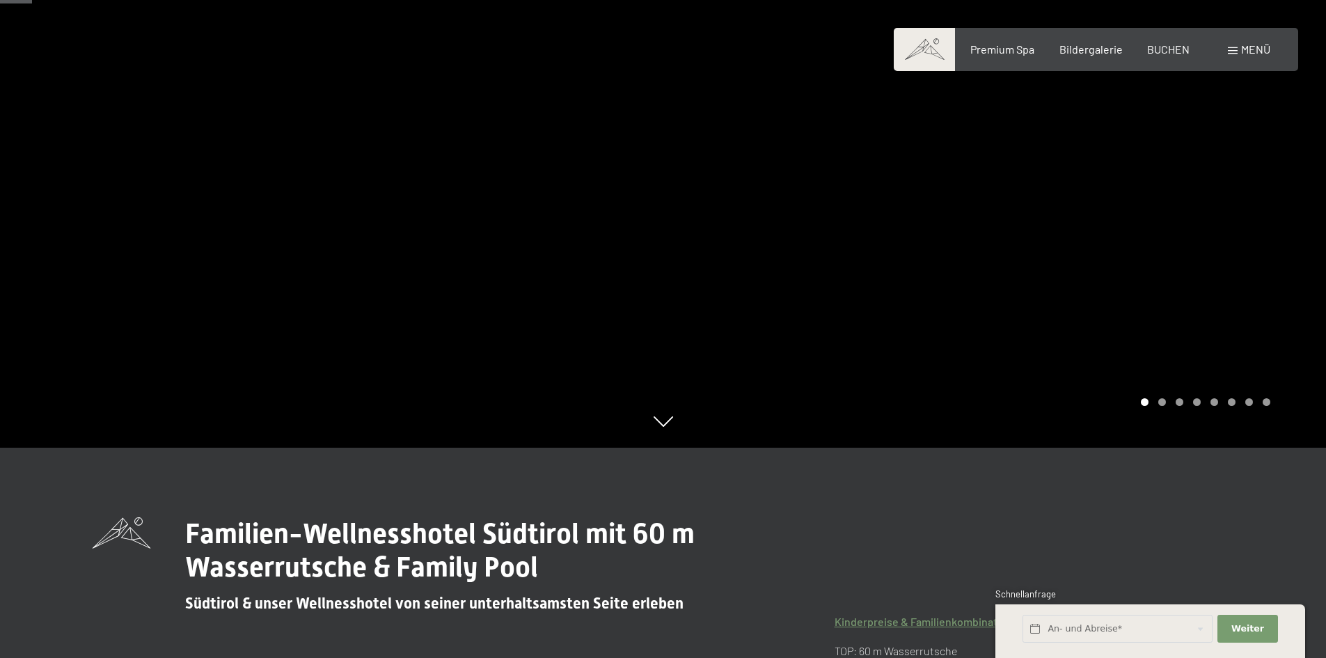
scroll to position [209, 0]
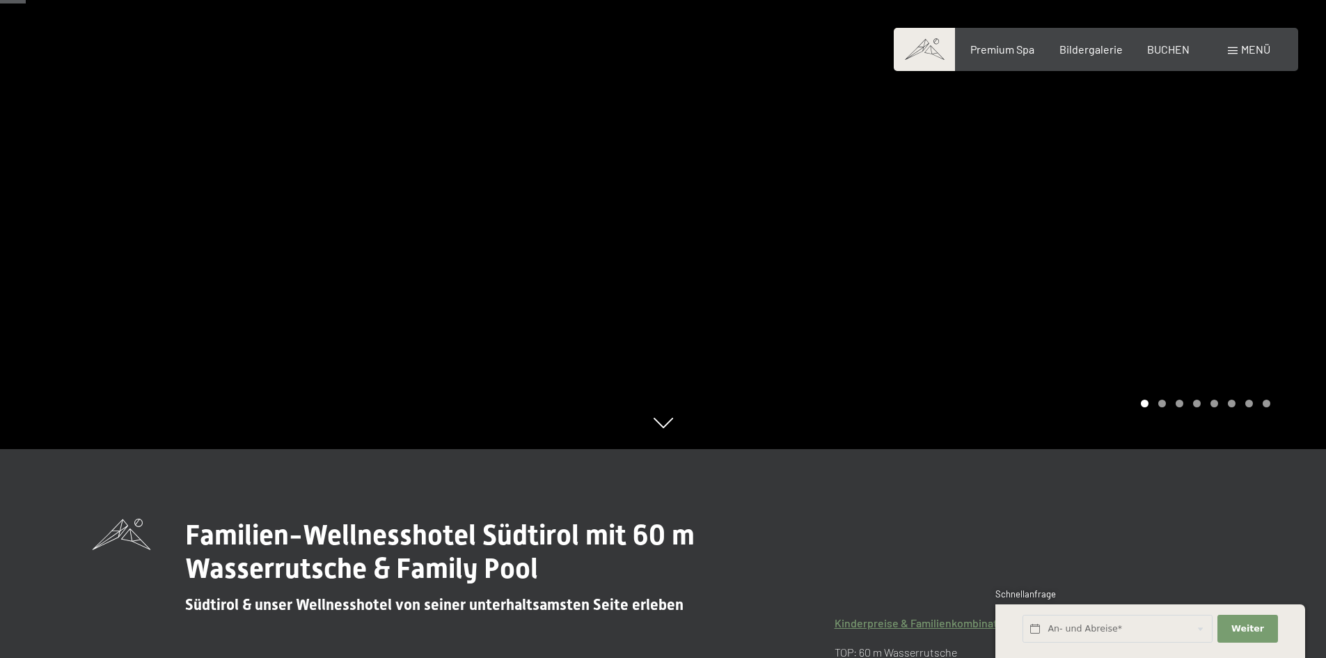
click at [1172, 232] on div at bounding box center [994, 120] width 663 height 658
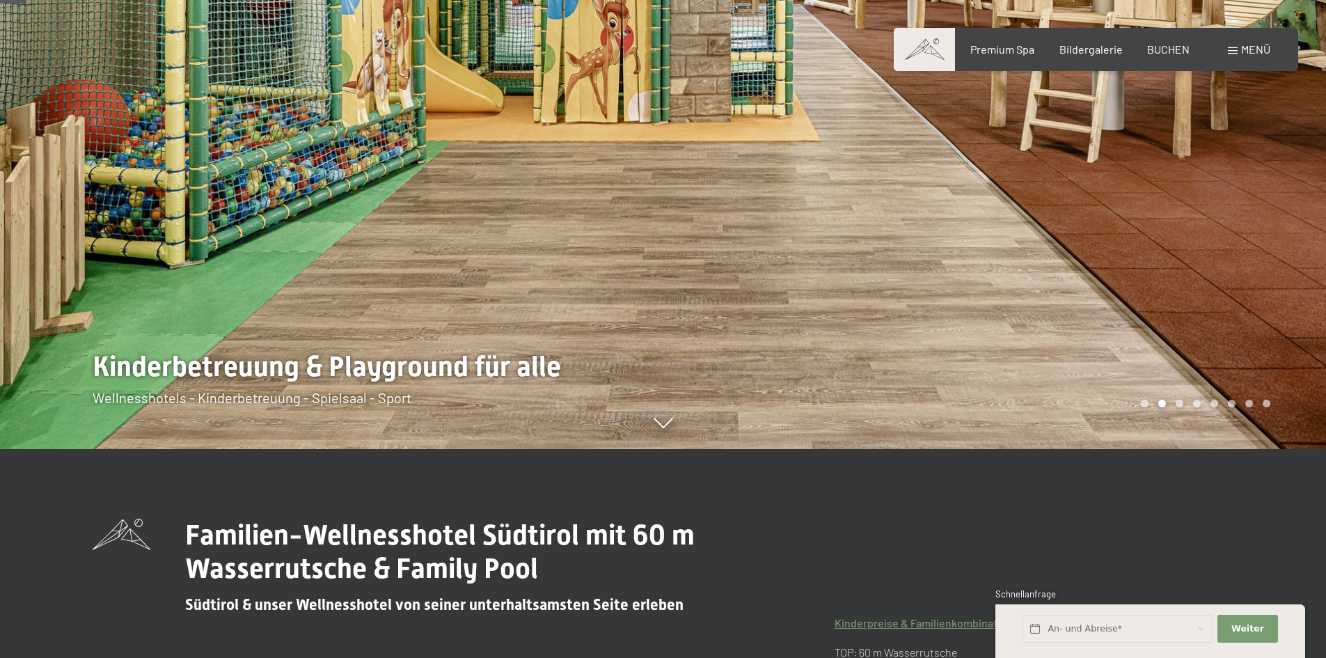
click at [1172, 232] on div at bounding box center [994, 120] width 663 height 658
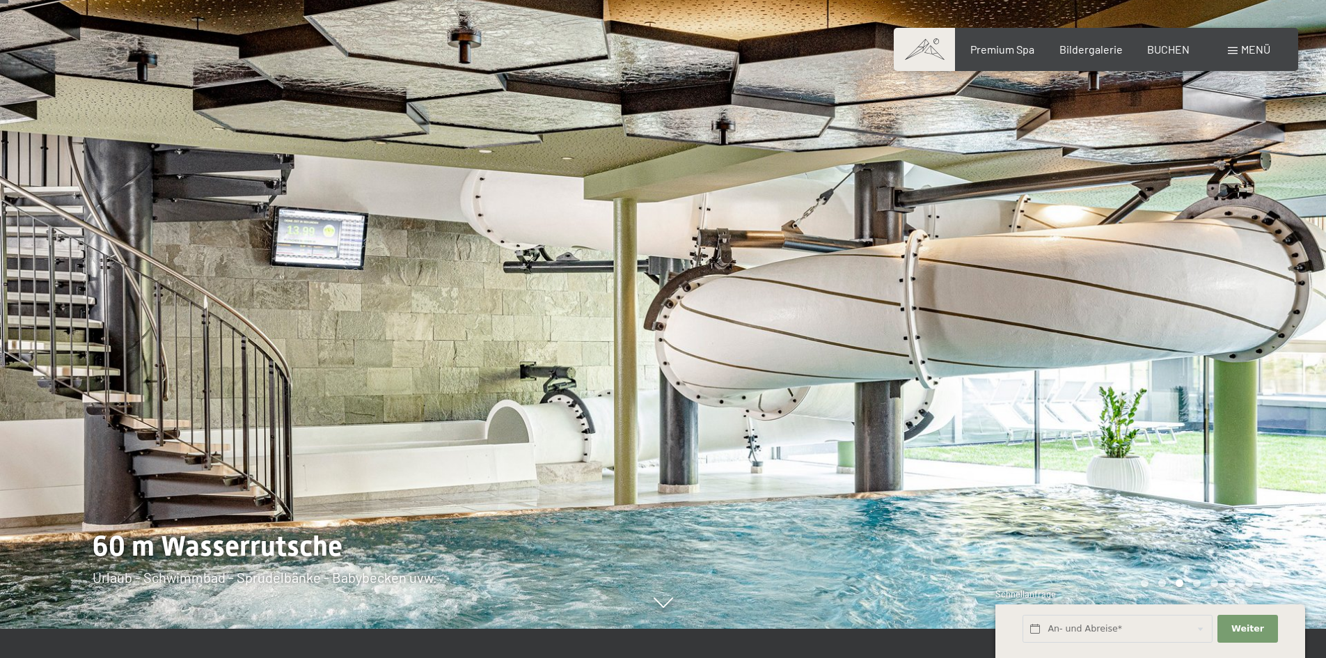
scroll to position [70, 0]
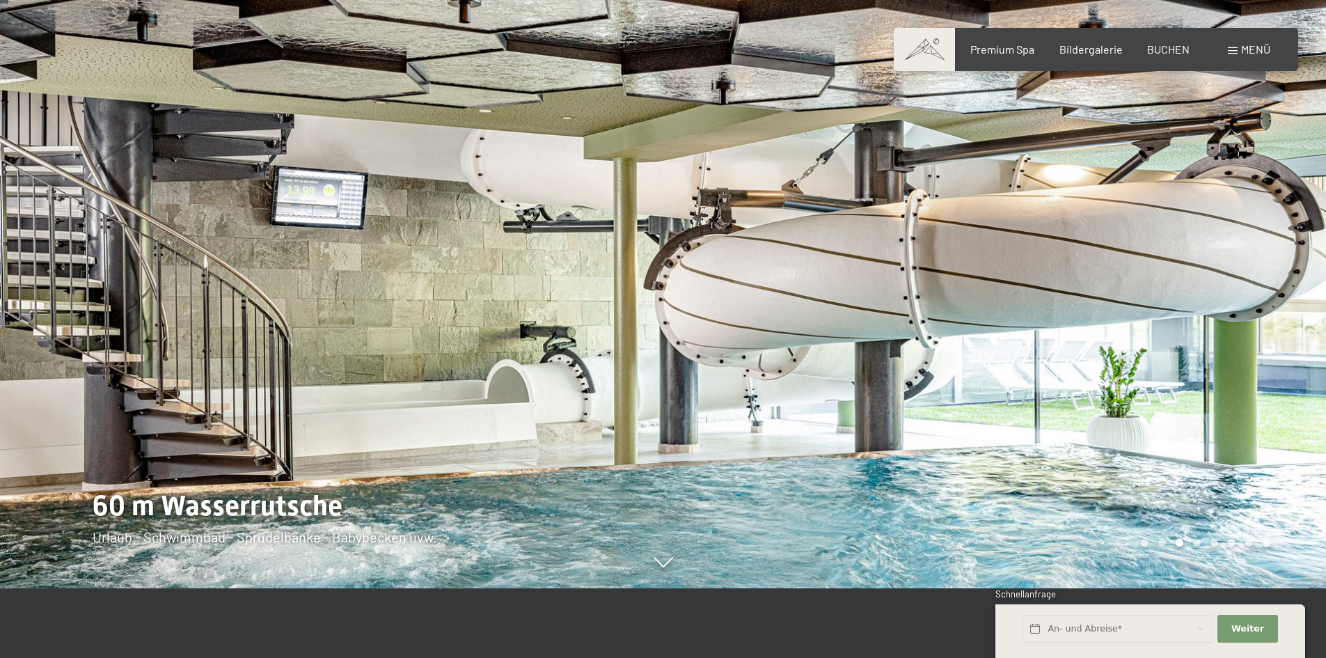
click at [1172, 232] on div at bounding box center [994, 259] width 663 height 658
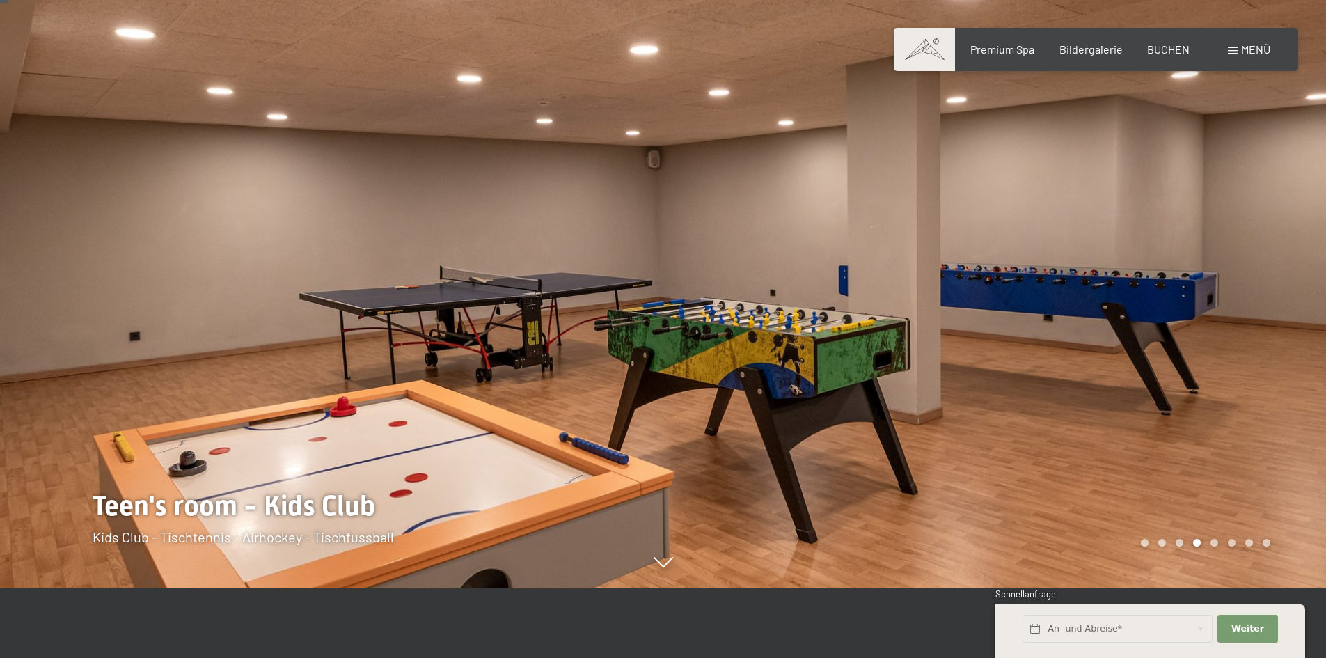
click at [1172, 232] on div at bounding box center [994, 259] width 663 height 658
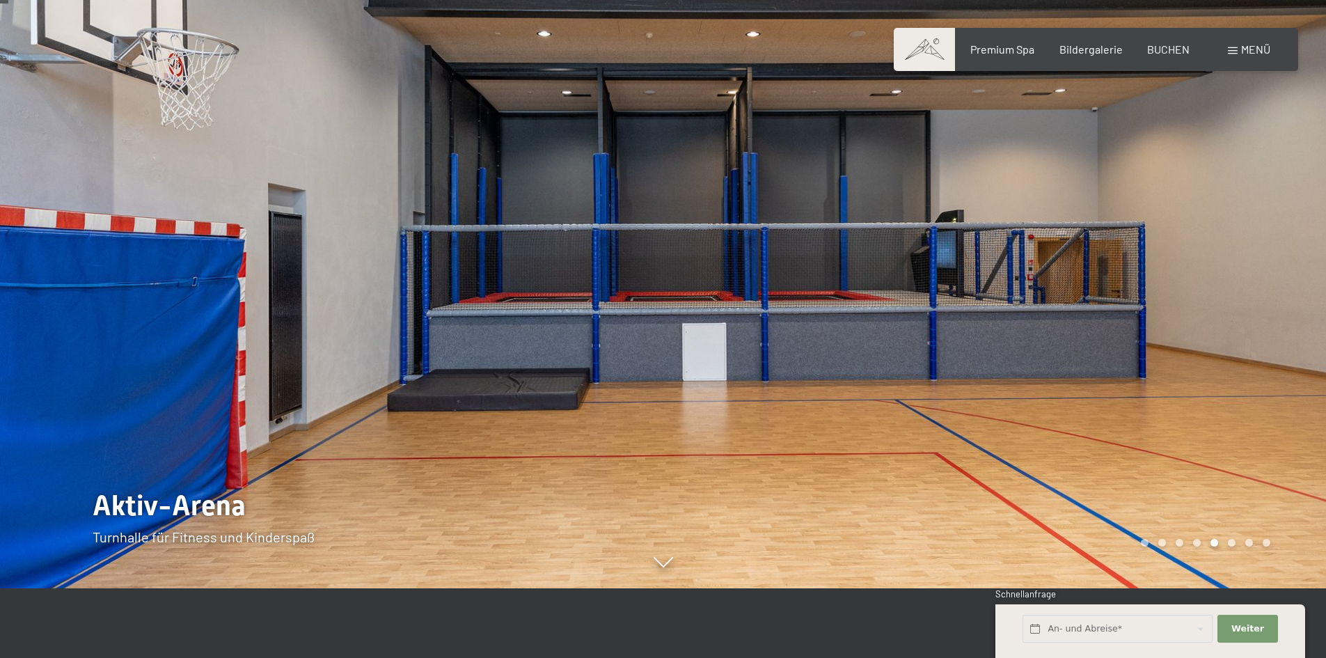
click at [1171, 233] on div at bounding box center [994, 259] width 663 height 658
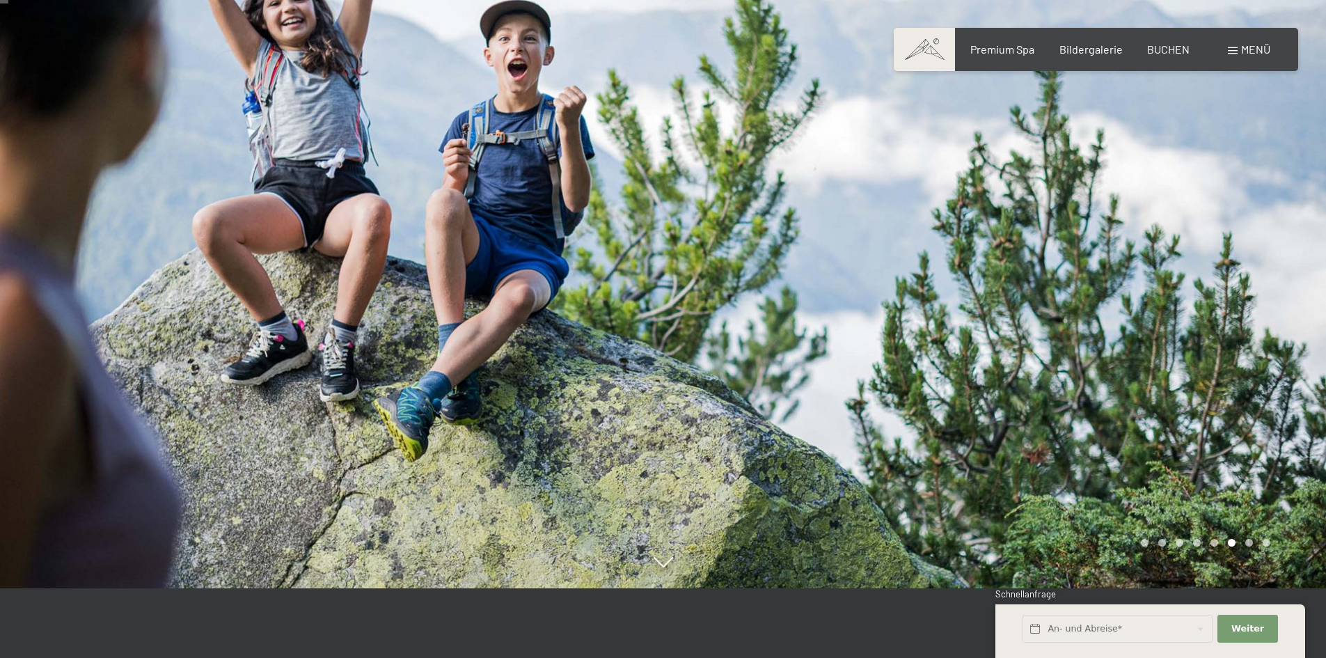
click at [1171, 233] on div at bounding box center [994, 259] width 663 height 658
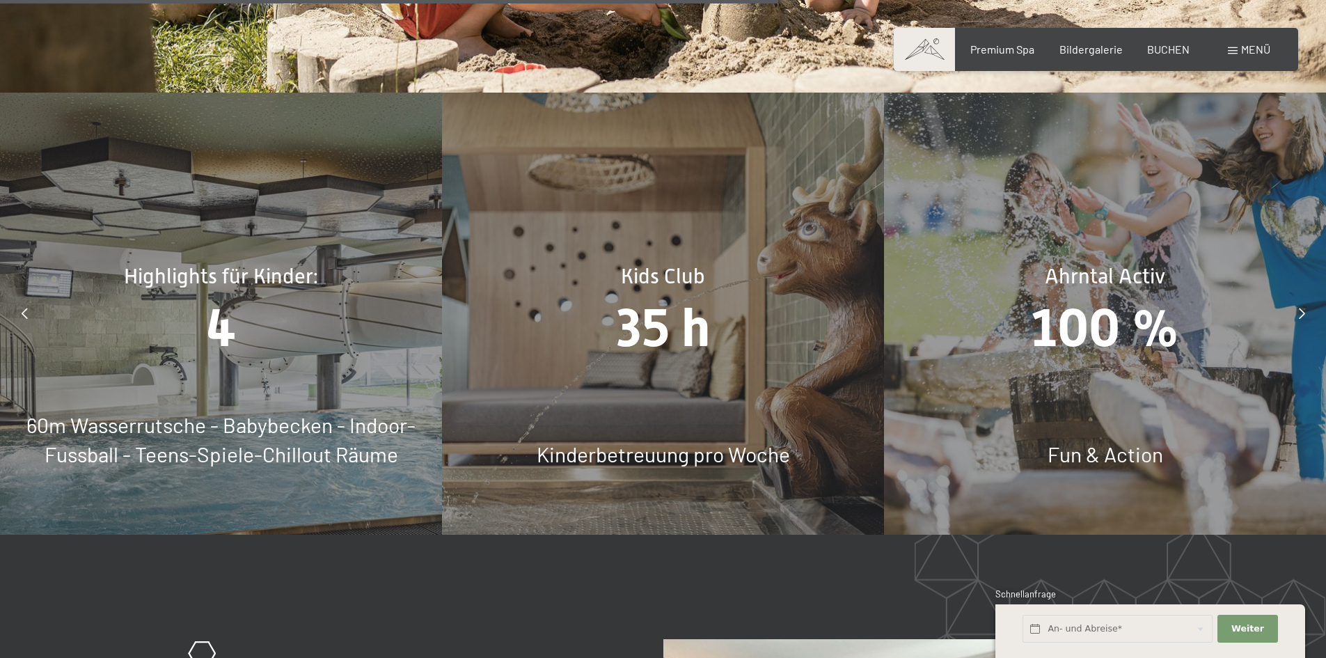
scroll to position [6471, 0]
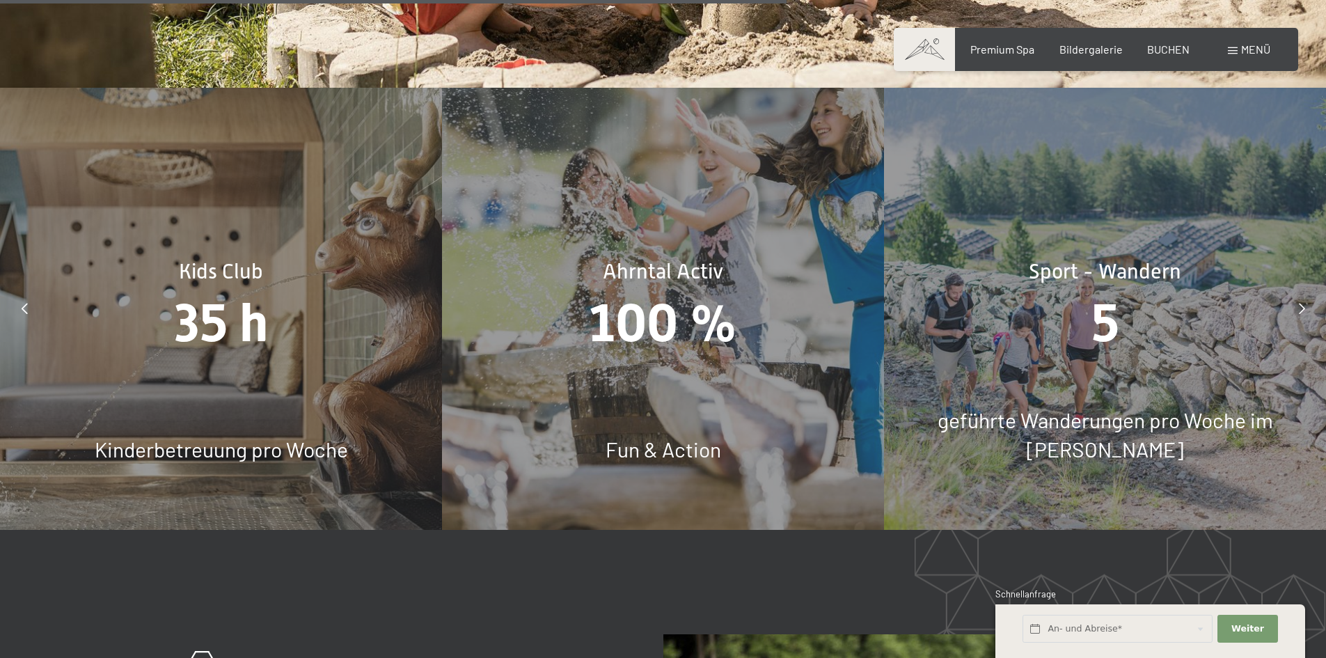
click at [22, 303] on icon at bounding box center [25, 308] width 6 height 11
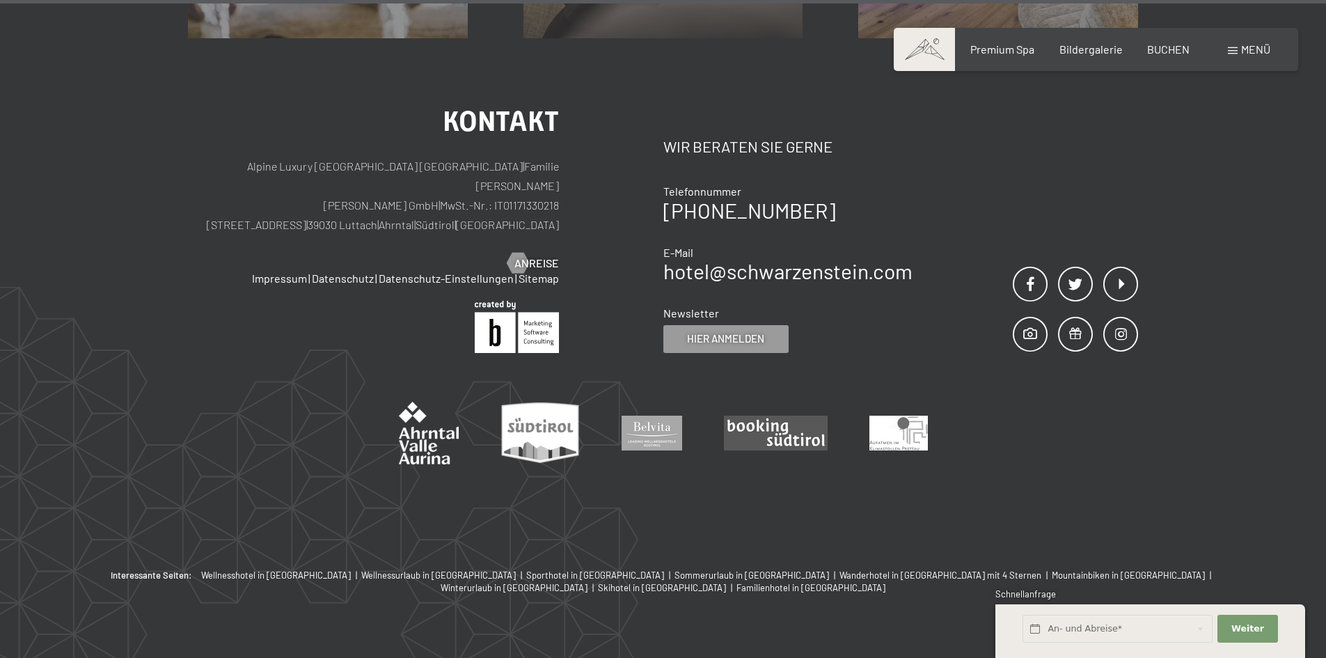
scroll to position [10967, 0]
click at [400, 178] on p "Alpine Luxury SPA Resort SCHWARZENSTEIN | Familie Zimmerhofer Otmar Zimmerhofer…" at bounding box center [373, 195] width 371 height 78
click at [410, 182] on p "Alpine Luxury SPA Resort SCHWARZENSTEIN | Familie Zimmerhofer Otmar Zimmerhofer…" at bounding box center [373, 195] width 371 height 78
copy p "Luttach"
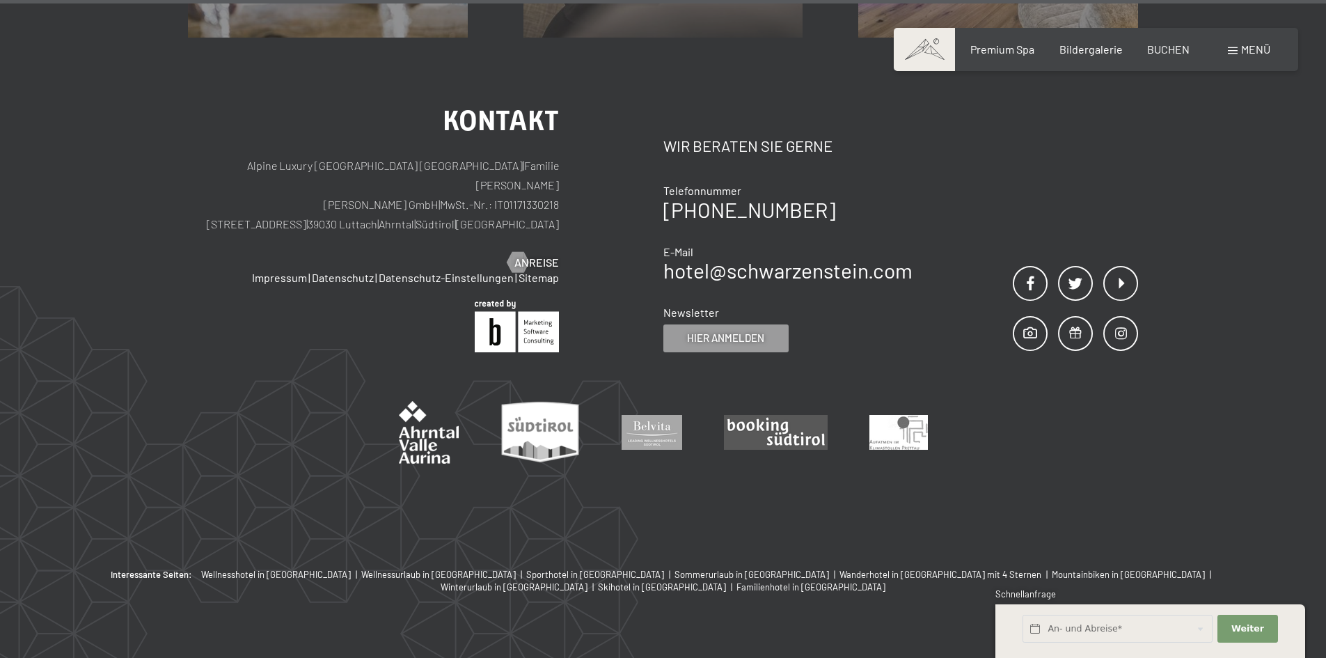
click at [985, 42] on div "Buchen Anfragen Premium Spa Bildergalerie BUCHEN Menü DE IT EN Gutschein Bilder…" at bounding box center [1095, 49] width 349 height 15
click at [988, 46] on span "Premium Spa" at bounding box center [1002, 46] width 64 height 13
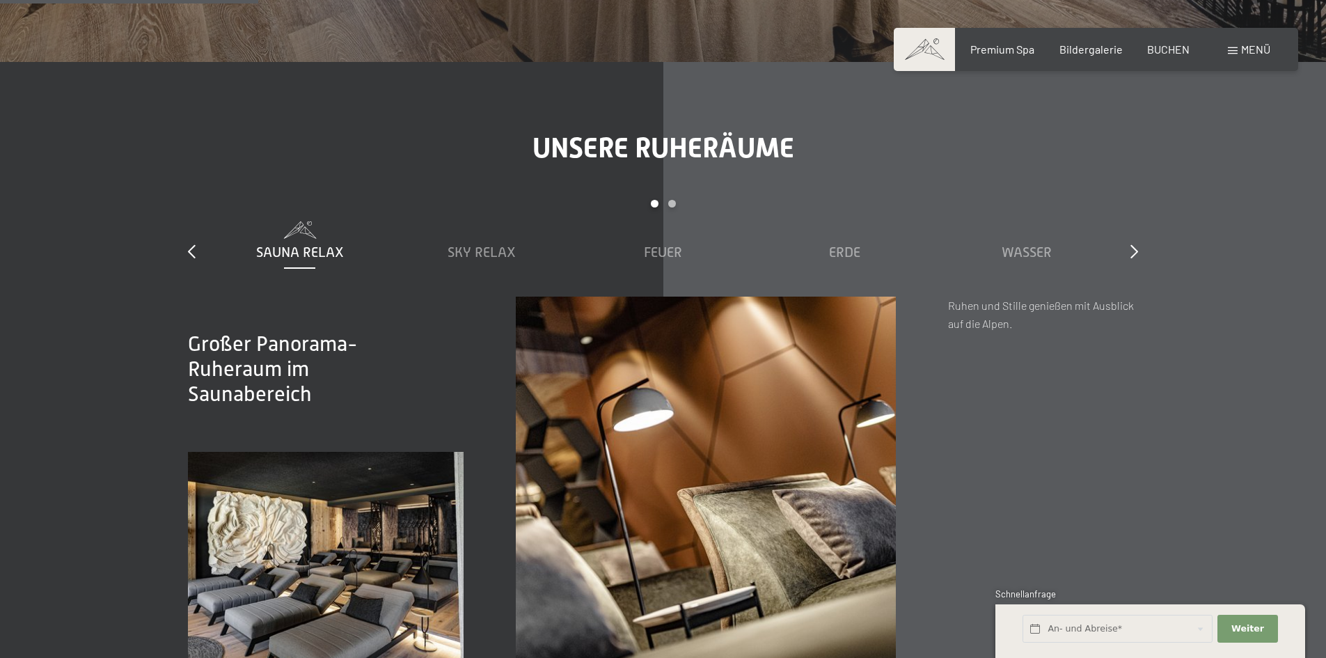
scroll to position [2088, 0]
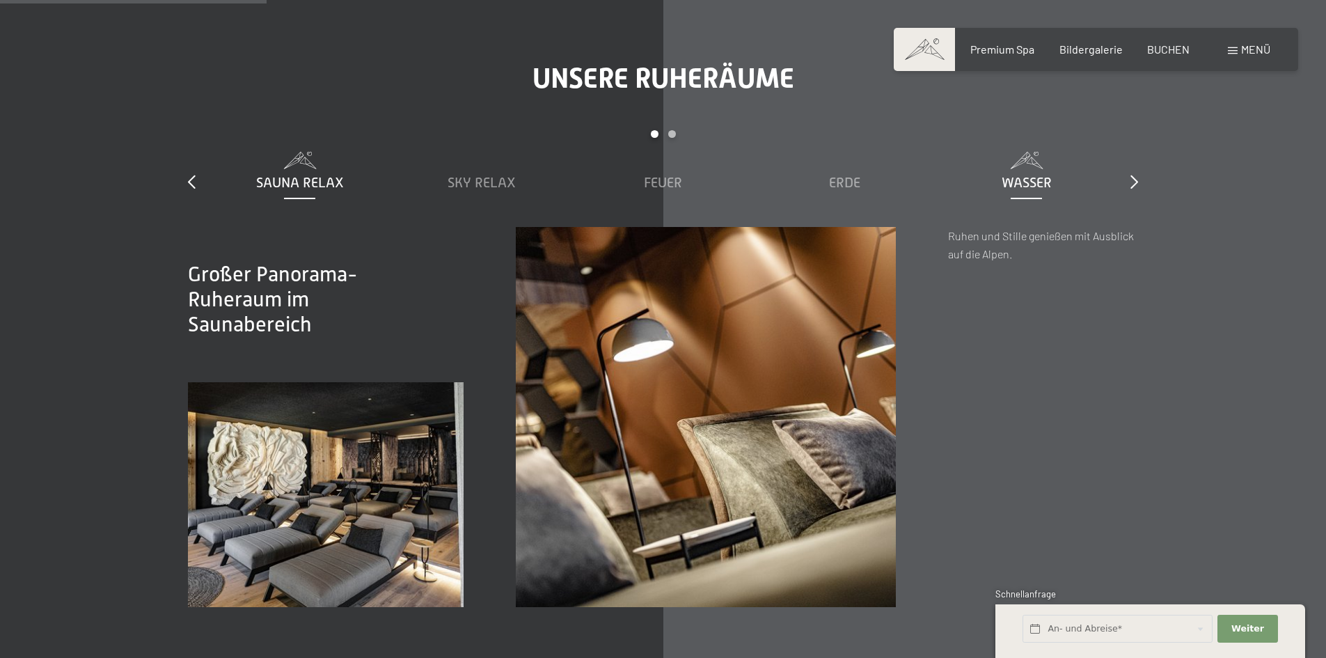
click at [1044, 182] on span "Wasser" at bounding box center [1026, 182] width 50 height 15
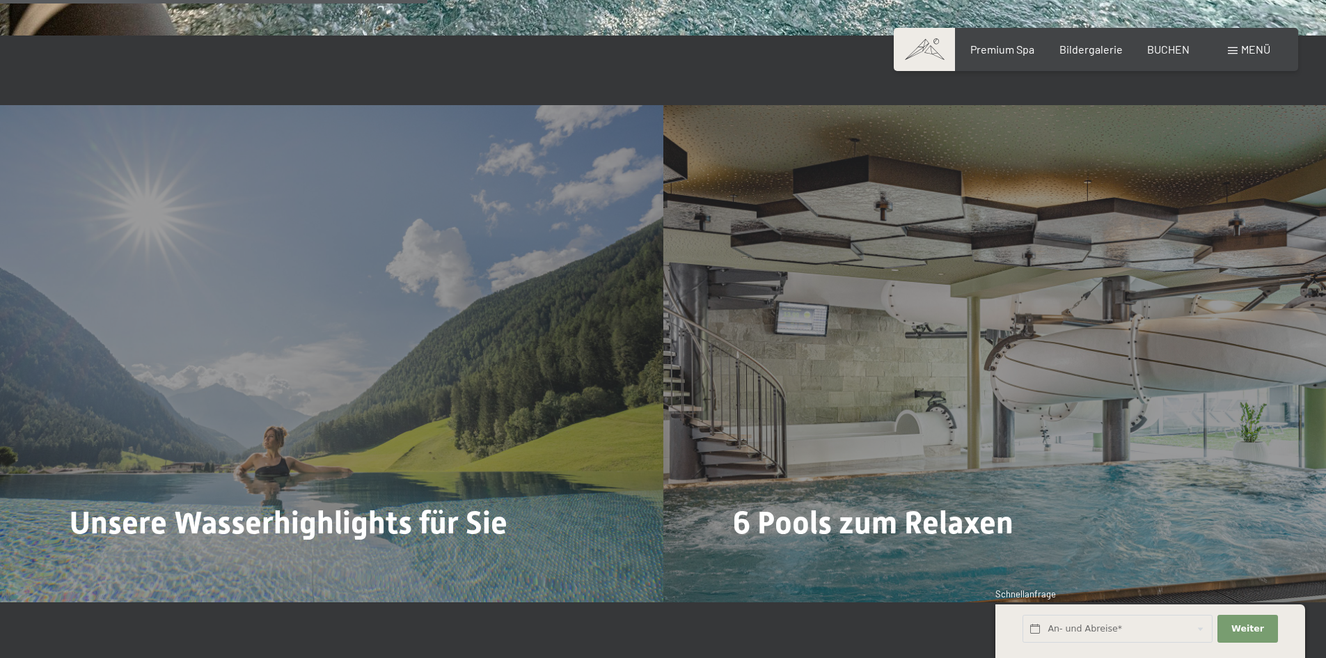
scroll to position [3549, 0]
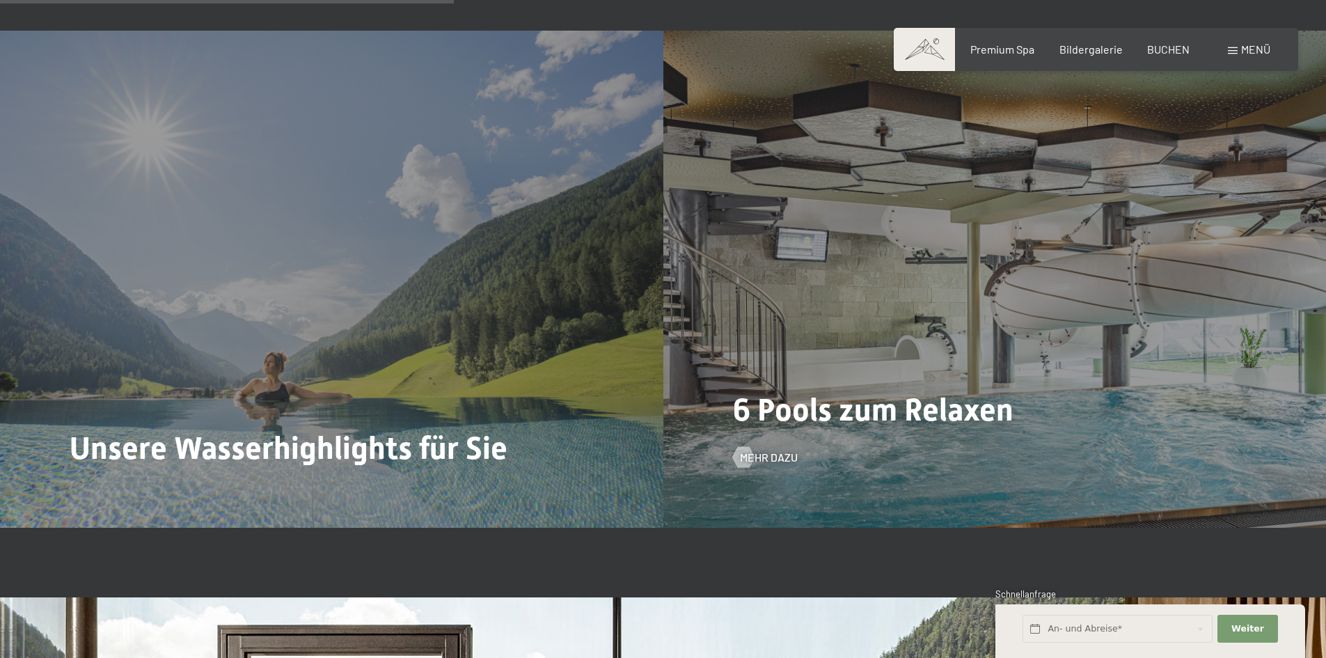
click at [836, 387] on div "6 Pools zum Relaxen Mehr dazu" at bounding box center [994, 279] width 663 height 497
click at [770, 462] on span "Mehr dazu" at bounding box center [783, 457] width 58 height 15
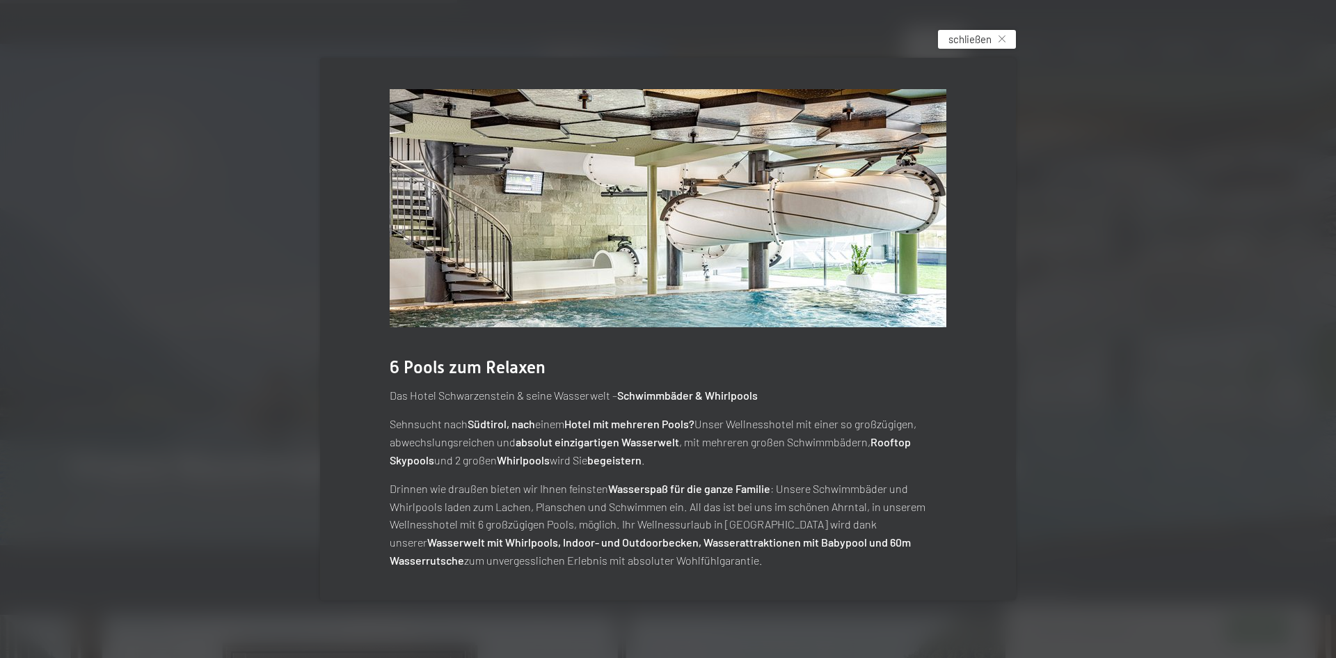
click at [982, 38] on span "schließen" at bounding box center [969, 39] width 43 height 15
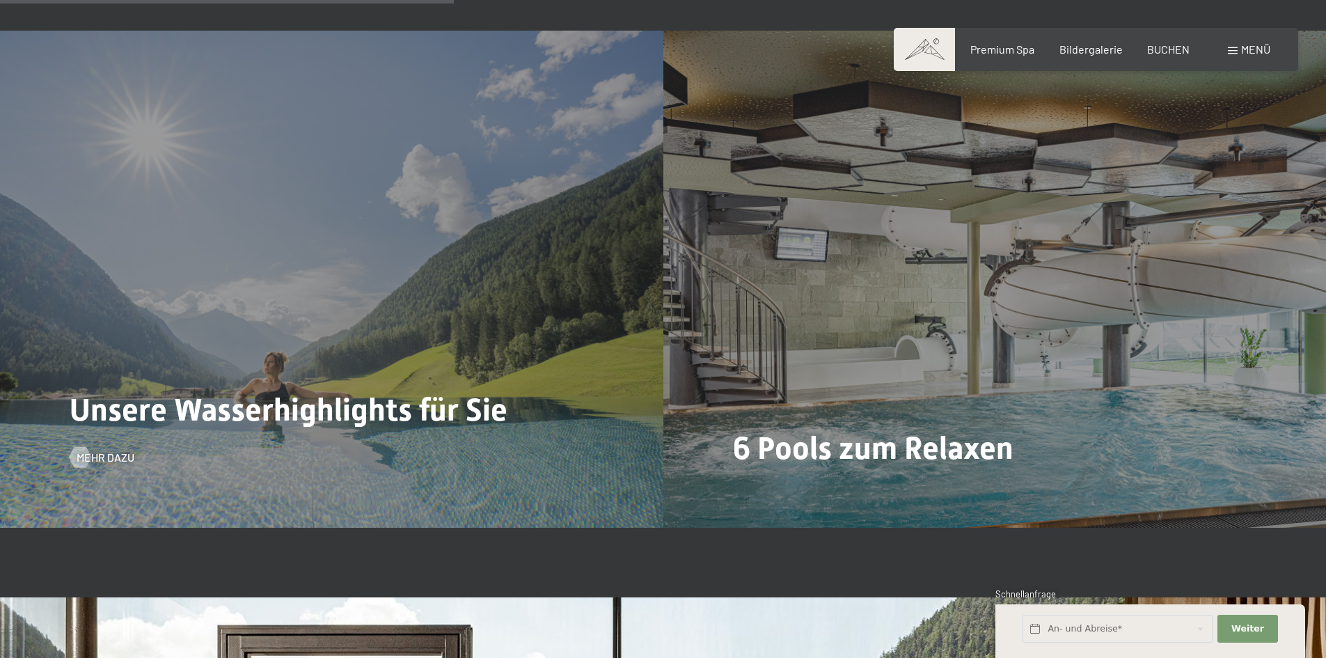
click at [575, 291] on div "Unsere Wasserhighlights für Sie Mehr dazu" at bounding box center [331, 279] width 663 height 497
click at [388, 423] on span "Unsere Wasserhighlights für Sie" at bounding box center [289, 409] width 438 height 37
click at [101, 460] on span "Mehr dazu" at bounding box center [119, 457] width 58 height 15
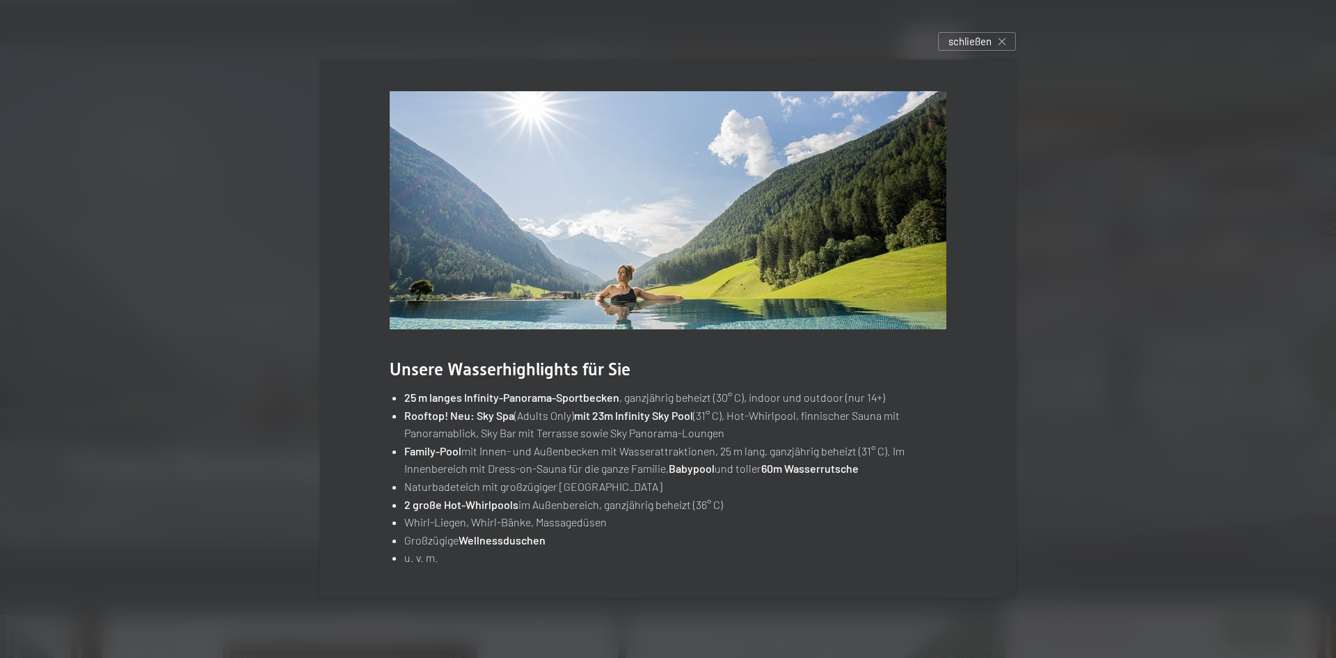
click at [978, 51] on div "Unsere Wasserhighlights für Sie 25 m langes Infinity-Panorama-Sportbecken , gan…" at bounding box center [668, 329] width 738 height 580
click at [974, 46] on span "schließen" at bounding box center [969, 41] width 43 height 15
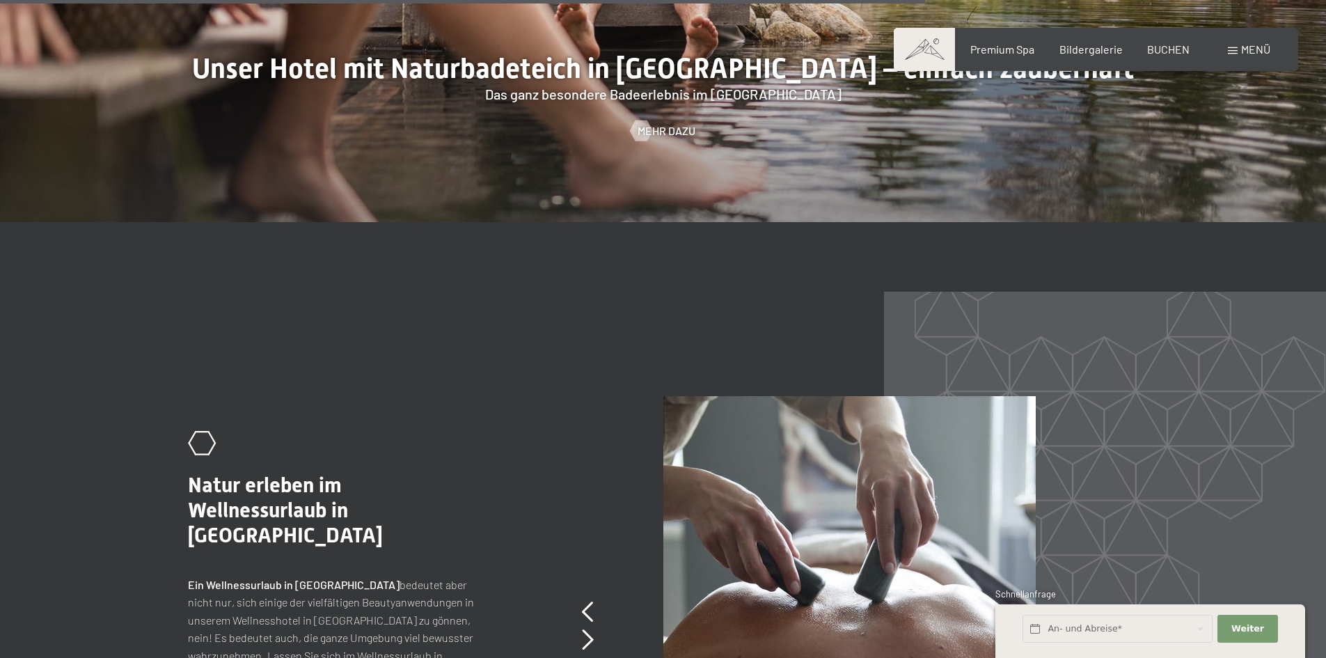
scroll to position [5845, 0]
